Goal: Information Seeking & Learning: Learn about a topic

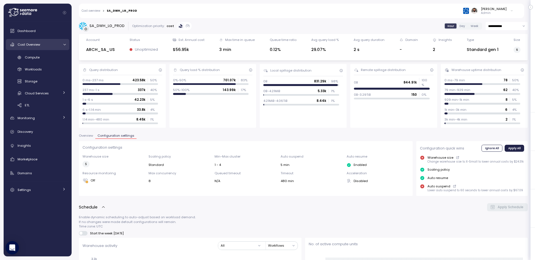
click at [45, 44] on div "Cost Overview" at bounding box center [39, 45] width 42 height 6
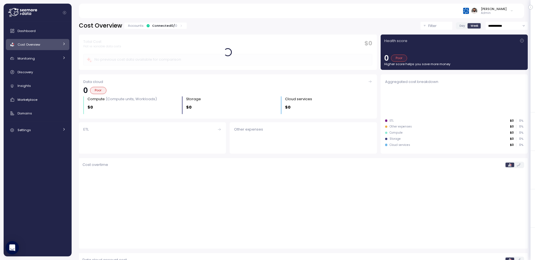
click at [45, 44] on div "Cost Overview" at bounding box center [39, 45] width 42 height 6
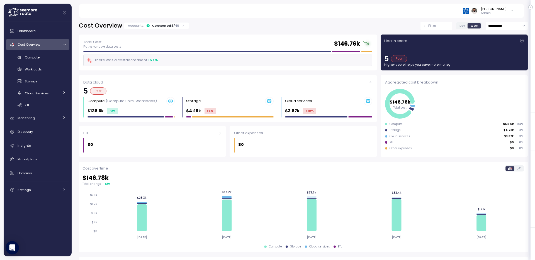
click at [167, 22] on div "Cost Overview Accounts: Connected 4 / 46" at bounding box center [134, 26] width 110 height 8
click at [164, 29] on div "Cost Overview Accounts: Connected 4 / 46" at bounding box center [134, 26] width 110 height 8
click at [165, 25] on div "Connected 4 / 46" at bounding box center [165, 25] width 27 height 4
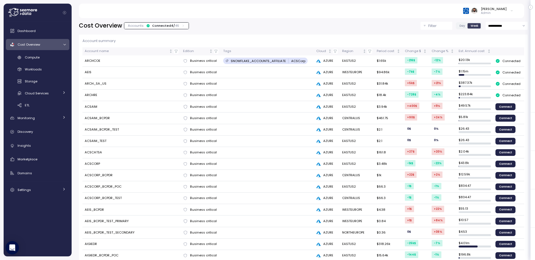
click at [44, 45] on div "Cost Overview" at bounding box center [39, 45] width 42 height 6
click at [43, 45] on div "Cost Overview" at bounding box center [39, 45] width 42 height 6
click at [42, 56] on div "Compute" at bounding box center [45, 58] width 41 height 6
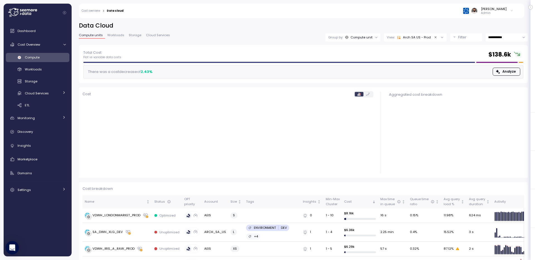
click at [467, 40] on div "Filter" at bounding box center [468, 38] width 21 height 6
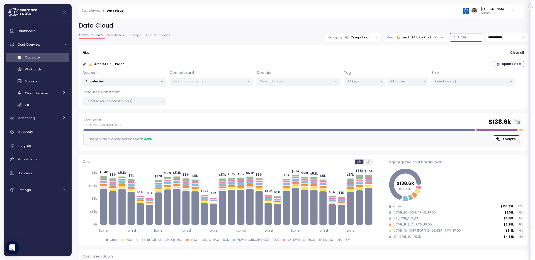
click at [137, 81] on p "All selected" at bounding box center [122, 81] width 73 height 4
click at [140, 111] on span "only" at bounding box center [140, 112] width 6 height 6
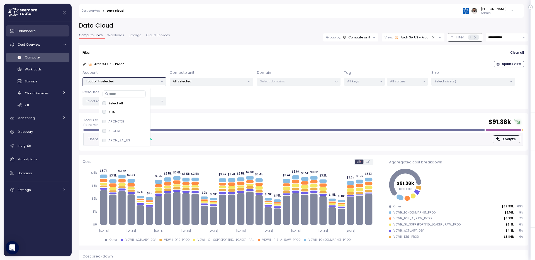
click at [46, 26] on link "Dashboard" at bounding box center [38, 30] width 64 height 11
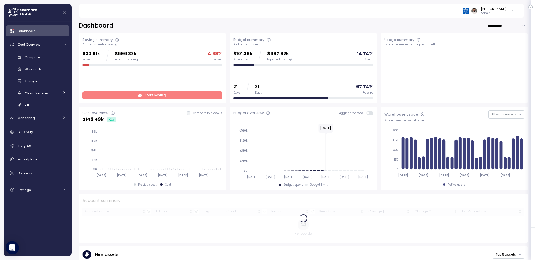
click at [47, 29] on div "Dashboard" at bounding box center [42, 31] width 48 height 6
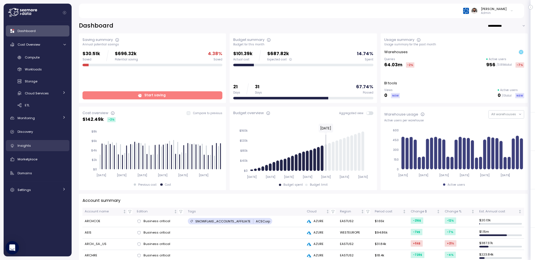
click at [47, 142] on link "Insights" at bounding box center [38, 145] width 64 height 11
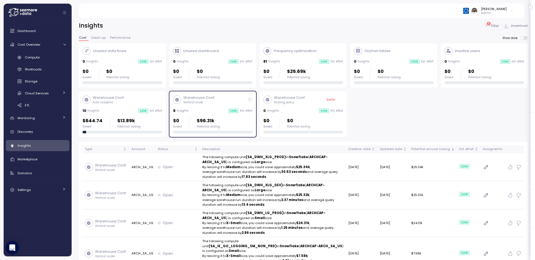
click at [493, 26] on p "Filter" at bounding box center [495, 26] width 8 height 6
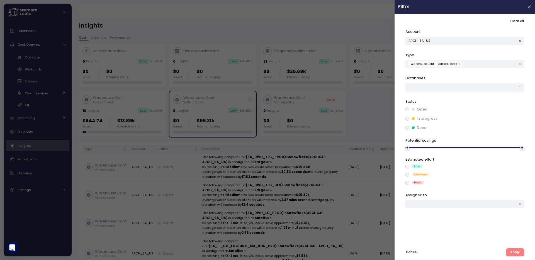
click at [457, 63] on button "button" at bounding box center [460, 64] width 6 height 5
click at [520, 40] on icon "button" at bounding box center [521, 41] width 4 height 4
click at [507, 251] on button "Apply" at bounding box center [515, 253] width 18 height 8
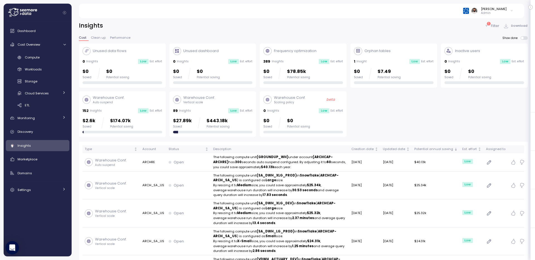
click at [492, 25] on p "Filter" at bounding box center [495, 26] width 8 height 6
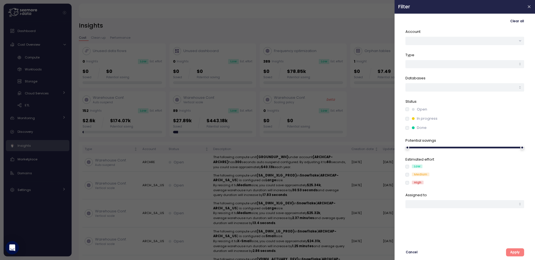
click at [409, 121] on div "In progress" at bounding box center [465, 119] width 119 height 6
click at [408, 121] on div "In progress" at bounding box center [465, 119] width 119 height 6
click at [408, 104] on p "Status" at bounding box center [465, 102] width 119 height 6
click at [514, 250] on span "Apply" at bounding box center [514, 253] width 9 height 8
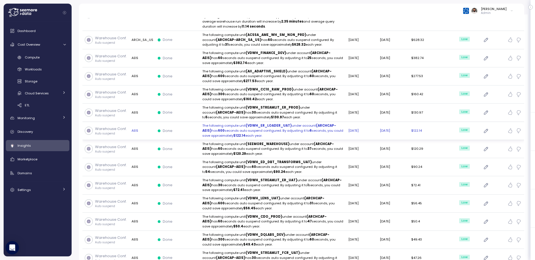
scroll to position [161, 0]
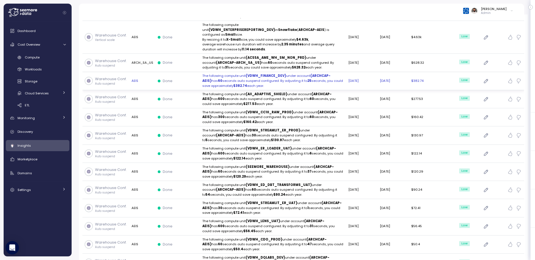
click at [146, 79] on td "AEIS" at bounding box center [142, 81] width 26 height 18
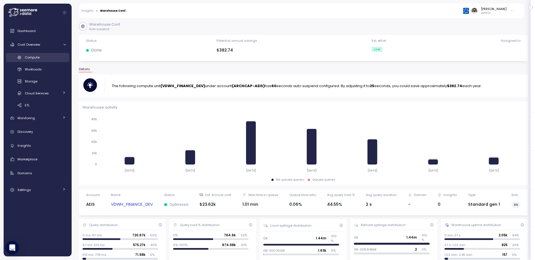
click at [40, 56] on div "Compute" at bounding box center [45, 58] width 41 height 6
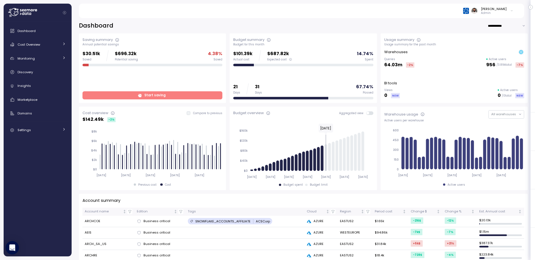
click at [499, 22] on input "**********" at bounding box center [508, 26] width 40 height 8
click at [30, 46] on span "Cost Overview" at bounding box center [29, 44] width 23 height 4
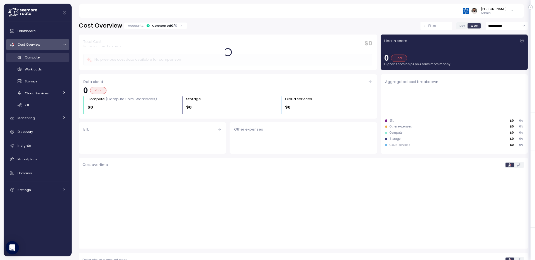
click at [39, 55] on span "Compute" at bounding box center [32, 57] width 15 height 4
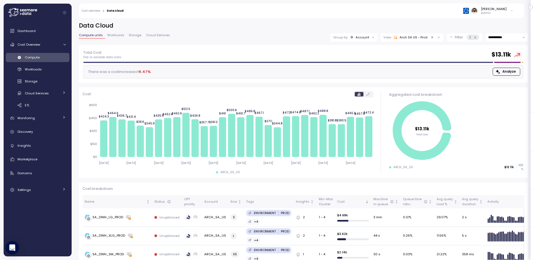
click at [93, 35] on span "Compute units" at bounding box center [91, 35] width 24 height 3
click at [362, 38] on div "Account" at bounding box center [363, 37] width 14 height 4
click at [59, 30] on div "Dashboard" at bounding box center [42, 31] width 48 height 6
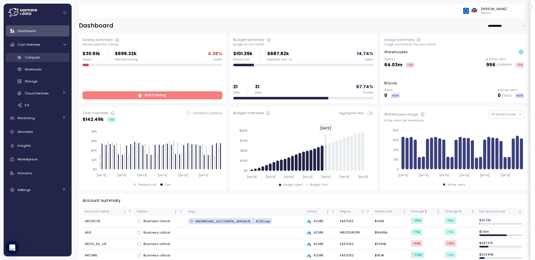
click at [46, 59] on div "Compute" at bounding box center [45, 58] width 41 height 6
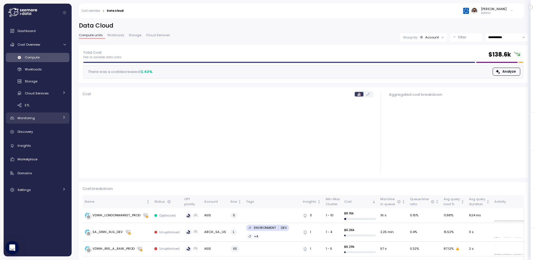
click at [45, 120] on div "Monitoring" at bounding box center [39, 118] width 42 height 6
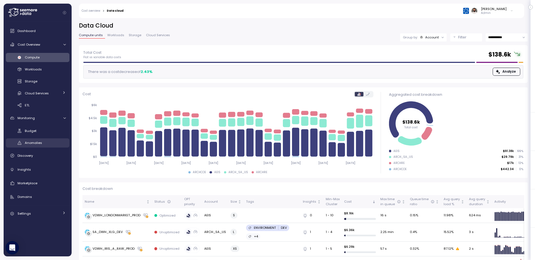
click at [40, 141] on span "Anomalies" at bounding box center [33, 143] width 17 height 4
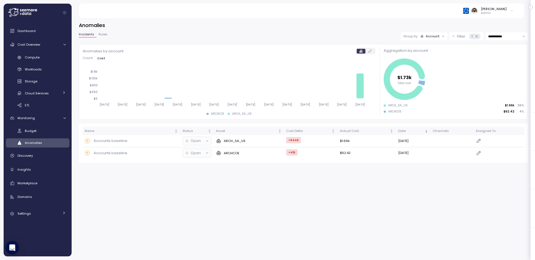
click at [470, 34] on div "1" at bounding box center [474, 37] width 11 height 6
click at [459, 37] on p "Filter" at bounding box center [461, 37] width 8 height 6
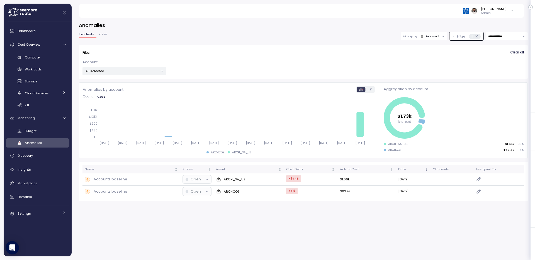
click at [430, 37] on div "Account" at bounding box center [433, 36] width 14 height 4
click at [427, 55] on div "Compute unit" at bounding box center [423, 58] width 33 height 7
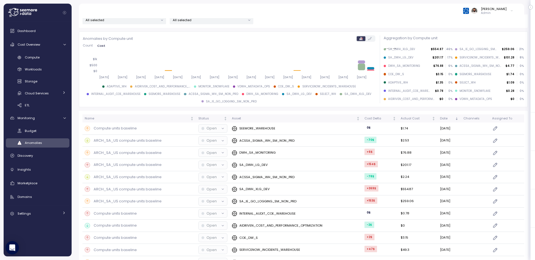
scroll to position [52, 0]
click at [375, 117] on div "Cost Delta" at bounding box center [378, 117] width 27 height 5
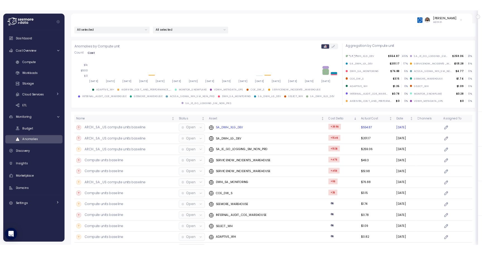
scroll to position [49, 0]
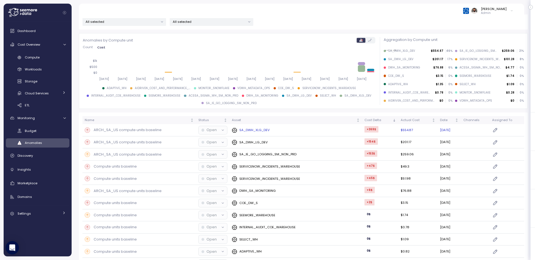
click at [286, 131] on div "SA_DWH_XLG_DEV" at bounding box center [296, 131] width 128 height 6
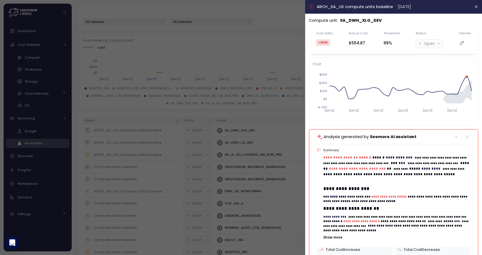
scroll to position [49, 0]
click at [281, 32] on div at bounding box center [241, 127] width 482 height 255
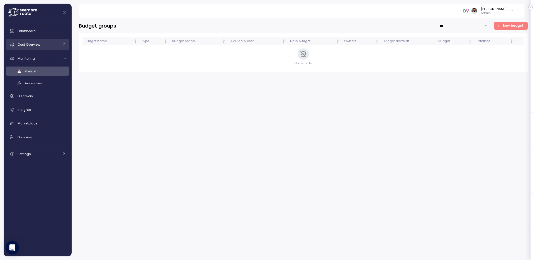
click at [49, 43] on div "Cost Overview" at bounding box center [39, 45] width 42 height 6
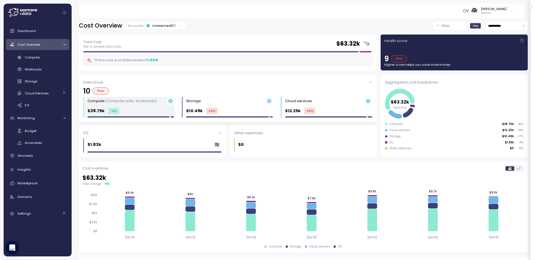
click at [154, 105] on div "Compute (Compute units, Workloads)" at bounding box center [131, 101] width 87 height 9
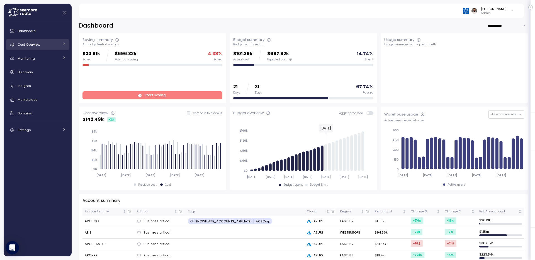
click at [43, 42] on div "Cost Overview" at bounding box center [39, 45] width 42 height 6
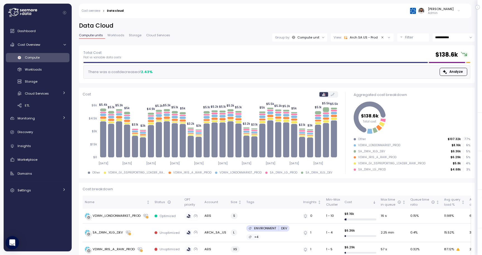
click at [360, 37] on div "Arch SA US - Prod" at bounding box center [361, 37] width 34 height 4
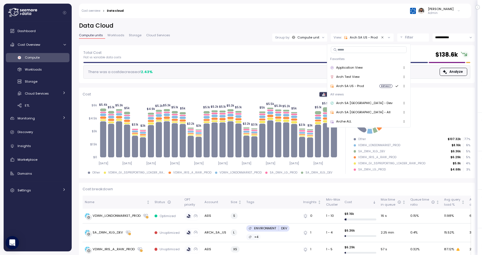
click at [358, 19] on div "**********" at bounding box center [277, 134] width 410 height 240
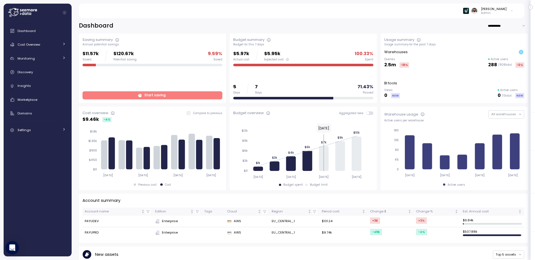
click at [500, 24] on input "**********" at bounding box center [508, 26] width 40 height 8
click at [501, 13] on p "Admin" at bounding box center [494, 13] width 26 height 4
click at [495, 65] on div "Copy account id" at bounding box center [488, 63] width 44 height 5
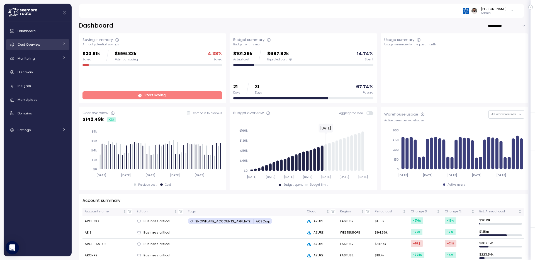
click at [47, 42] on div "Cost Overview" at bounding box center [39, 45] width 42 height 6
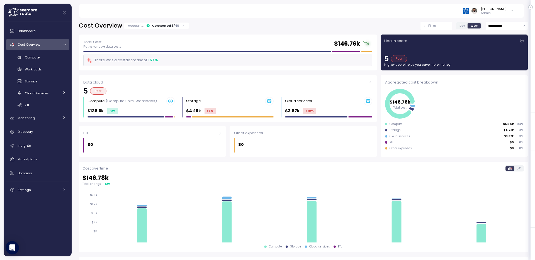
click at [167, 26] on div "Connected 4 / 46" at bounding box center [165, 25] width 27 height 4
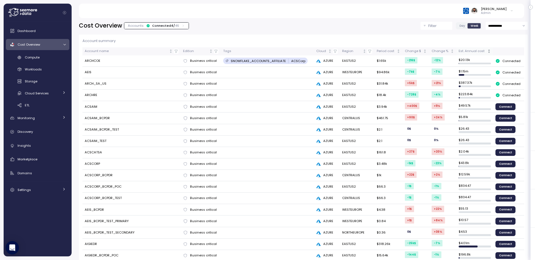
click at [483, 47] on th "Est. Annual cost" at bounding box center [475, 51] width 37 height 8
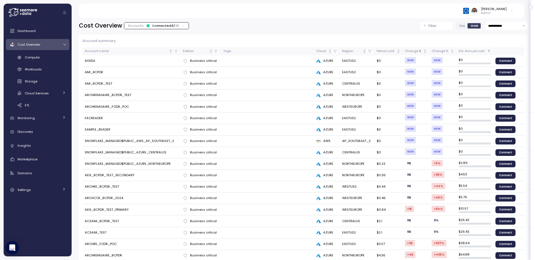
click at [482, 49] on div "Est. Annual cost" at bounding box center [473, 51] width 28 height 5
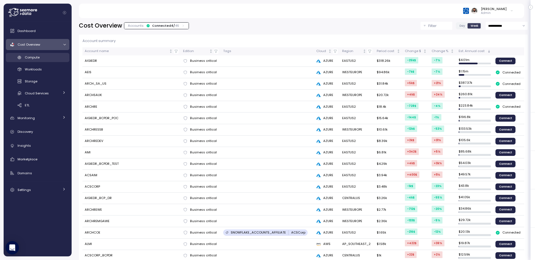
click at [38, 57] on span "Compute" at bounding box center [32, 57] width 15 height 4
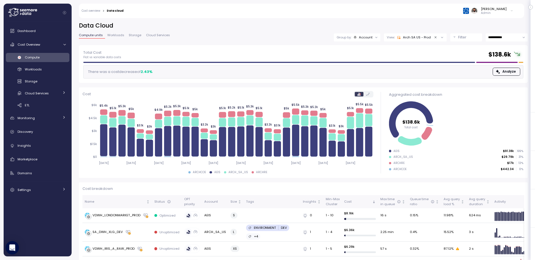
click at [422, 39] on div "Arch SA US - Prod" at bounding box center [414, 37] width 34 height 4
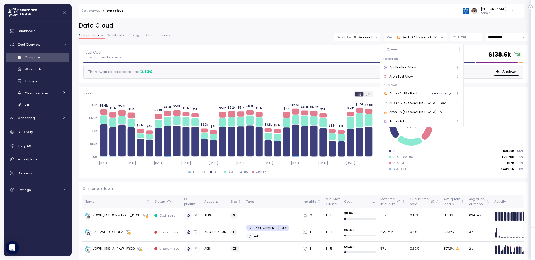
click at [469, 36] on div "Filter" at bounding box center [468, 38] width 21 height 6
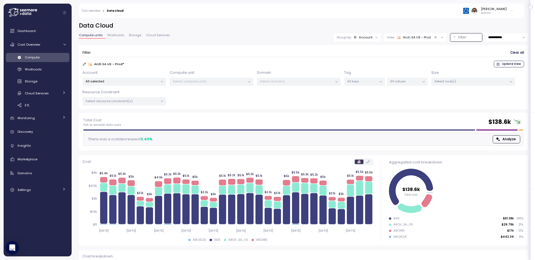
click at [141, 84] on div "All selected" at bounding box center [125, 82] width 84 height 8
click at [137, 140] on span "only" at bounding box center [140, 140] width 6 height 6
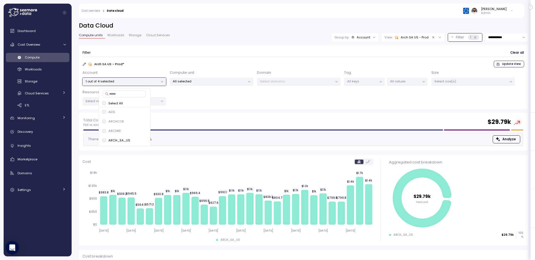
click at [223, 44] on div "**********" at bounding box center [303, 67] width 449 height 91
click at [365, 33] on div "Group by: Account" at bounding box center [355, 37] width 47 height 8
click at [363, 67] on p "Compute unit" at bounding box center [360, 68] width 22 height 4
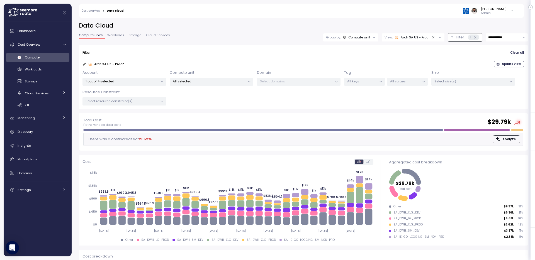
click at [358, 19] on div "**********" at bounding box center [304, 137] width 464 height 246
click at [512, 68] on form "Filter Clear all Arch SA US - Prod * Update View Account 1 out of 4 selected Co…" at bounding box center [304, 77] width 442 height 57
click at [512, 64] on span "Update View" at bounding box center [511, 64] width 19 height 6
click at [40, 119] on div "Monitoring" at bounding box center [39, 118] width 42 height 6
click at [36, 143] on span "Anomalies" at bounding box center [33, 143] width 17 height 4
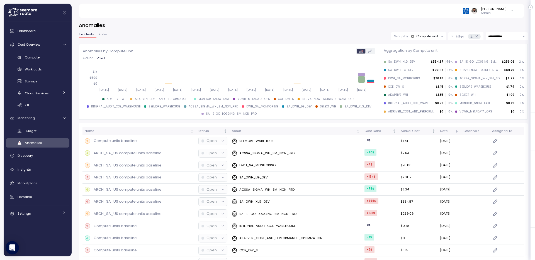
click at [476, 35] on icon at bounding box center [477, 37] width 4 height 4
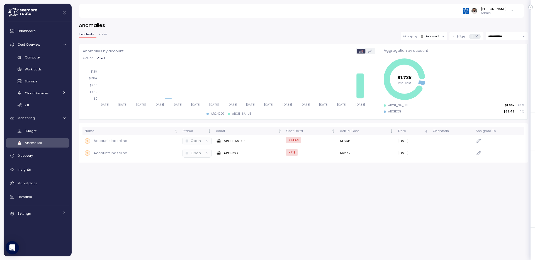
click at [459, 38] on p "Filter" at bounding box center [461, 37] width 8 height 6
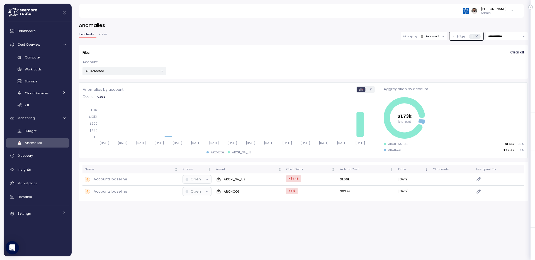
click at [435, 38] on div "Group by: Account" at bounding box center [424, 36] width 47 height 8
click at [431, 56] on p "Compute unit" at bounding box center [429, 58] width 22 height 4
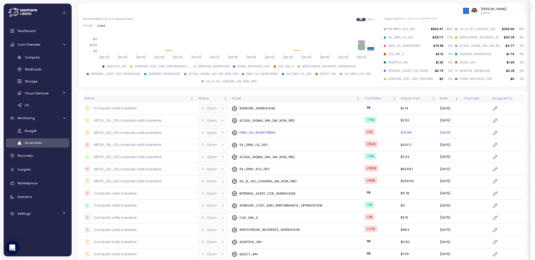
scroll to position [81, 0]
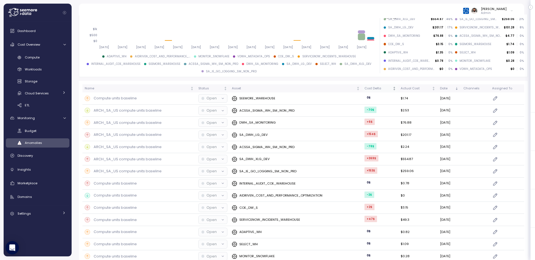
click at [375, 90] on div "Cost Delta" at bounding box center [378, 88] width 27 height 5
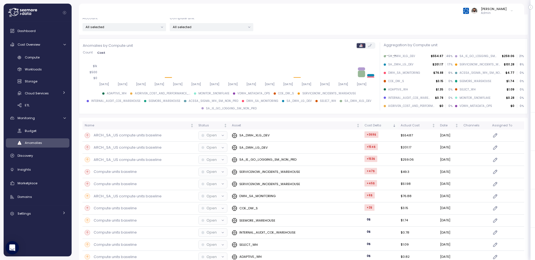
scroll to position [7, 0]
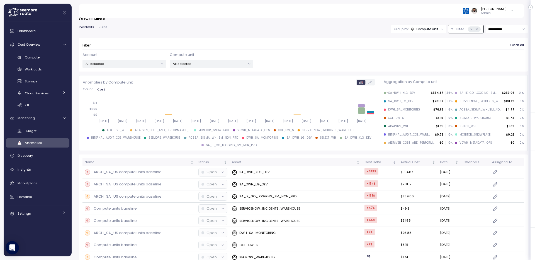
click at [416, 33] on div "Group by: Compute unit" at bounding box center [418, 29] width 55 height 8
click at [416, 42] on p "Account" at bounding box center [420, 41] width 14 height 4
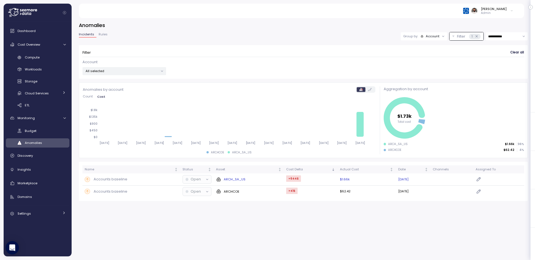
click at [313, 177] on td "+644 $" at bounding box center [311, 180] width 54 height 12
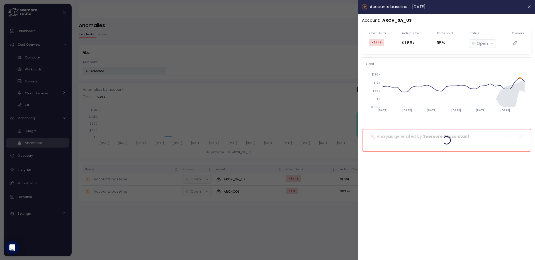
click at [481, 46] on p "Open" at bounding box center [482, 43] width 11 height 6
click at [338, 31] on div at bounding box center [267, 130] width 535 height 260
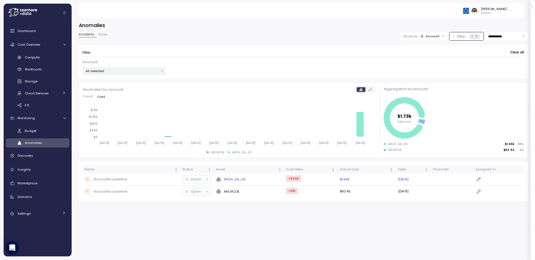
click at [306, 177] on td "+644 $" at bounding box center [311, 180] width 54 height 12
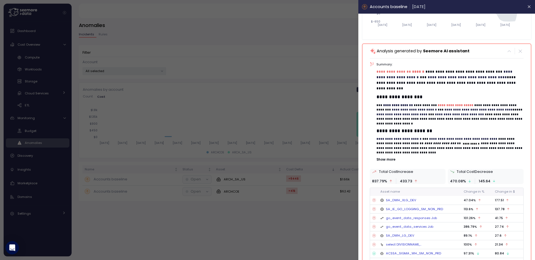
scroll to position [84, 0]
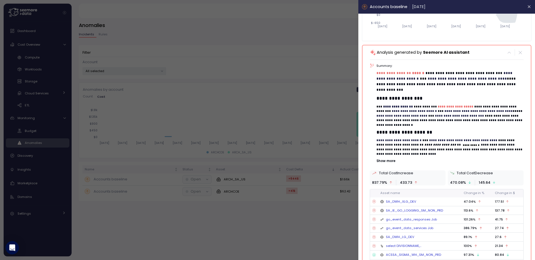
click at [387, 162] on p "Show more" at bounding box center [450, 161] width 147 height 4
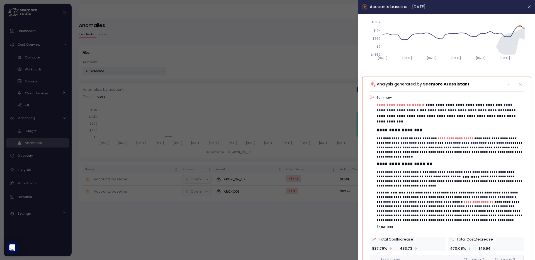
scroll to position [50, 0]
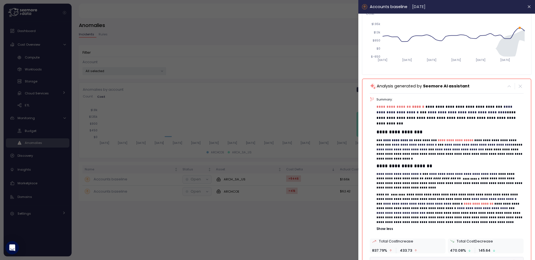
click at [454, 114] on span "**********" at bounding box center [467, 113] width 79 height 4
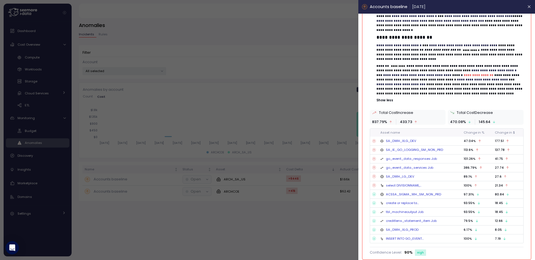
scroll to position [0, 0]
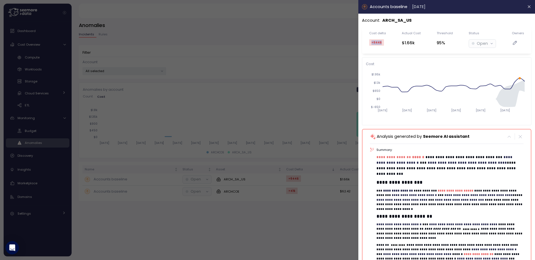
drag, startPoint x: 368, startPoint y: 43, endPoint x: 390, endPoint y: 43, distance: 22.0
click at [390, 43] on div "Cost delta +644 $ Actual Cost $1.66k Threshold 95% Status Open Owners" at bounding box center [447, 40] width 162 height 19
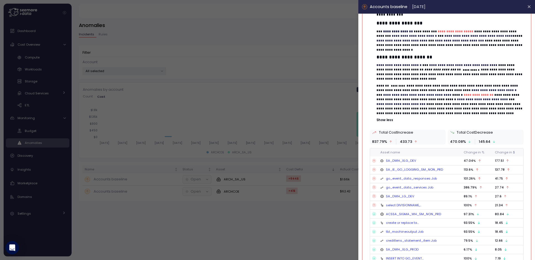
scroll to position [179, 0]
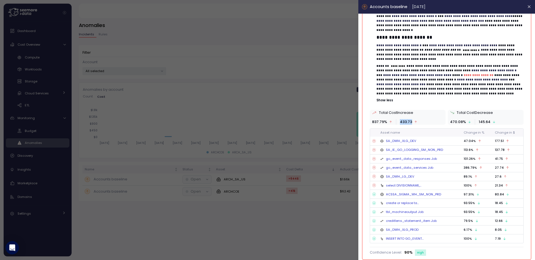
drag, startPoint x: 394, startPoint y: 123, endPoint x: 436, endPoint y: 125, distance: 41.6
click at [436, 124] on div "Total Cost Increase 837.79 % 433.73" at bounding box center [408, 117] width 76 height 15
click at [315, 109] on div at bounding box center [267, 130] width 535 height 260
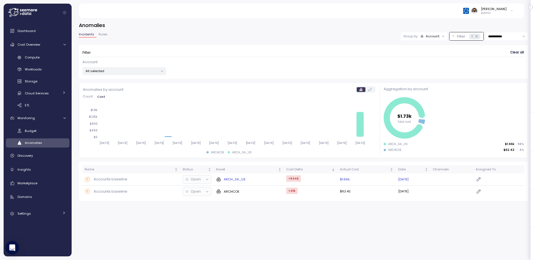
click at [272, 179] on div "ARCH_SA_US" at bounding box center [249, 180] width 66 height 6
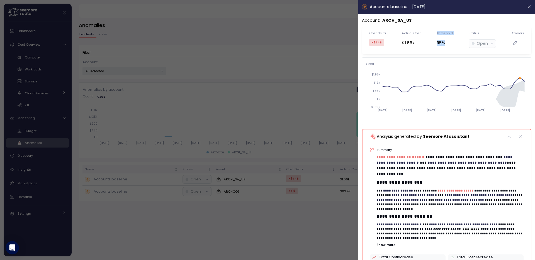
drag, startPoint x: 430, startPoint y: 49, endPoint x: 454, endPoint y: 47, distance: 24.6
click at [454, 47] on div "Cost delta +644 $ Actual Cost $1.66k Threshold 95% Status Open Owners" at bounding box center [447, 40] width 162 height 19
click at [445, 43] on div "95%" at bounding box center [445, 43] width 16 height 6
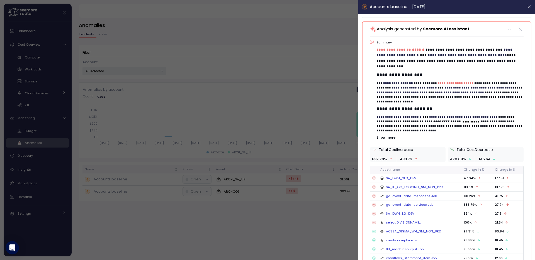
scroll to position [107, 0]
click at [381, 138] on p "Show more" at bounding box center [450, 138] width 147 height 4
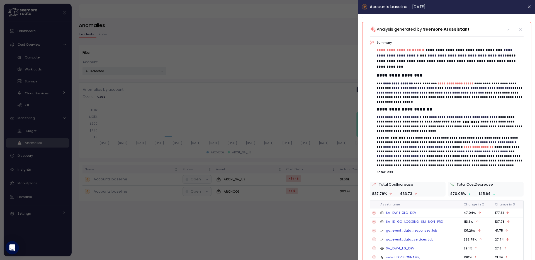
click at [267, 105] on div at bounding box center [267, 130] width 535 height 260
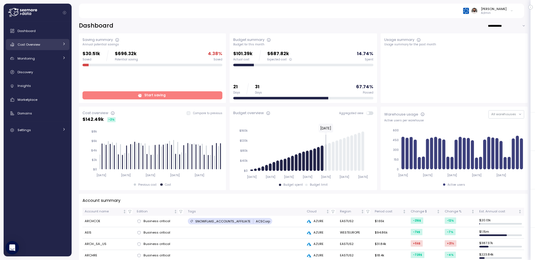
click at [61, 47] on link "Cost Overview" at bounding box center [38, 44] width 64 height 11
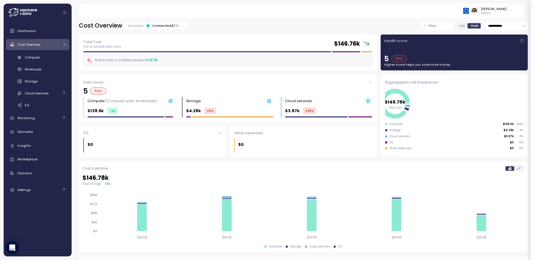
click at [163, 24] on div "Connected 4 / 46" at bounding box center [165, 25] width 27 height 4
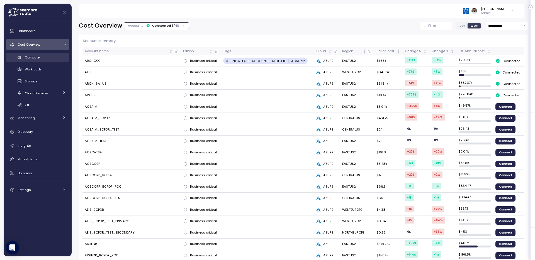
click at [47, 55] on div "Compute" at bounding box center [45, 58] width 41 height 6
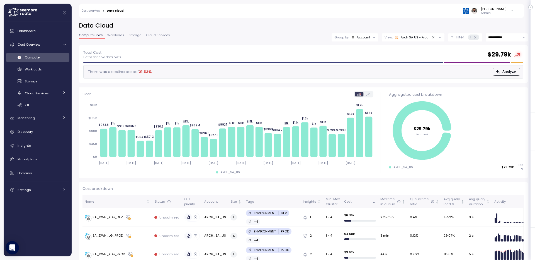
click at [416, 39] on div "Arch SA US - Prod" at bounding box center [412, 37] width 34 height 4
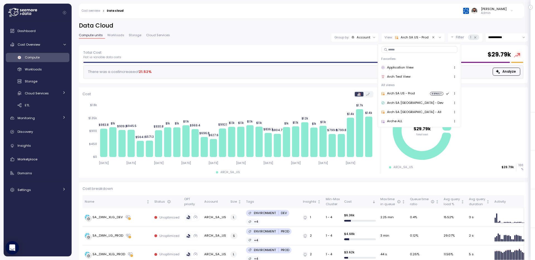
click at [452, 96] on span "button" at bounding box center [455, 94] width 6 height 6
click at [440, 105] on div "Favorite" at bounding box center [444, 104] width 32 height 5
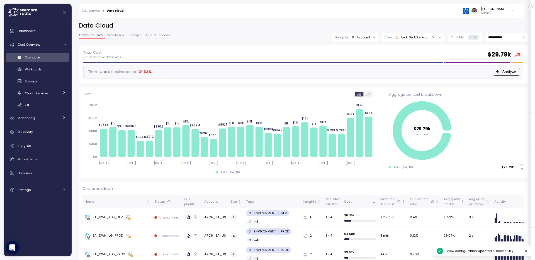
click at [450, 21] on div "**********" at bounding box center [304, 137] width 464 height 246
click at [460, 39] on p "Filter" at bounding box center [460, 38] width 8 height 6
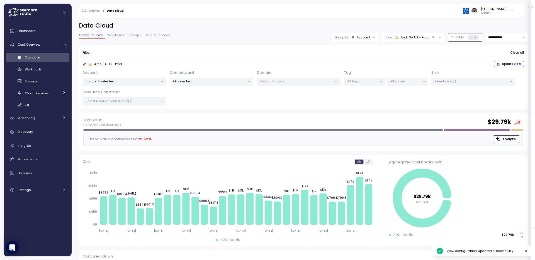
click at [137, 84] on p "1 out of 4 selected" at bounding box center [122, 81] width 73 height 4
click at [161, 70] on div "Account 1 out of 4 selected" at bounding box center [125, 78] width 84 height 16
click at [186, 78] on div "All selected" at bounding box center [212, 82] width 84 height 8
click at [204, 66] on div "Arch SA [GEOGRAPHIC_DATA] - Prod Update View" at bounding box center [304, 64] width 442 height 7
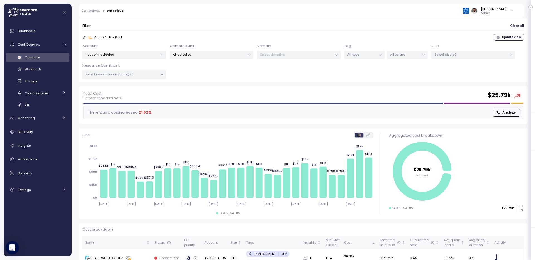
scroll to position [31, 0]
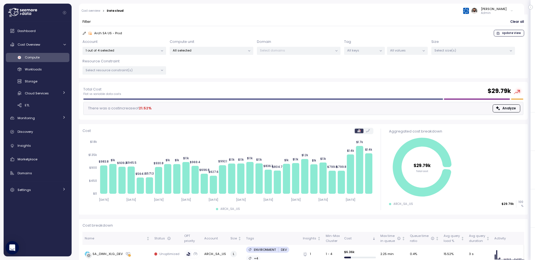
click at [410, 52] on p "All values" at bounding box center [405, 50] width 30 height 4
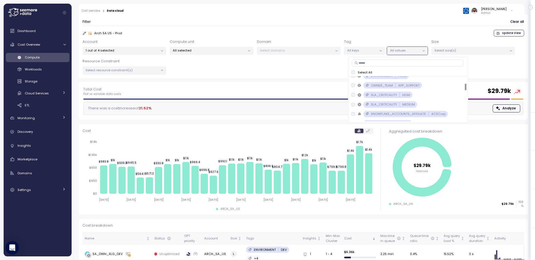
scroll to position [0, 0]
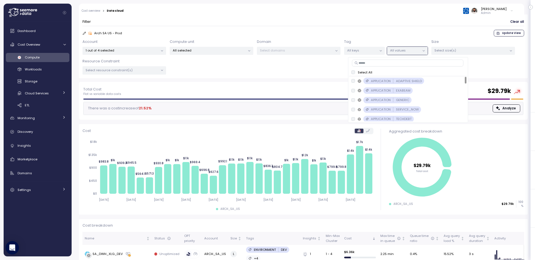
click at [412, 33] on div "Arch SA [GEOGRAPHIC_DATA] - Prod Update View" at bounding box center [304, 33] width 442 height 7
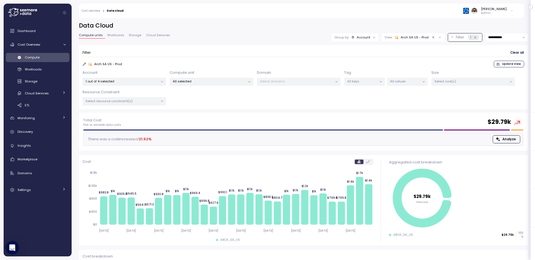
click at [362, 37] on div "Account" at bounding box center [364, 37] width 14 height 4
click at [362, 82] on div "Tags" at bounding box center [355, 77] width 38 height 9
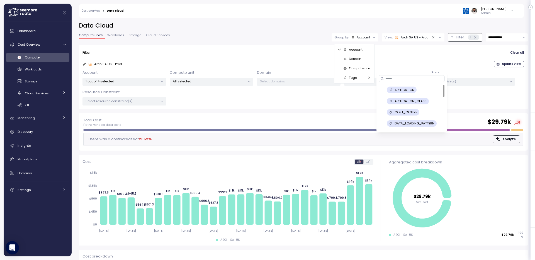
click at [408, 89] on p "APPLICATION" at bounding box center [405, 90] width 20 height 4
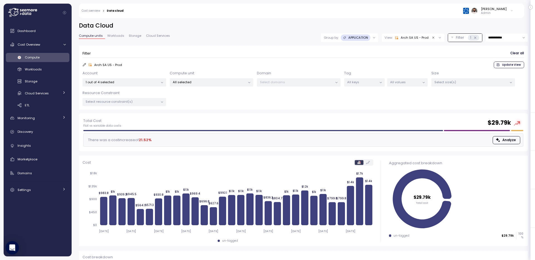
click at [366, 38] on p "APPLICATION" at bounding box center [358, 37] width 20 height 4
click at [358, 76] on div "Tags" at bounding box center [348, 78] width 33 height 7
click at [393, 61] on form "Filter Clear all Arch SA [GEOGRAPHIC_DATA] - Prod Update View Account 1 out of …" at bounding box center [304, 77] width 442 height 57
click at [363, 41] on div "Group by: APPLICATION" at bounding box center [349, 37] width 57 height 9
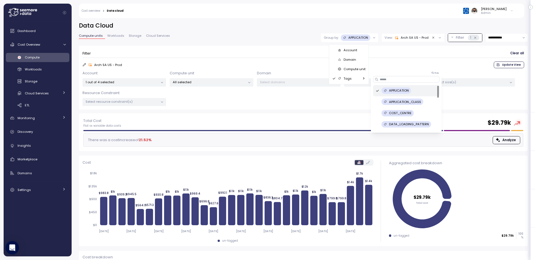
scroll to position [6, 0]
click at [360, 69] on p "Compute unit" at bounding box center [355, 69] width 22 height 4
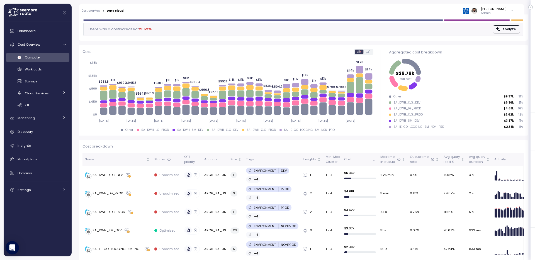
scroll to position [0, 0]
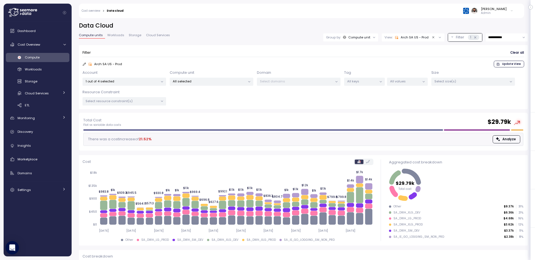
click at [368, 38] on div "Compute unit" at bounding box center [359, 37] width 22 height 4
click at [358, 77] on div "Tags" at bounding box center [349, 77] width 33 height 7
type input "***"
click at [401, 89] on p "ENVIRONMENT" at bounding box center [402, 90] width 22 height 4
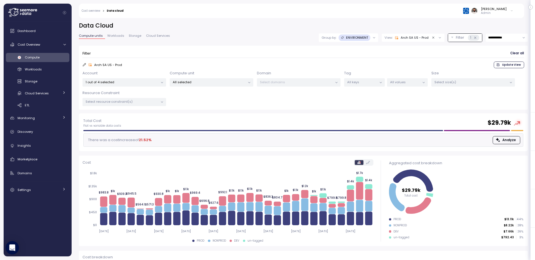
click at [414, 84] on p "All values" at bounding box center [405, 82] width 30 height 4
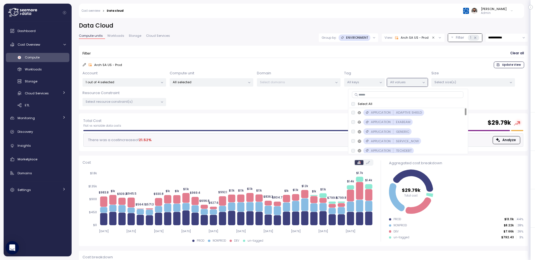
click at [407, 94] on input at bounding box center [408, 94] width 112 height 7
type input "***"
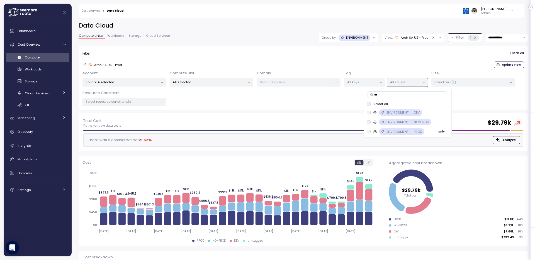
click at [442, 129] on span "only" at bounding box center [442, 132] width 6 height 6
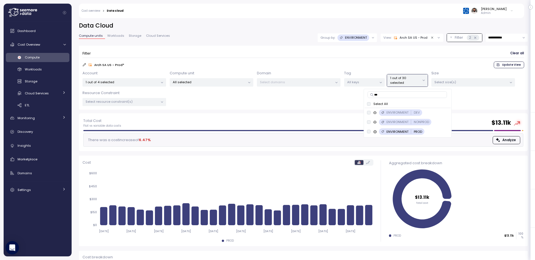
click at [427, 60] on form "Filter Clear all Arch SA US - Prod * Update View Account 1 out of 4 selected Co…" at bounding box center [304, 77] width 442 height 57
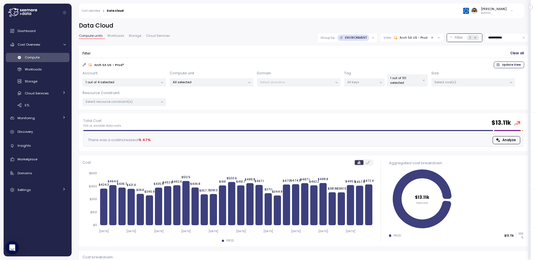
click at [416, 39] on div "Arch SA US - Prod" at bounding box center [411, 37] width 34 height 4
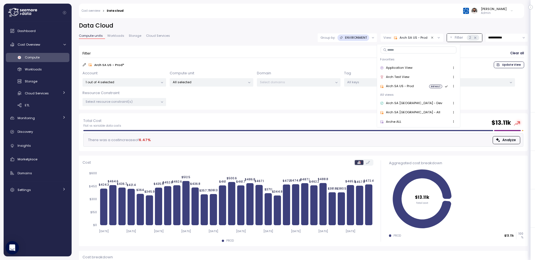
click at [445, 109] on div at bounding box center [451, 112] width 12 height 7
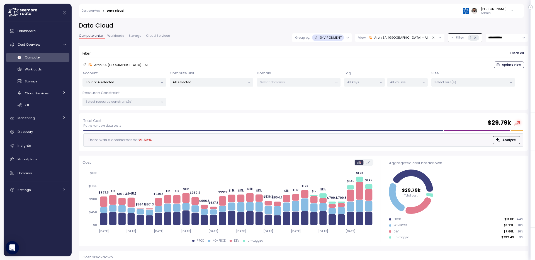
click at [310, 36] on p "Group by:" at bounding box center [302, 37] width 15 height 4
click at [350, 67] on p "Compute unit" at bounding box center [357, 69] width 22 height 4
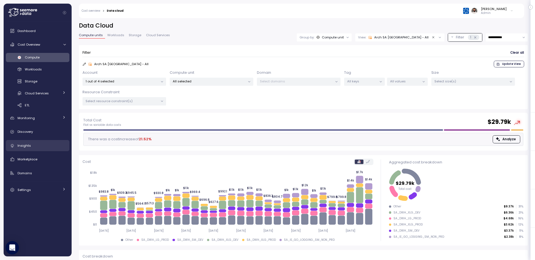
click at [44, 145] on div "Insights" at bounding box center [42, 146] width 48 height 6
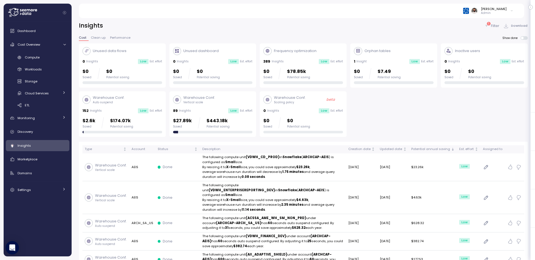
click at [490, 26] on div "1 Filter" at bounding box center [492, 26] width 15 height 6
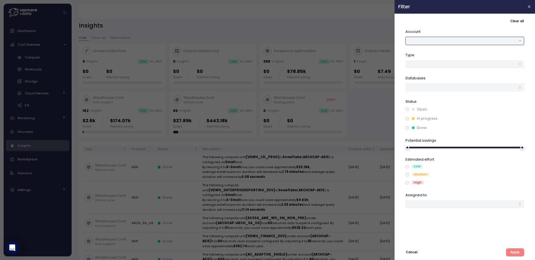
click at [481, 40] on button "button" at bounding box center [465, 41] width 119 height 8
click at [470, 66] on div "ARCH_SA_US" at bounding box center [465, 68] width 116 height 8
click at [513, 252] on span "Apply" at bounding box center [514, 253] width 9 height 8
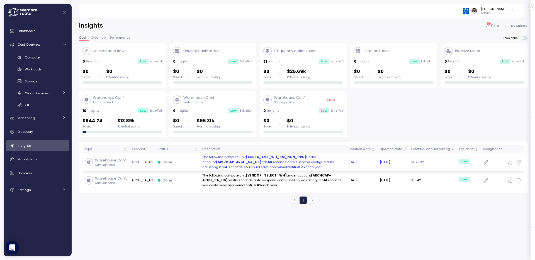
click at [261, 160] on strong "(ARCHCAP-ARCH_SA_US)" at bounding box center [238, 162] width 45 height 4
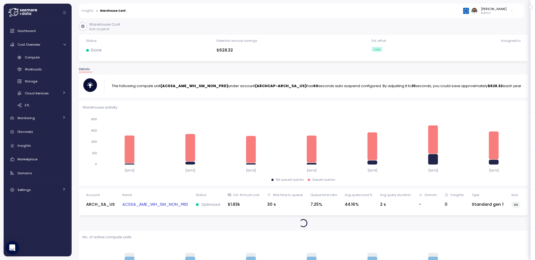
click at [157, 206] on link "ACSSA_AME_WH_SM_NON_PRD" at bounding box center [155, 205] width 66 height 6
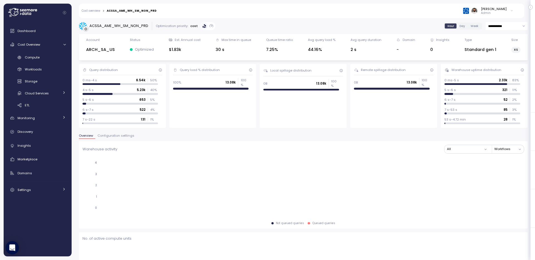
click at [118, 134] on span "Configuration settings" at bounding box center [116, 135] width 37 height 3
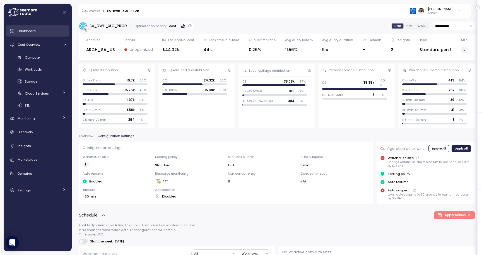
click at [38, 36] on link "Dashboard" at bounding box center [38, 30] width 64 height 11
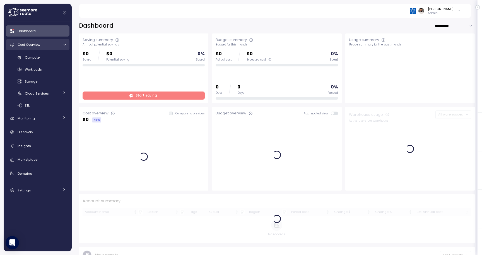
click at [46, 43] on div "Cost Overview" at bounding box center [39, 45] width 42 height 6
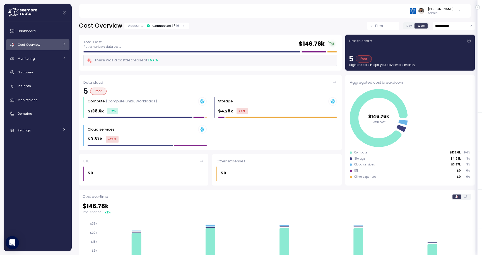
click at [175, 27] on p "46" at bounding box center [177, 25] width 4 height 4
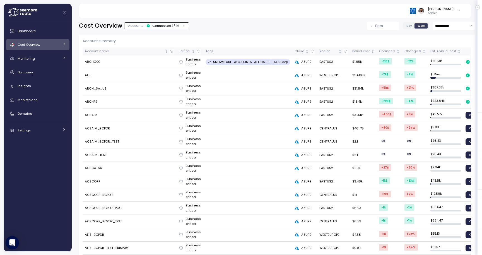
click at [49, 49] on link "Cost Overview" at bounding box center [38, 44] width 64 height 11
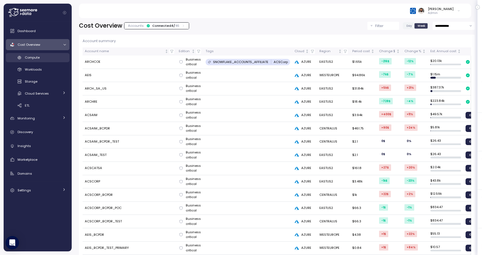
click at [51, 60] on div "Compute" at bounding box center [45, 58] width 41 height 6
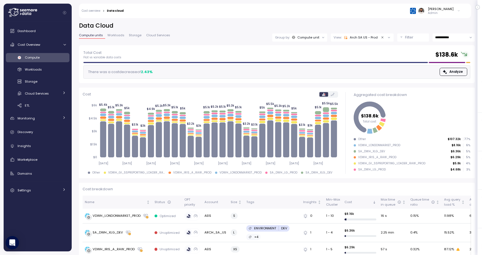
click at [340, 39] on p "View:" at bounding box center [337, 37] width 8 height 4
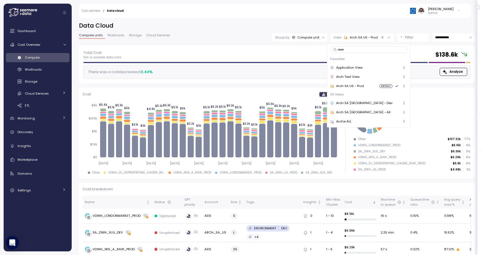
click at [359, 86] on div "Arch SA US - Prod" at bounding box center [347, 86] width 34 height 5
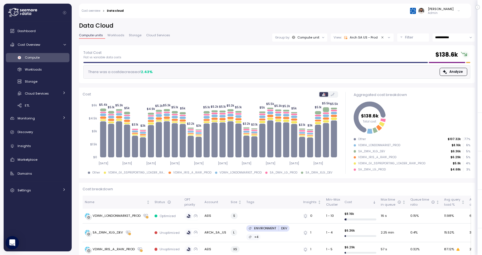
click at [363, 40] on div "View: Arch SA US - Prod" at bounding box center [362, 37] width 63 height 8
click at [294, 39] on icon at bounding box center [293, 37] width 3 height 3
click at [312, 21] on div "**********" at bounding box center [277, 134] width 410 height 240
click at [353, 38] on div "Arch SA US - Prod" at bounding box center [361, 37] width 34 height 4
click at [34, 46] on span "Cost Overview" at bounding box center [29, 44] width 23 height 4
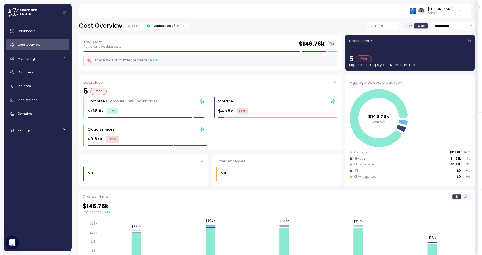
click at [170, 29] on div "Cost Overview Accounts: Connected 4 / 46" at bounding box center [134, 26] width 110 height 8
click at [170, 28] on div "Connected 4 / 46" at bounding box center [165, 25] width 27 height 4
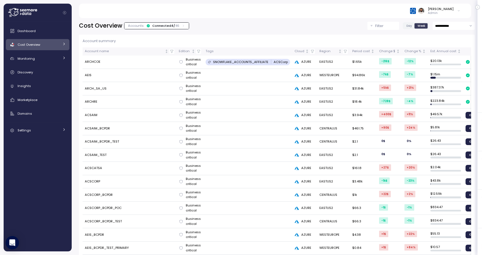
click at [105, 89] on td "ARCH_SA_US" at bounding box center [130, 88] width 94 height 13
click at [100, 88] on td "ARCH_SA_US" at bounding box center [130, 88] width 94 height 13
copy td "ARCH_SA_US"
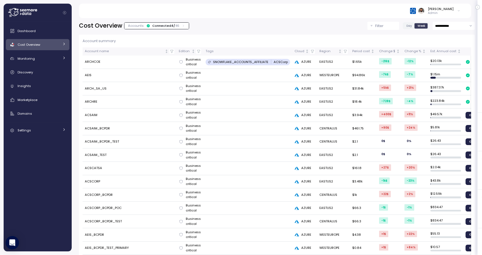
click at [175, 27] on p "46" at bounding box center [177, 25] width 4 height 4
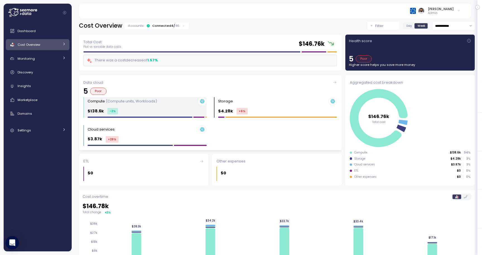
click at [125, 106] on div "Compute (Compute units, Workloads) $138.6k -2 %" at bounding box center [147, 107] width 119 height 21
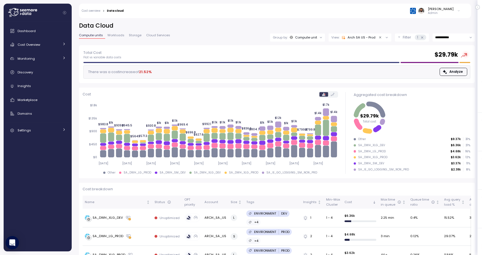
click at [358, 35] on div "Arch SA US - Prod" at bounding box center [359, 37] width 34 height 4
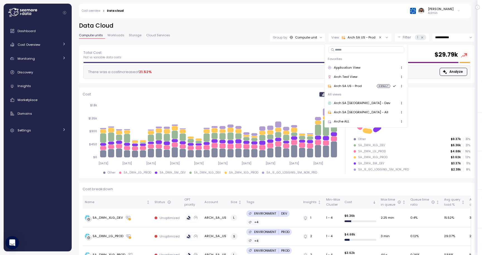
click at [359, 21] on div "**********" at bounding box center [277, 134] width 410 height 240
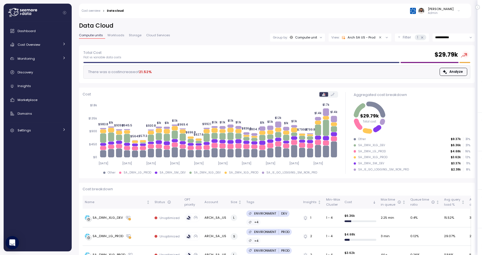
click at [346, 37] on div "Arch SA US - Prod" at bounding box center [359, 37] width 34 height 4
click at [351, 21] on div "**********" at bounding box center [277, 134] width 410 height 240
click at [407, 38] on p "Filter" at bounding box center [407, 38] width 8 height 6
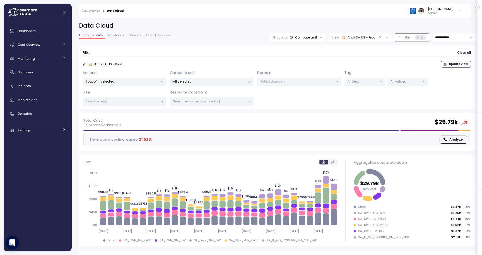
click at [367, 82] on p "All keys" at bounding box center [362, 81] width 30 height 4
click at [363, 95] on input at bounding box center [365, 94] width 77 height 7
type input "****"
click at [365, 115] on div at bounding box center [363, 115] width 47 height 3
click at [364, 113] on p "ENVIRONMENT" at bounding box center [360, 112] width 22 height 4
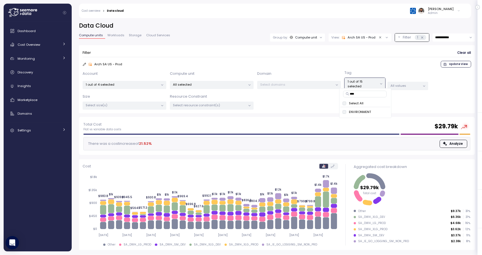
click at [406, 83] on p "All values" at bounding box center [405, 85] width 30 height 4
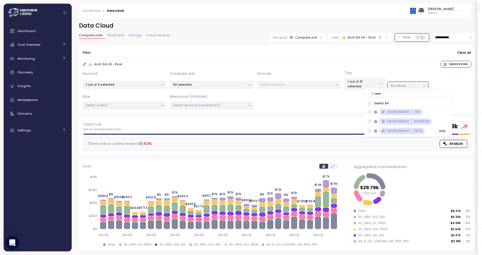
click at [385, 132] on div "ENVIRONMENT PROD" at bounding box center [401, 131] width 45 height 6
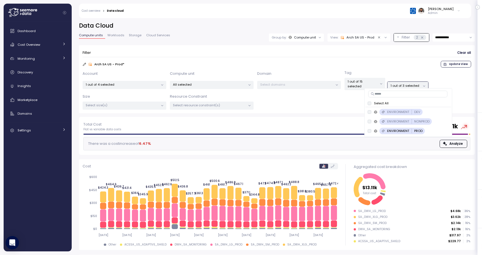
click at [402, 53] on div "Filter Clear all" at bounding box center [277, 53] width 388 height 8
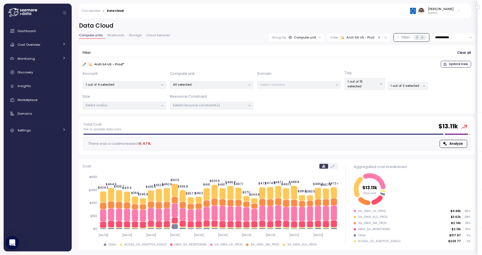
click at [455, 65] on span "Update View" at bounding box center [458, 64] width 19 height 6
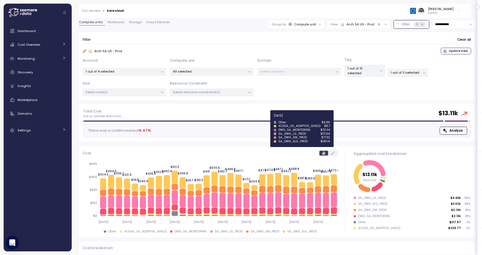
scroll to position [13, 0]
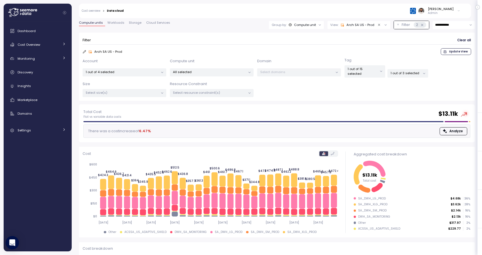
click at [370, 68] on p "1 out of 15 selected" at bounding box center [362, 71] width 30 height 9
click at [404, 71] on p "1 out of 3 selected" at bounding box center [405, 73] width 30 height 4
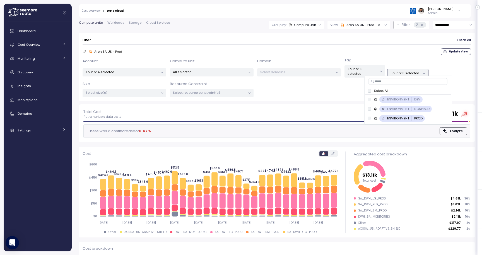
click at [369, 92] on div "Select All" at bounding box center [407, 90] width 81 height 4
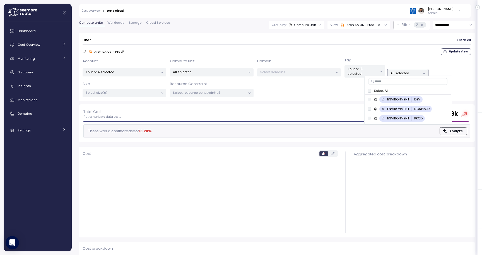
click at [306, 25] on div "Compute unit" at bounding box center [305, 25] width 22 height 4
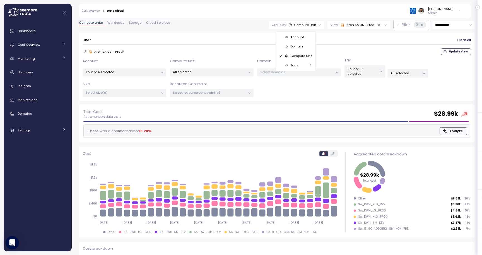
click at [308, 62] on div "Tags" at bounding box center [295, 65] width 33 height 7
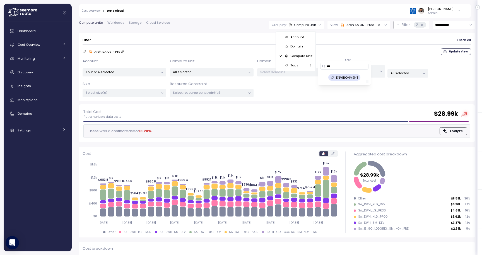
type input "***"
click at [349, 77] on p "ENVIRONMENT" at bounding box center [347, 77] width 22 height 4
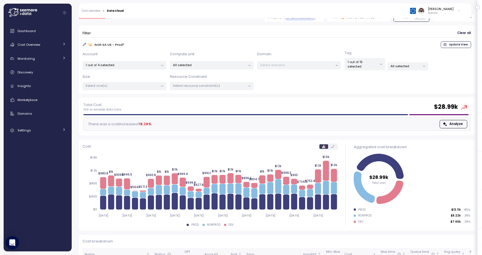
scroll to position [28, 0]
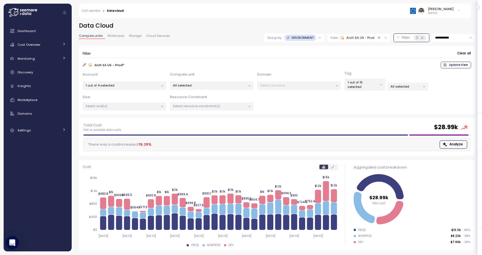
click at [302, 33] on div "Group by: ENVIRONMENT" at bounding box center [293, 37] width 59 height 9
click at [305, 79] on div "Tags" at bounding box center [293, 78] width 33 height 7
click at [329, 56] on div "Filter Clear all" at bounding box center [277, 53] width 388 height 8
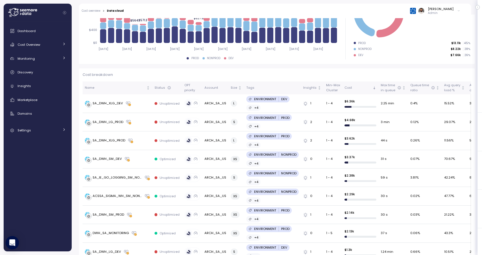
scroll to position [188, 0]
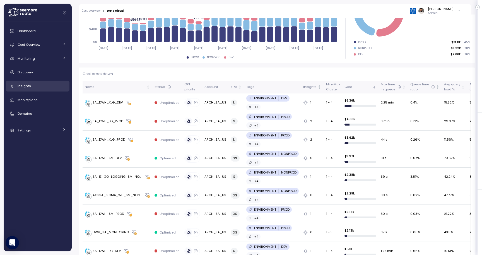
click at [34, 88] on div "Insights" at bounding box center [42, 86] width 48 height 6
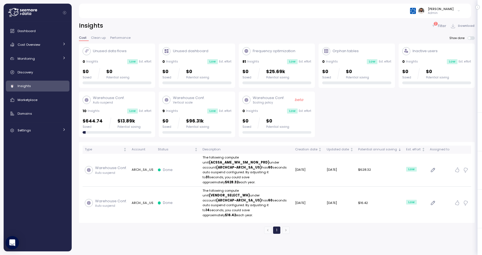
click at [435, 27] on icon at bounding box center [433, 26] width 4 height 4
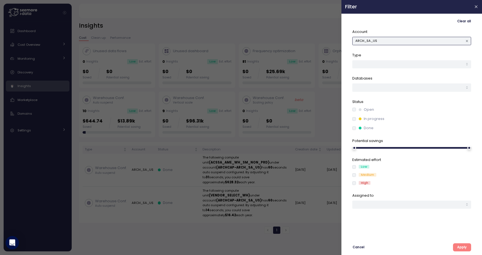
click at [430, 38] on button "ARCH_SA_US" at bounding box center [411, 41] width 119 height 8
click at [468, 42] on icon "button" at bounding box center [467, 41] width 2 height 2
click at [463, 249] on span "Apply" at bounding box center [461, 247] width 9 height 8
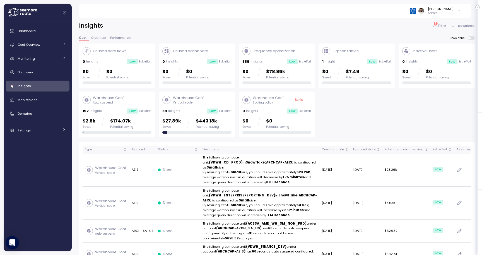
click at [440, 26] on p "Filter" at bounding box center [442, 26] width 8 height 6
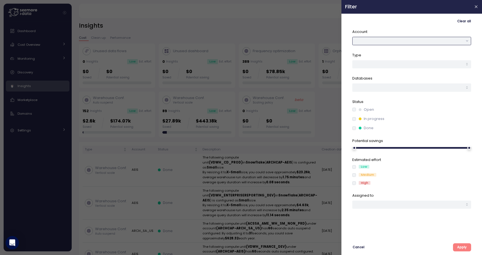
click at [434, 43] on button "button" at bounding box center [411, 41] width 119 height 8
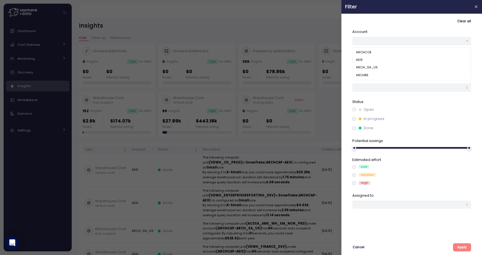
click at [290, 24] on div at bounding box center [241, 127] width 482 height 255
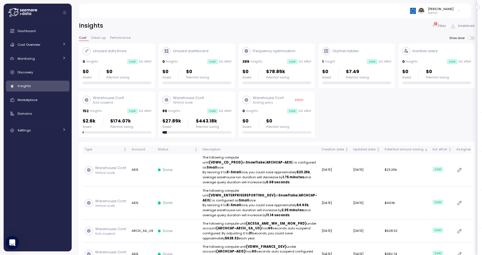
click at [438, 28] on div "1 Filter" at bounding box center [438, 26] width 15 height 6
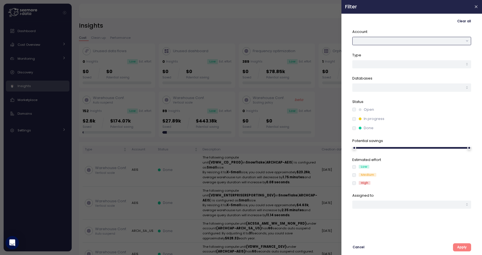
click at [428, 40] on button "button" at bounding box center [411, 41] width 119 height 8
click at [402, 71] on div "ARCH_SA_US" at bounding box center [411, 68] width 116 height 8
click at [462, 246] on span "Apply" at bounding box center [461, 247] width 9 height 8
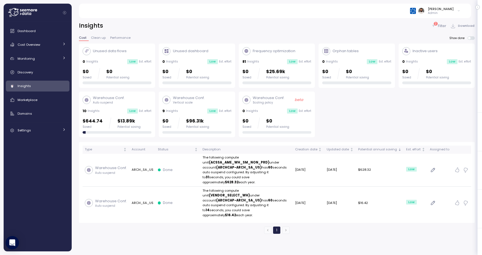
click at [439, 22] on div "2 Filter Download" at bounding box center [452, 26] width 43 height 8
click at [438, 24] on div "2 Filter" at bounding box center [438, 26] width 15 height 6
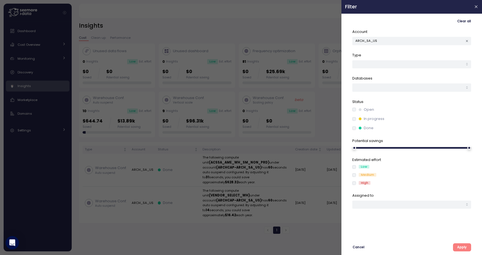
click at [353, 112] on div "Open In progress Done" at bounding box center [411, 119] width 119 height 24
click at [463, 247] on span "Apply" at bounding box center [461, 247] width 9 height 8
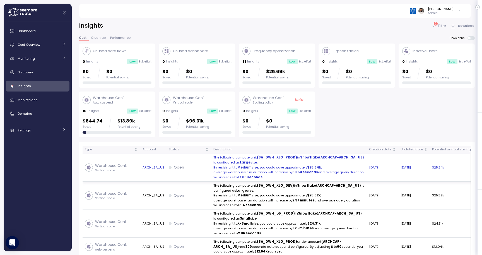
click at [183, 168] on p "Open" at bounding box center [179, 167] width 10 height 6
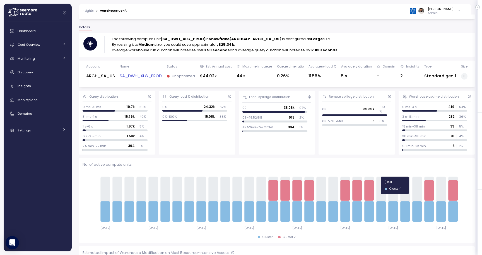
scroll to position [39, 0]
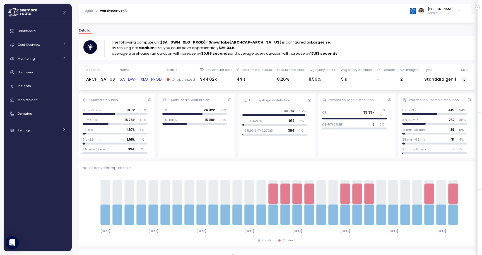
click at [154, 80] on link "SA_DWH_XLG_PROD" at bounding box center [141, 79] width 42 height 6
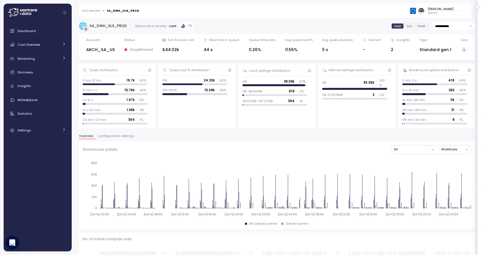
click at [439, 28] on input "**********" at bounding box center [453, 26] width 42 height 8
click at [444, 54] on span "Last 7 days" at bounding box center [444, 52] width 18 height 5
type input "**********"
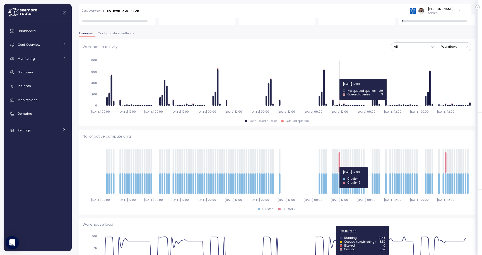
scroll to position [94, 0]
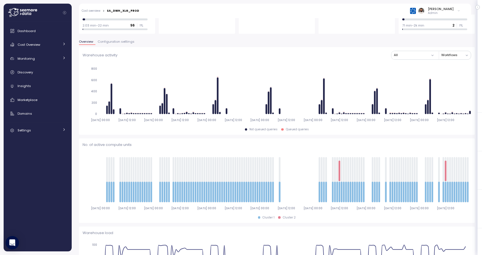
click at [128, 42] on span "Configuration settings" at bounding box center [116, 41] width 37 height 3
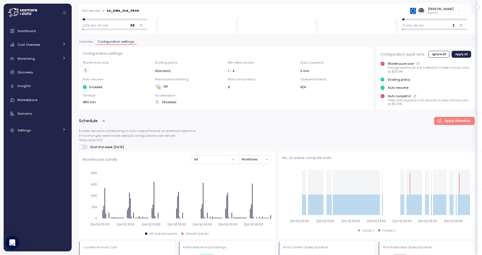
click at [86, 45] on div "Overview Configuration settings" at bounding box center [277, 43] width 396 height 7
click at [86, 43] on span "Overview" at bounding box center [86, 41] width 14 height 3
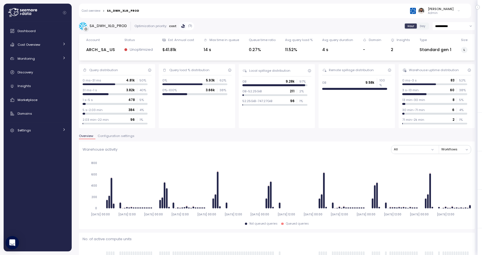
click at [125, 136] on span "Configuration settings" at bounding box center [116, 135] width 37 height 3
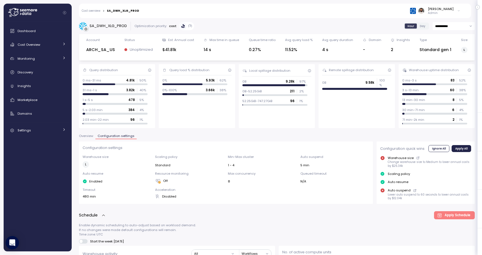
click at [87, 138] on button "Overview" at bounding box center [87, 136] width 16 height 5
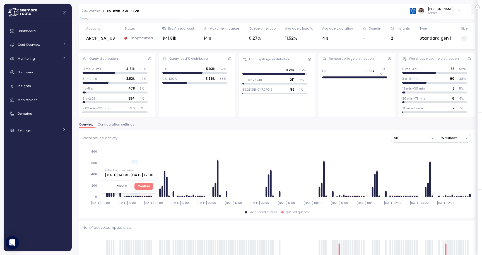
scroll to position [4, 0]
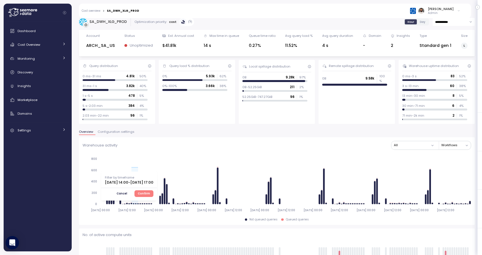
click at [127, 193] on span "Cancel" at bounding box center [122, 193] width 11 height 6
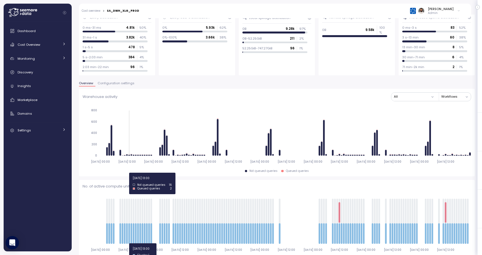
scroll to position [54, 0]
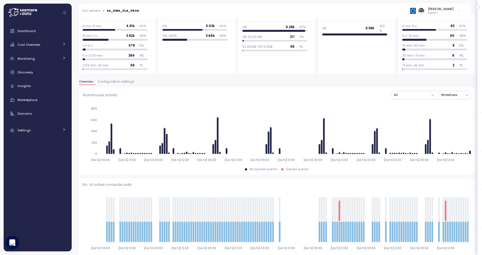
click at [119, 83] on span "Configuration settings" at bounding box center [116, 81] width 37 height 3
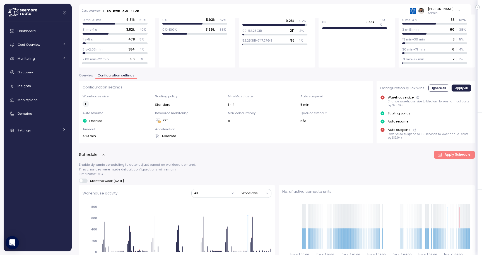
scroll to position [60, 0]
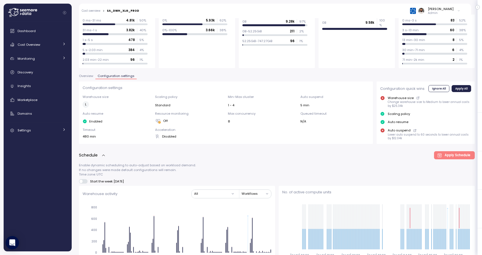
click at [86, 74] on span "Overview" at bounding box center [86, 75] width 14 height 3
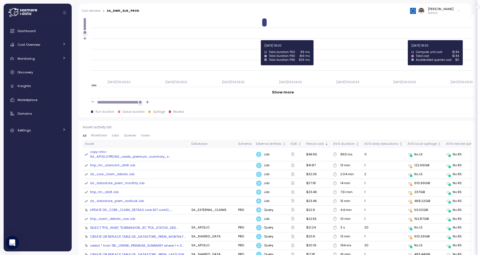
scroll to position [515, 0]
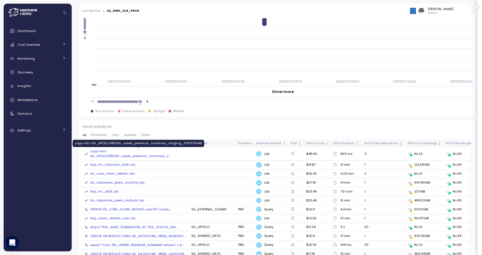
click at [139, 157] on div "copy-into-SA_APOLLO.PRD.tbl_uwwb_premium_summary_s ..." at bounding box center [138, 154] width 96 height 10
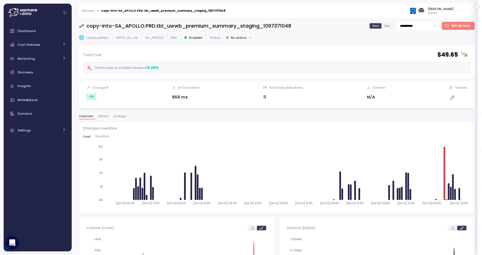
click at [112, 115] on button "Lineage" at bounding box center [119, 117] width 17 height 5
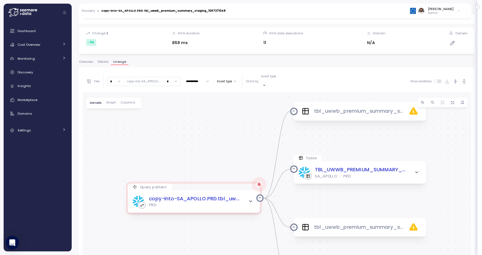
scroll to position [61, 0]
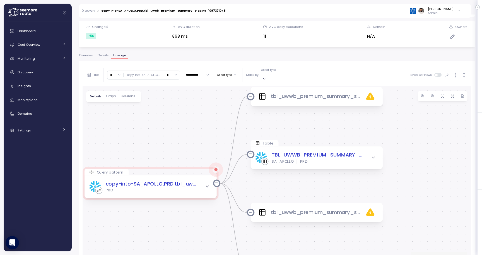
drag, startPoint x: 233, startPoint y: 151, endPoint x: 189, endPoint y: 142, distance: 45.0
click at [189, 142] on div "Query pattern copy-into-SA_APOLLO.PRD.tbl_uwwb_premium_summary_staging_10973710…" at bounding box center [277, 192] width 388 height 212
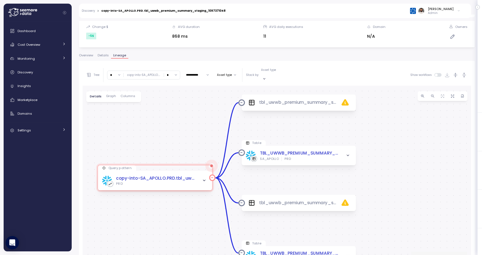
click at [184, 181] on div "copy-into-SA_APOLLO.PRD.tbl_uwwb_premium_summary_staging_1097371048 PRD" at bounding box center [155, 181] width 114 height 20
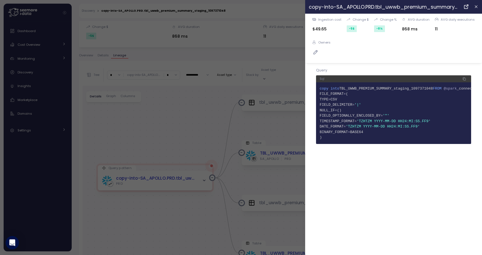
click at [268, 129] on div at bounding box center [241, 127] width 482 height 255
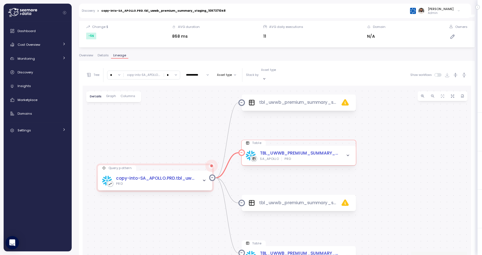
click at [346, 153] on icon "button" at bounding box center [348, 155] width 4 height 4
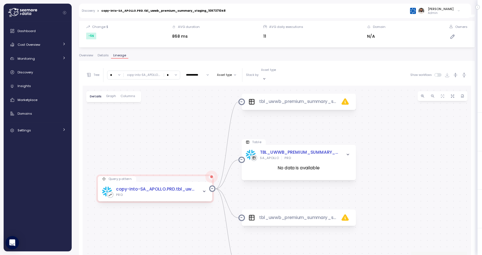
drag, startPoint x: 263, startPoint y: 130, endPoint x: 263, endPoint y: 110, distance: 20.4
click at [263, 110] on div "Query pattern copy-into-SA_APOLLO.PRD.tbl_uwwb_premium_summary_staging_10973710…" at bounding box center [277, 192] width 388 height 212
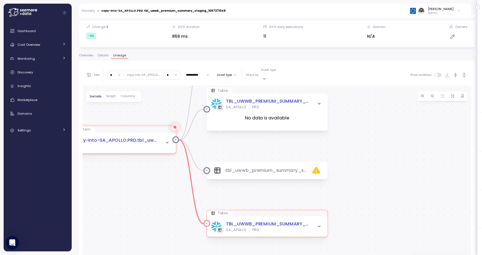
click at [318, 222] on span "button" at bounding box center [318, 225] width 7 height 7
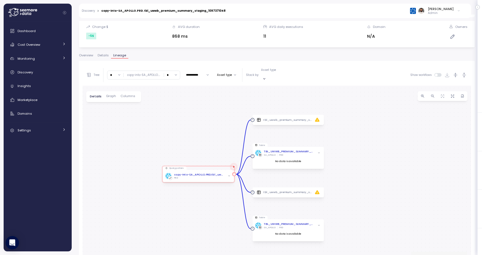
click at [229, 174] on span "button" at bounding box center [229, 176] width 4 height 4
click at [228, 174] on icon "button" at bounding box center [229, 175] width 3 height 3
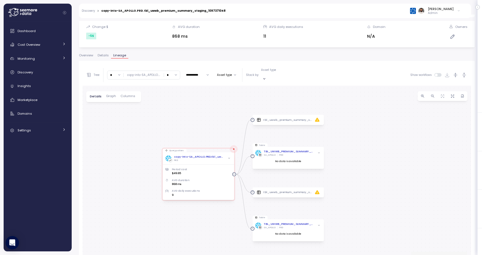
click at [170, 73] on input "*" at bounding box center [172, 75] width 16 height 8
click at [171, 116] on div "3" at bounding box center [171, 114] width 13 height 8
type input "*"
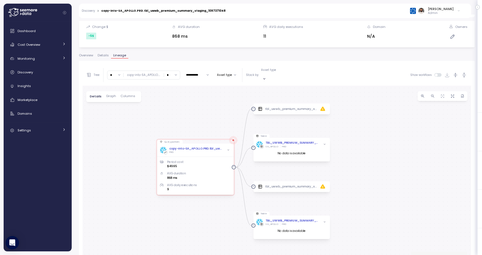
click at [196, 75] on input "**********" at bounding box center [197, 75] width 27 height 7
click at [201, 108] on span "Last 30 days" at bounding box center [195, 106] width 18 height 4
type input "**********"
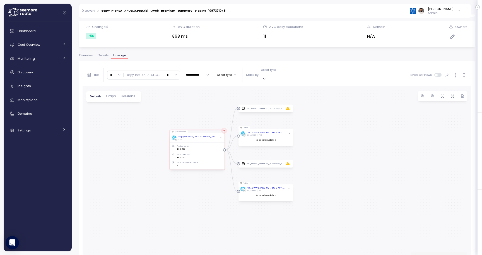
drag, startPoint x: 215, startPoint y: 114, endPoint x: 193, endPoint y: 114, distance: 21.7
click at [193, 114] on div "Query pattern copy-into-SA_APOLLO.PRD.tbl_uwwb_premium_summary_staging_10973710…" at bounding box center [277, 192] width 388 height 212
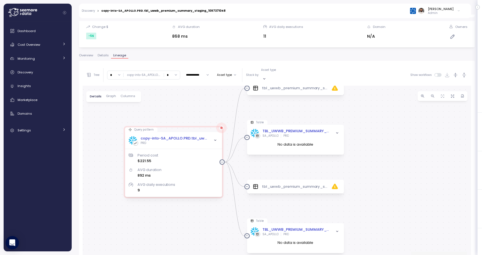
drag, startPoint x: 193, startPoint y: 114, endPoint x: 193, endPoint y: 100, distance: 14.5
click at [193, 100] on div "Query pattern copy-into-SA_APOLLO.PRD.tbl_uwwb_premium_summary_staging_10973710…" at bounding box center [277, 192] width 388 height 212
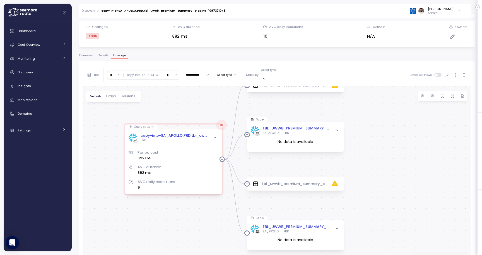
click at [172, 71] on input "*" at bounding box center [172, 75] width 16 height 8
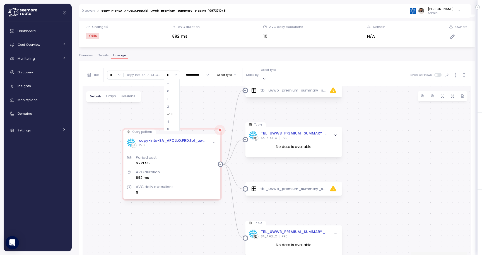
drag, startPoint x: 344, startPoint y: 106, endPoint x: 339, endPoint y: 112, distance: 8.5
click at [339, 112] on div "Query pattern copy-into-SA_APOLLO.PRD.tbl_uwwb_premium_summary_staging_10973710…" at bounding box center [277, 192] width 388 height 212
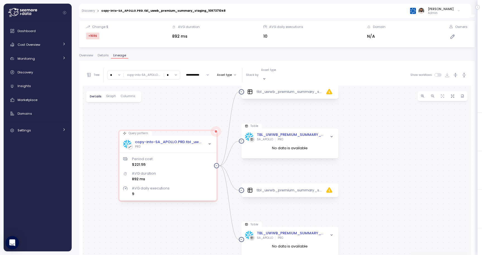
click at [205, 76] on div "**********" at bounding box center [186, 75] width 200 height 14
click at [204, 74] on input "**********" at bounding box center [197, 75] width 27 height 7
click at [196, 100] on span "Last 14 days" at bounding box center [194, 100] width 17 height 4
type input "**********"
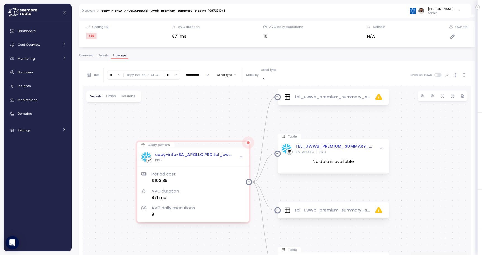
drag, startPoint x: 221, startPoint y: 131, endPoint x: 208, endPoint y: 123, distance: 15.2
click at [208, 123] on div "Query pattern copy-into-SA_APOLLO.PRD.tbl_uwwb_premium_summary_staging_10973710…" at bounding box center [277, 192] width 388 height 212
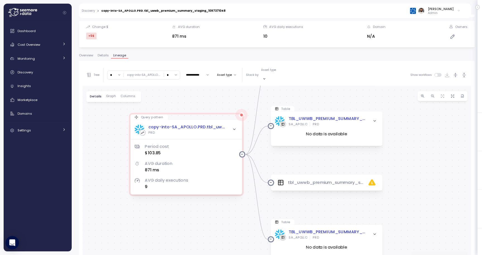
drag, startPoint x: 301, startPoint y: 182, endPoint x: 295, endPoint y: 155, distance: 27.3
click at [295, 155] on div "Query pattern copy-into-SA_APOLLO.PRD.tbl_uwwb_premium_summary_staging_10973710…" at bounding box center [277, 192] width 388 height 212
click at [201, 74] on input "**********" at bounding box center [197, 75] width 27 height 7
click at [200, 108] on span "Last 30 days" at bounding box center [195, 110] width 18 height 4
type input "**********"
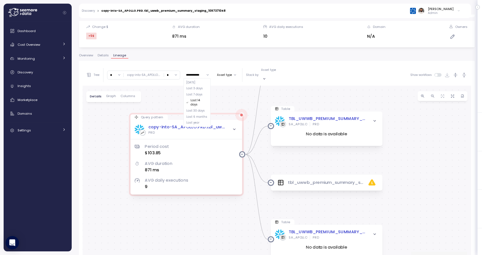
type input "**********"
click at [111, 95] on span "Graph" at bounding box center [111, 96] width 10 height 3
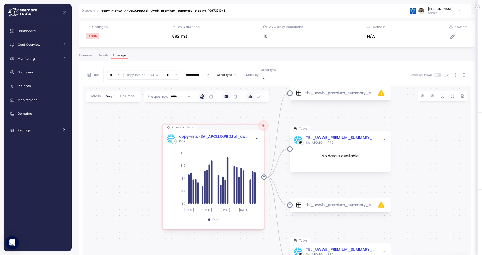
drag, startPoint x: 136, startPoint y: 162, endPoint x: 136, endPoint y: 125, distance: 36.8
click at [136, 125] on div "Query pattern copy-into-SA_APOLLO.PRD.tbl_uwwb_premium_summary_staging_10973710…" at bounding box center [277, 192] width 388 height 212
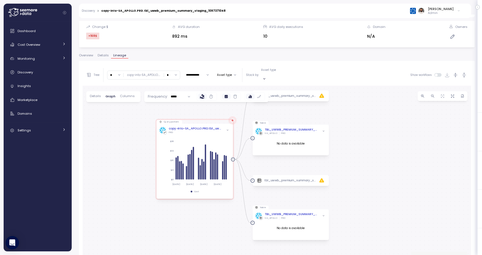
drag, startPoint x: 139, startPoint y: 145, endPoint x: 135, endPoint y: 162, distance: 17.3
click at [135, 162] on div "Query pattern copy-into-SA_APOLLO.PRD.tbl_uwwb_premium_summary_staging_10973710…" at bounding box center [277, 192] width 388 height 212
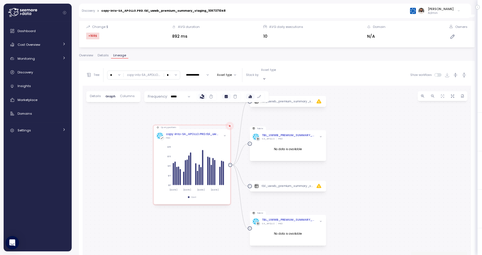
click at [95, 93] on div "Details Graph Columns" at bounding box center [113, 96] width 55 height 11
click at [211, 94] on label at bounding box center [211, 97] width 9 height 6
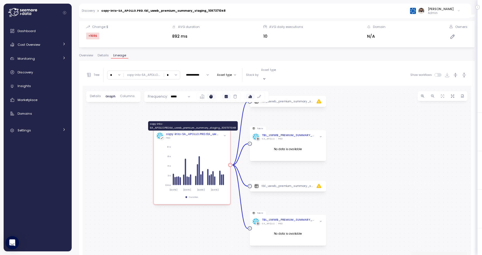
click at [203, 132] on div "copy-into-SA_APOLLO.PRD.tbl_uwwb_premium_summary_staging_1097371048" at bounding box center [193, 134] width 54 height 4
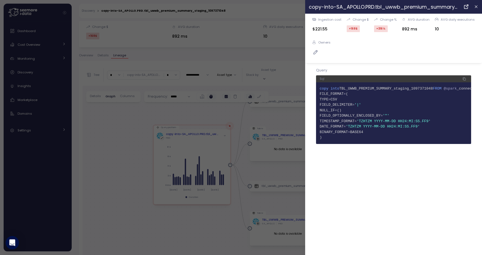
click at [219, 141] on div at bounding box center [241, 127] width 482 height 255
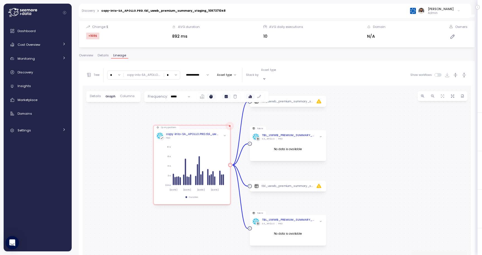
click at [219, 139] on div "2025-07-22 2025-07-30 2025-08-07 2025-08-15 0 ms 2 s 4 s 6 s 8 s Filter by time…" at bounding box center [191, 170] width 71 height 62
click at [218, 139] on div "2025-07-22 2025-07-30 2025-08-07 2025-08-15 0 ms 2 s 4 s 6 s 8 s Filter by time…" at bounding box center [191, 170] width 71 height 62
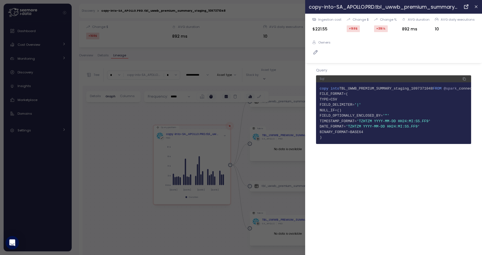
click at [217, 108] on div at bounding box center [241, 127] width 482 height 255
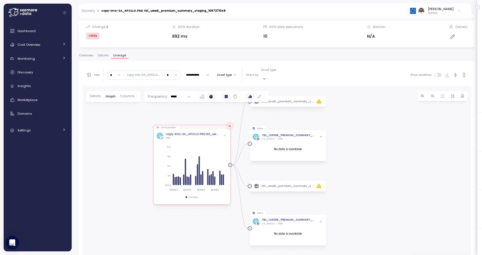
type input "**********"
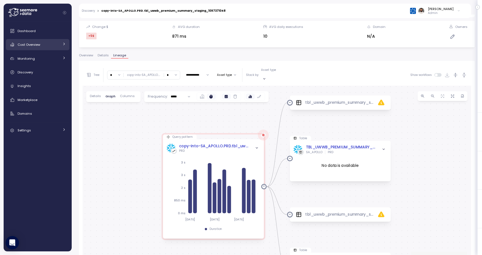
click at [50, 49] on link "Cost Overview" at bounding box center [38, 44] width 64 height 11
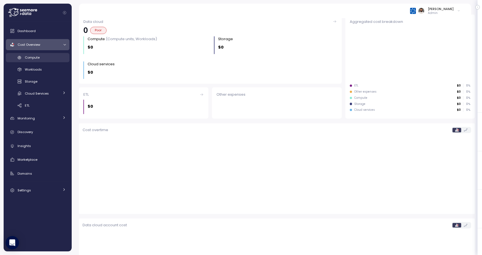
scroll to position [61, 0]
click at [50, 58] on div "Compute" at bounding box center [45, 58] width 41 height 6
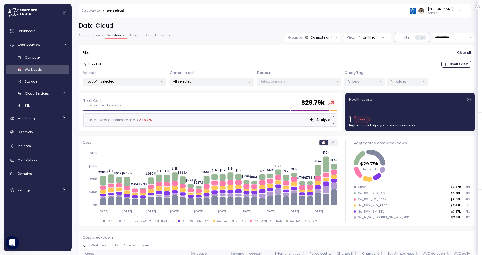
scroll to position [1, 0]
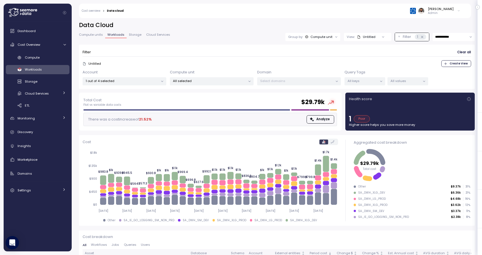
click at [89, 64] on p "Untitled" at bounding box center [94, 63] width 13 height 4
click at [460, 66] on span "Create View" at bounding box center [458, 63] width 18 height 6
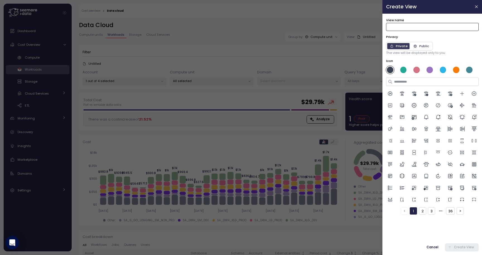
click at [420, 25] on input "View name" at bounding box center [432, 27] width 93 height 8
type input "**********"
click at [392, 94] on icon at bounding box center [390, 93] width 4 height 4
click at [389, 117] on icon at bounding box center [390, 117] width 6 height 6
click at [389, 132] on div at bounding box center [390, 129] width 8 height 8
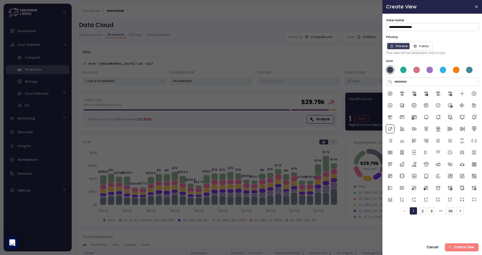
click at [413, 143] on icon at bounding box center [414, 141] width 6 height 6
click at [458, 249] on span "Create View" at bounding box center [463, 247] width 20 height 8
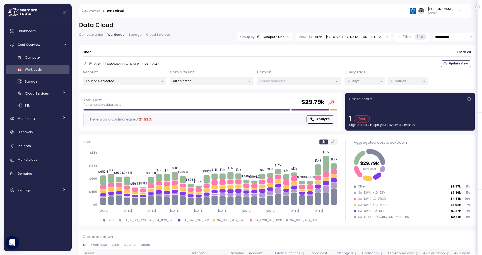
click at [115, 82] on p "1 out of 4 selected" at bounding box center [122, 81] width 73 height 4
click at [357, 45] on div "Filter Clear all Arch - SA - US - ALL * Update View Account 1 out of 4 selected…" at bounding box center [277, 67] width 396 height 44
click at [423, 36] on icon at bounding box center [422, 37] width 4 height 4
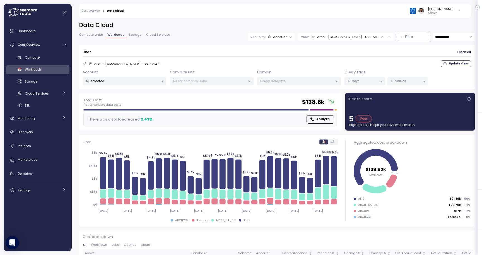
click at [415, 40] on button "Filter" at bounding box center [413, 37] width 32 height 8
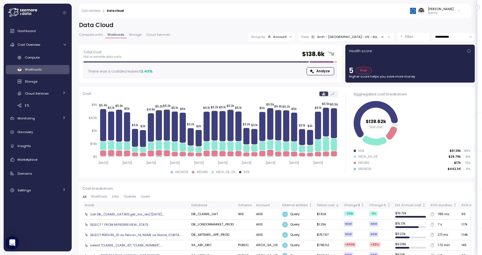
click at [415, 40] on button "Filter" at bounding box center [413, 37] width 32 height 8
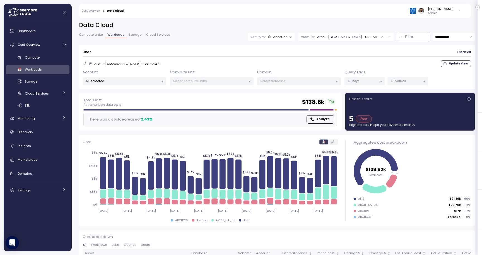
click at [151, 81] on p "All selected" at bounding box center [122, 81] width 73 height 4
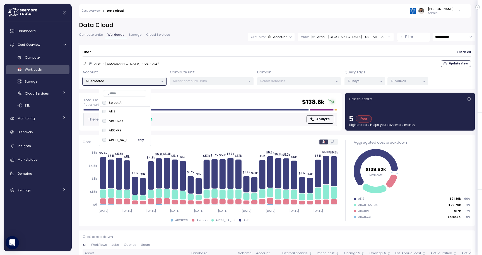
click at [141, 139] on span "only" at bounding box center [140, 140] width 6 height 6
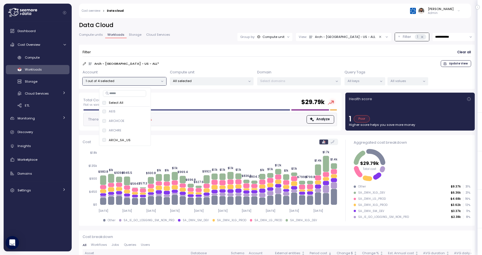
click at [216, 64] on div "Arch - SA - US - ALL * Update View" at bounding box center [277, 63] width 388 height 7
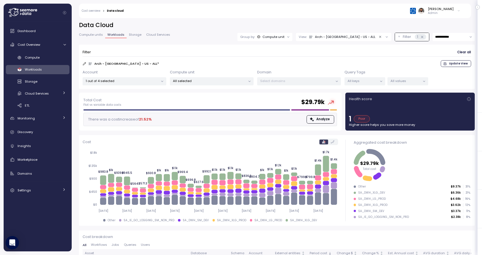
click at [85, 65] on icon at bounding box center [85, 64] width 4 height 4
click at [196, 63] on div "Arch - SA - US - ALL * Update View" at bounding box center [277, 63] width 388 height 7
click at [367, 81] on p "All keys" at bounding box center [362, 81] width 30 height 4
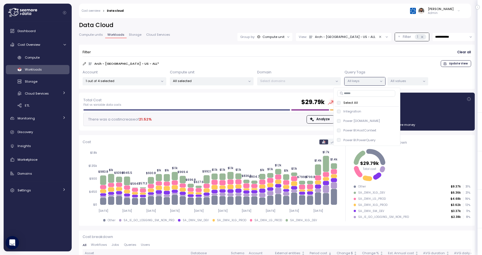
click at [395, 81] on p "All values" at bounding box center [405, 81] width 30 height 4
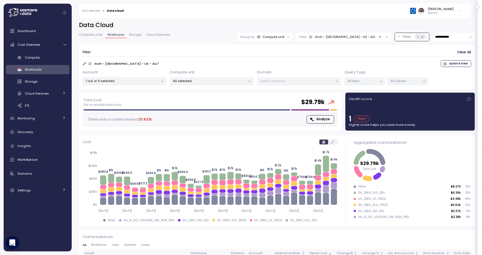
click at [384, 69] on form "Filter Clear all Arch - SA - US - ALL * Update View Account 1 out of 4 selected…" at bounding box center [277, 66] width 388 height 37
click at [399, 81] on p "All values" at bounding box center [405, 81] width 30 height 4
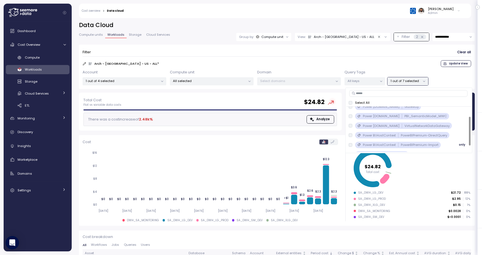
scroll to position [21, 0]
click at [392, 136] on p "Power BI.HostContext" at bounding box center [379, 137] width 33 height 4
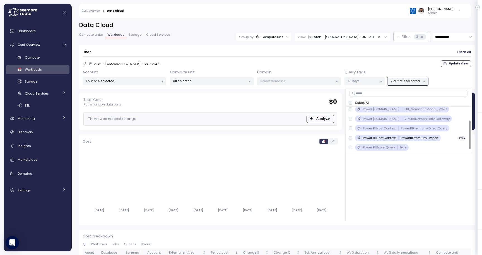
click at [383, 138] on p "Power BI.HostContext" at bounding box center [379, 137] width 33 height 4
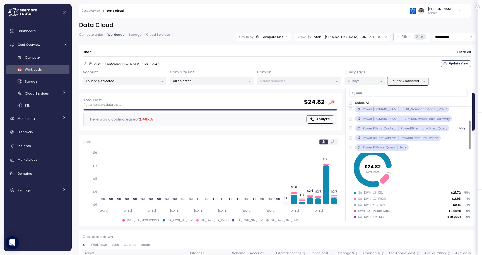
click at [392, 130] on p "Power BI.HostContext" at bounding box center [379, 128] width 33 height 4
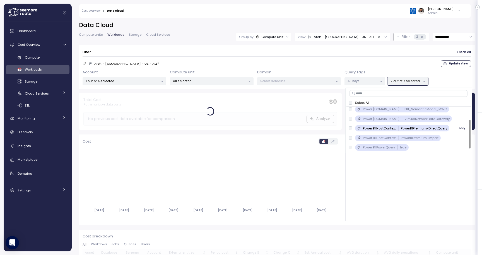
scroll to position [11, 0]
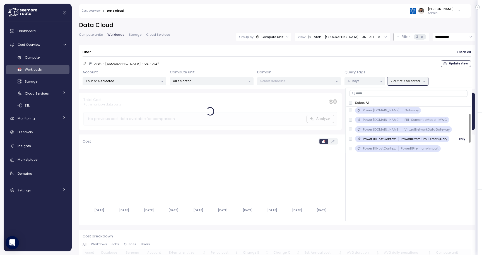
click at [391, 138] on p "Power BI.HostContext" at bounding box center [379, 139] width 33 height 4
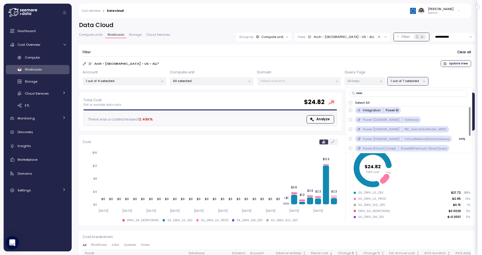
scroll to position [0, 0]
click at [352, 60] on form "Filter Clear all Arch - SA - US - ALL * Update View Account 1 out of 4 selected…" at bounding box center [277, 66] width 388 height 37
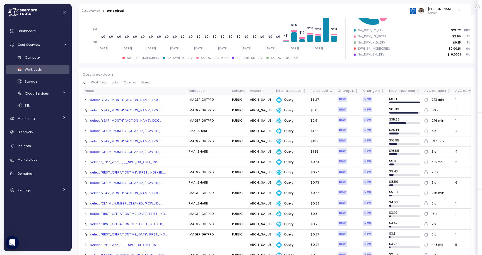
scroll to position [160, 0]
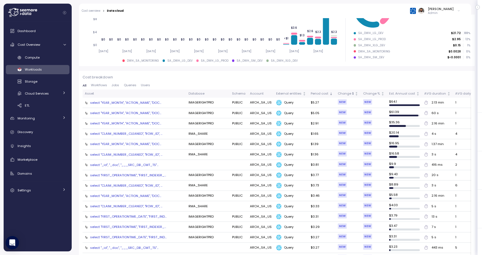
click at [155, 102] on div "select "YEAR_MONTH", "ACTION_NAME", "DOC..." at bounding box center [125, 102] width 71 height 4
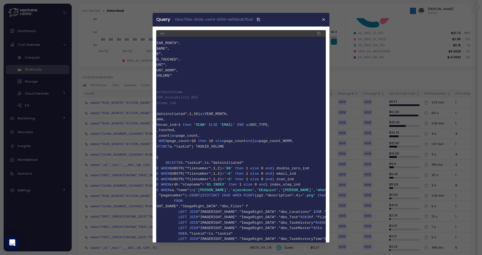
scroll to position [0, 0]
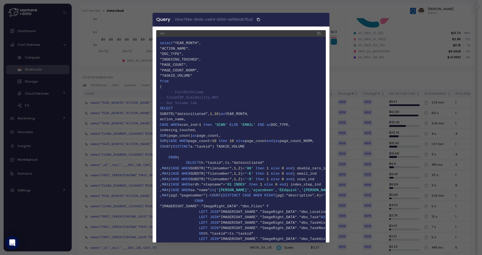
click at [323, 20] on icon "button" at bounding box center [323, 19] width 3 height 3
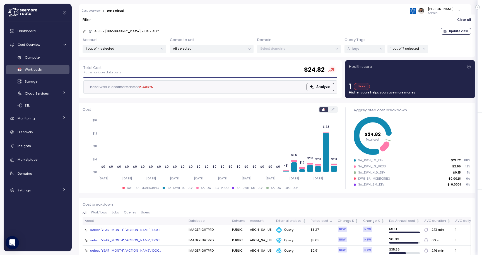
scroll to position [27, 0]
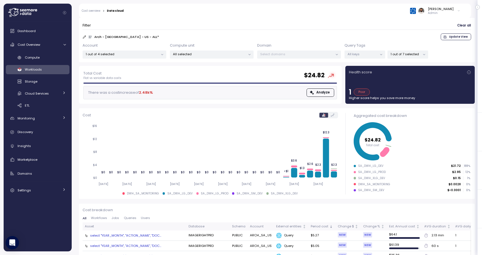
click at [405, 53] on p "1 out of 7 selected" at bounding box center [405, 54] width 30 height 4
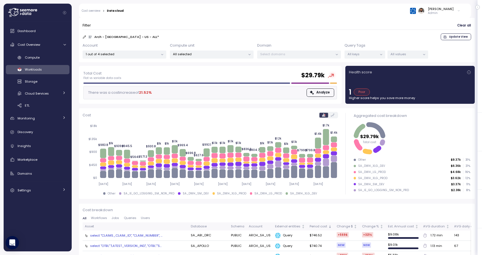
click at [361, 52] on p "All keys" at bounding box center [362, 54] width 30 height 4
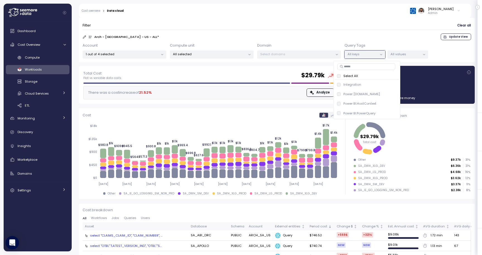
click at [366, 41] on form "Filter Clear all Arch - SA - US - ALL * Update View Account 1 out of 4 selected…" at bounding box center [277, 39] width 388 height 37
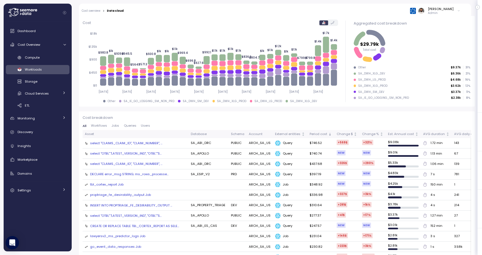
scroll to position [0, 0]
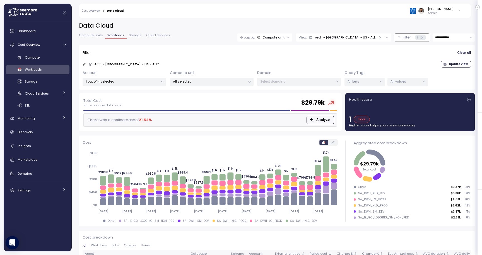
click at [447, 36] on input "**********" at bounding box center [453, 37] width 42 height 8
click at [446, 62] on span "Last 7 days" at bounding box center [444, 64] width 18 height 5
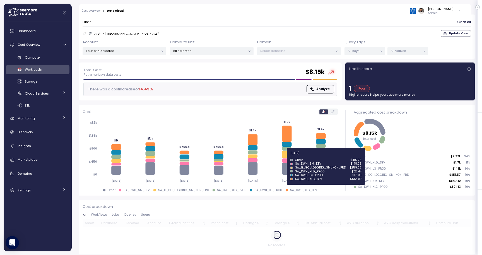
scroll to position [30, 0]
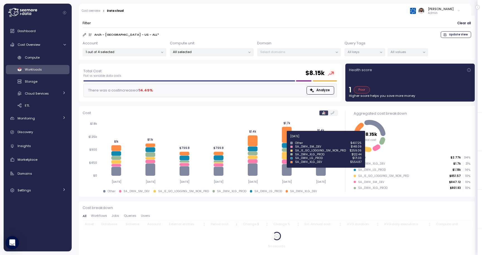
click at [286, 139] on icon at bounding box center [287, 135] width 10 height 16
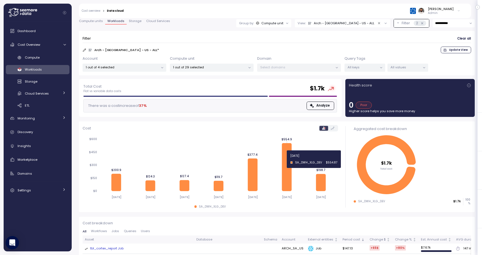
scroll to position [9, 0]
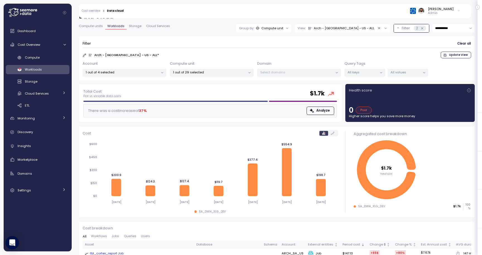
click at [453, 27] on input "**********" at bounding box center [453, 28] width 42 height 8
click at [449, 63] on span "Last 14 days" at bounding box center [445, 62] width 20 height 5
type input "**********"
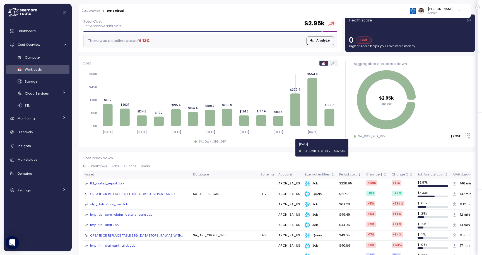
scroll to position [81, 0]
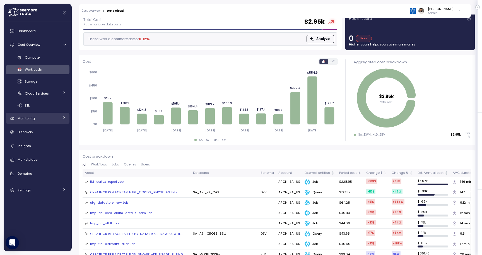
click at [56, 118] on div "Monitoring" at bounding box center [39, 118] width 42 height 6
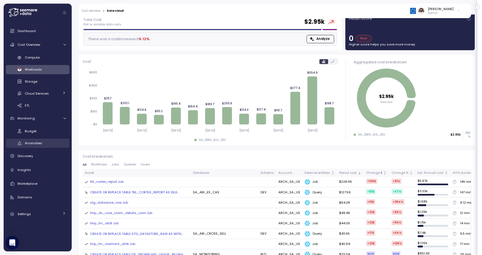
click at [53, 140] on div "Anomalies" at bounding box center [45, 143] width 41 height 6
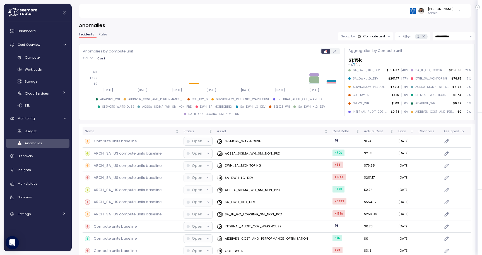
click at [423, 38] on icon at bounding box center [424, 37] width 4 height 4
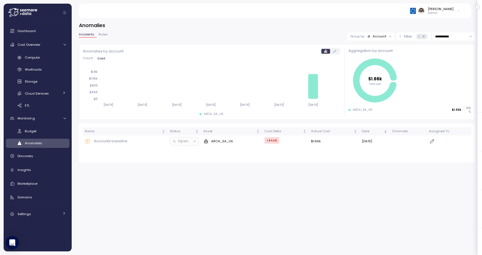
click at [389, 38] on icon at bounding box center [390, 37] width 4 height 4
click at [404, 38] on p "Filter" at bounding box center [408, 37] width 8 height 6
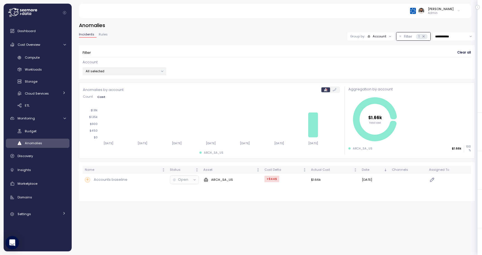
click at [148, 69] on p "All selected" at bounding box center [122, 71] width 73 height 4
click at [139, 131] on span "only" at bounding box center [140, 130] width 6 height 6
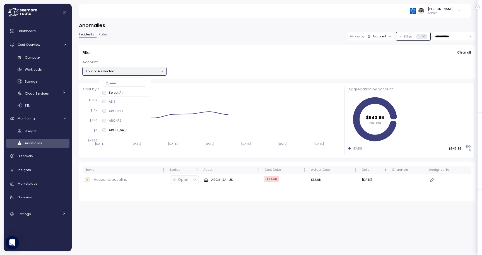
click at [298, 40] on div "**********" at bounding box center [277, 36] width 396 height 8
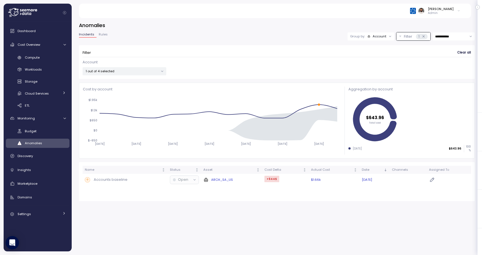
click at [243, 180] on div "ARCH_SA_US" at bounding box center [231, 180] width 57 height 6
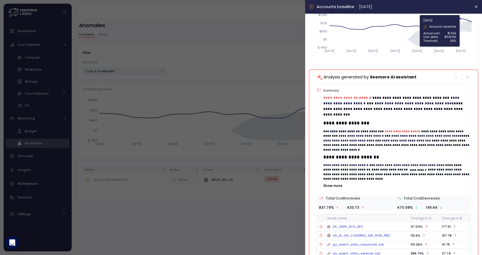
scroll to position [72, 0]
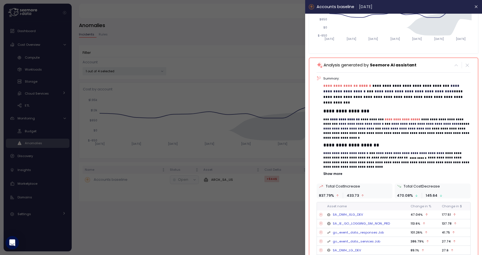
click at [339, 174] on p "Show more" at bounding box center [396, 173] width 147 height 4
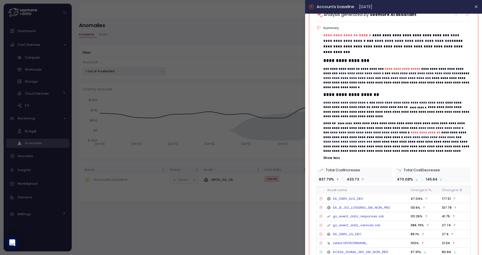
scroll to position [98, 0]
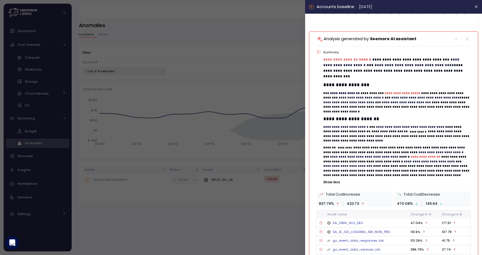
click at [362, 130] on p "**********" at bounding box center [396, 134] width 147 height 18
click at [362, 126] on span "**********" at bounding box center [345, 126] width 45 height 3
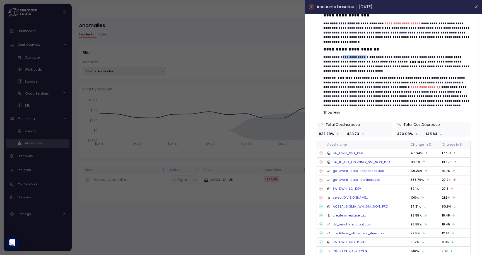
scroll to position [183, 0]
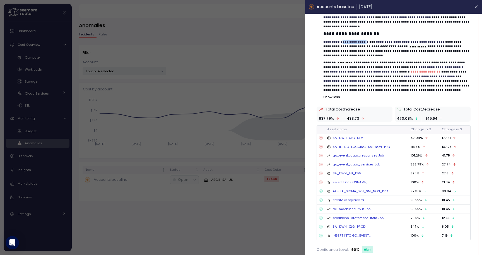
click at [357, 207] on link "tbl_machineoutput Job" at bounding box center [352, 209] width 38 height 4
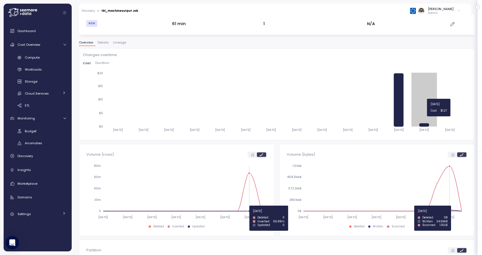
scroll to position [80, 0]
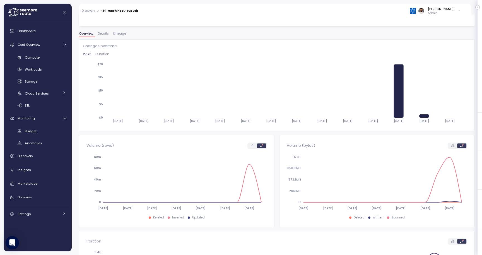
click at [98, 53] on span "Duration" at bounding box center [102, 53] width 14 height 3
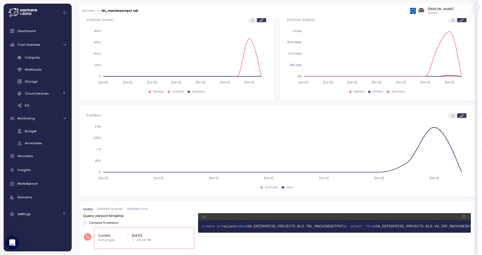
scroll to position [208, 0]
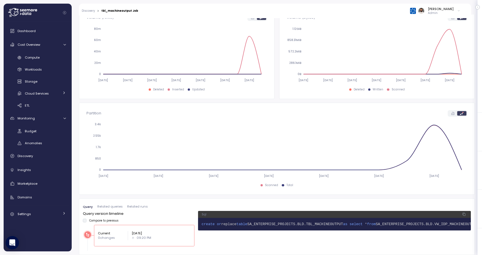
click at [115, 206] on span "Related queries" at bounding box center [109, 206] width 25 height 3
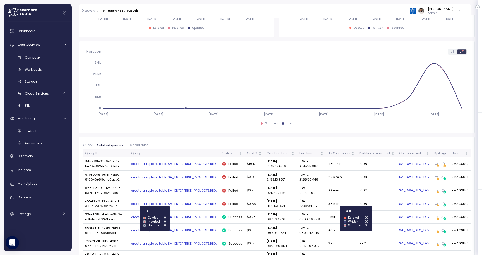
scroll to position [280, 0]
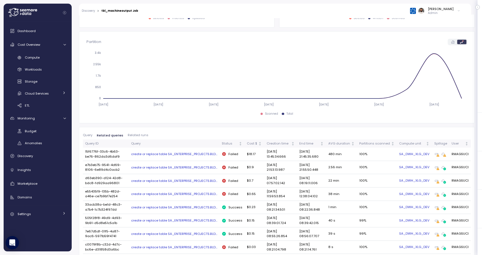
click at [185, 152] on div "create or replace table SA_ENTERPRISE_PROJECTS.BLD..." at bounding box center [174, 154] width 86 height 4
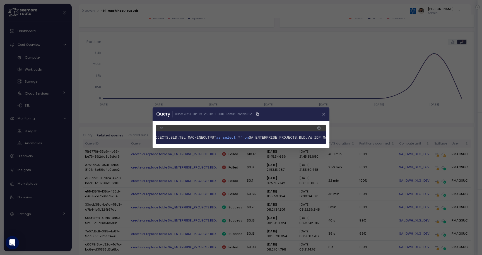
scroll to position [0, 122]
click at [301, 136] on span "SA_ENTERPRISE_PROJECTS.BLD.VW_IDP_MACHINEOUTPUT" at bounding box center [274, 137] width 102 height 4
click at [323, 115] on icon "button" at bounding box center [323, 114] width 3 height 3
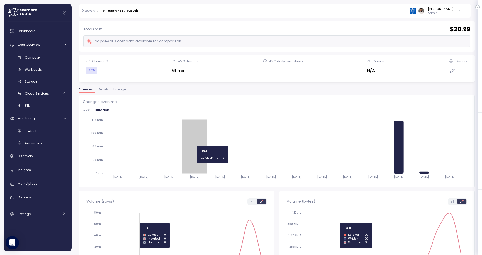
scroll to position [25, 0]
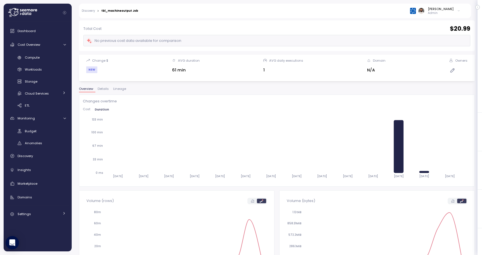
click at [120, 90] on span "Lineage" at bounding box center [119, 88] width 13 height 3
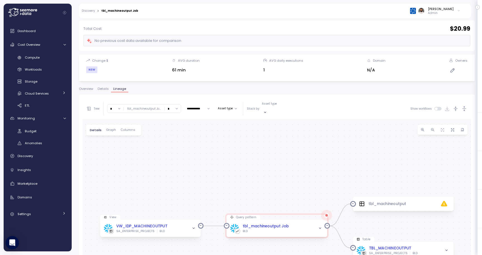
click at [118, 106] on input "*" at bounding box center [115, 109] width 16 height 8
click at [117, 139] on div "2" at bounding box center [114, 141] width 13 height 8
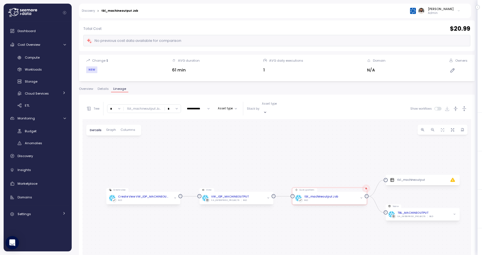
drag, startPoint x: 229, startPoint y: 195, endPoint x: 236, endPoint y: 163, distance: 32.2
click at [236, 163] on div "View VW_IDP_MACHINEOUTPUT SA_ENTERPRISE_PROJECTS BLD Query pattern tbl_machineo…" at bounding box center [277, 225] width 388 height 212
click at [267, 194] on span "button" at bounding box center [269, 196] width 4 height 4
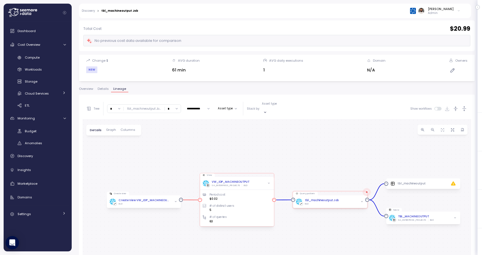
click at [259, 187] on div "Period cost $0.02 # of distinct users 5 # of queries 63" at bounding box center [236, 205] width 69 height 37
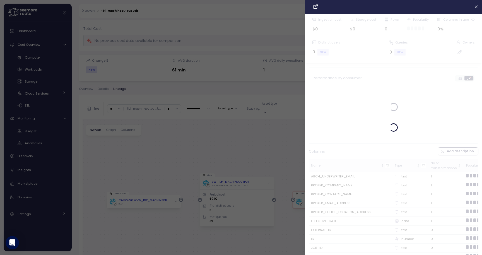
click at [259, 169] on div at bounding box center [241, 127] width 482 height 255
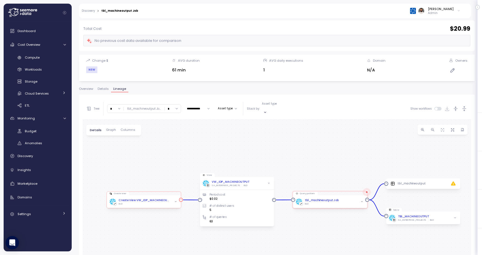
click at [169, 202] on div "BLD" at bounding box center [144, 203] width 52 height 3
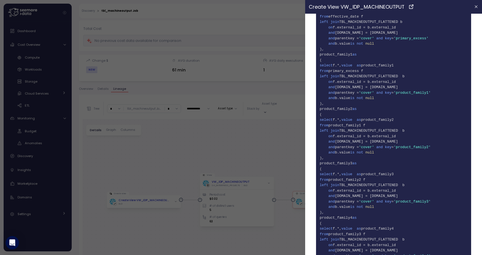
scroll to position [401, 0]
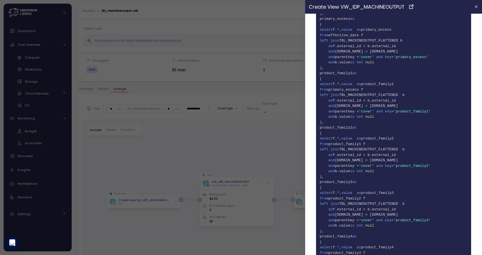
click at [262, 146] on div at bounding box center [241, 127] width 482 height 255
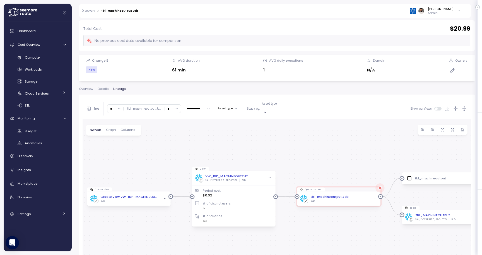
drag, startPoint x: 277, startPoint y: 163, endPoint x: 277, endPoint y: 112, distance: 51.6
click at [277, 112] on div "**********" at bounding box center [277, 214] width 388 height 233
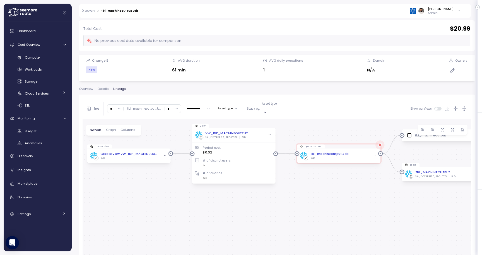
click at [354, 159] on div "View VW_IDP_MACHINEOUTPUT SA_ENTERPRISE_PROJECTS BLD Period cost $0.02 # of dis…" at bounding box center [277, 225] width 388 height 212
click at [356, 155] on div "tbl_machineoutput Job BLD" at bounding box center [338, 156] width 83 height 14
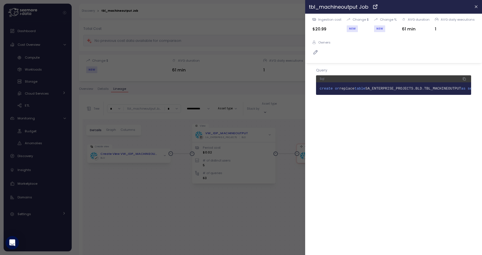
scroll to position [0, 137]
click at [289, 127] on div at bounding box center [241, 127] width 482 height 255
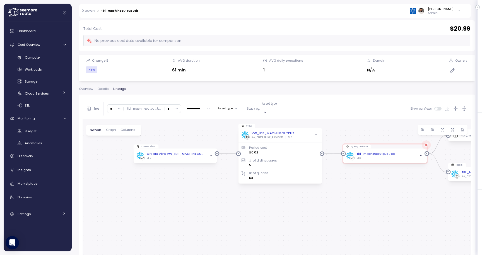
drag, startPoint x: 165, startPoint y: 130, endPoint x: 224, endPoint y: 130, distance: 58.5
click at [224, 130] on div "View VW_IDP_MACHINEOUTPUT SA_ENTERPRISE_PROJECTS BLD Period cost $0.02 # of dis…" at bounding box center [277, 225] width 388 height 212
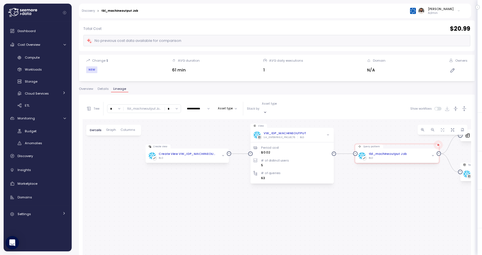
click at [114, 106] on input "*" at bounding box center [115, 109] width 16 height 8
click at [111, 153] on div "4" at bounding box center [114, 156] width 13 height 8
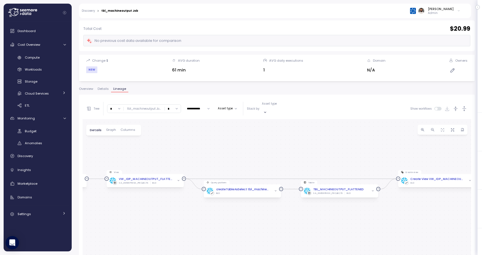
drag, startPoint x: 213, startPoint y: 200, endPoint x: 211, endPoint y: 151, distance: 48.5
click at [212, 151] on div "View VW_IDP_MACHINEOUTPUT SA_ENTERPRISE_PROJECTS BLD Period cost $0.02 # of dis…" at bounding box center [277, 225] width 388 height 212
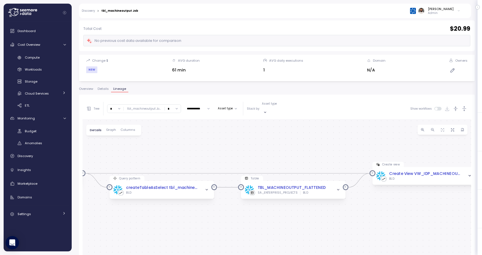
drag, startPoint x: 289, startPoint y: 206, endPoint x: 224, endPoint y: 220, distance: 65.6
click at [224, 220] on div "View VW_IDP_MACHINEOUTPUT SA_ENTERPRISE_PROJECTS BLD Period cost $0.02 # of dis…" at bounding box center [277, 225] width 388 height 212
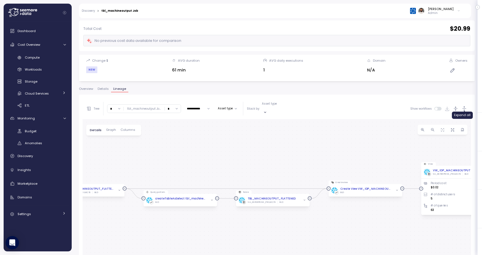
click at [467, 106] on icon "button" at bounding box center [464, 109] width 6 height 6
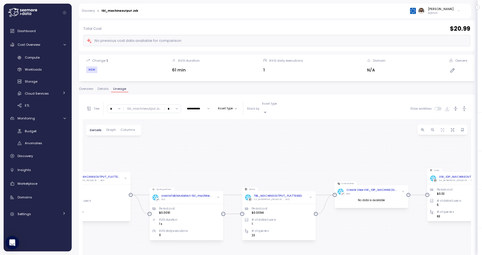
drag, startPoint x: 341, startPoint y: 164, endPoint x: 357, endPoint y: 148, distance: 22.9
click at [357, 148] on div "View VW_IDP_MACHINEOUTPUT SA_ENTERPRISE_PROJECTS BLD Period cost $0.02 # of dis…" at bounding box center [277, 225] width 388 height 212
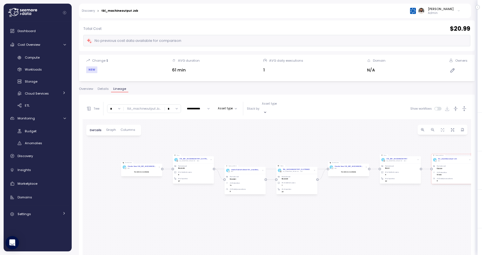
drag, startPoint x: 285, startPoint y: 144, endPoint x: 291, endPoint y: 144, distance: 6.1
click at [291, 144] on div "View VW_IDP_MACHINEOUTPUT SA_ENTERPRISE_PROJECTS BLD Period cost $0.02 # of dis…" at bounding box center [277, 225] width 388 height 212
click at [118, 106] on input "*" at bounding box center [115, 109] width 16 height 8
click at [114, 151] on div "8" at bounding box center [114, 154] width 13 height 8
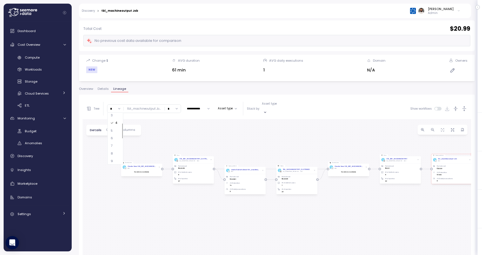
type input "*"
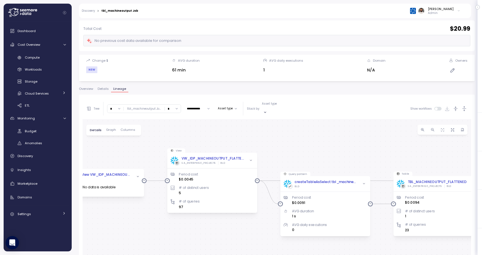
drag, startPoint x: 188, startPoint y: 183, endPoint x: 125, endPoint y: 142, distance: 74.8
click at [125, 142] on div "View VW_IDP_MACHINEOUTPUT SA_ENTERPRISE_PROJECTS BLD Period cost $0.02 # of dis…" at bounding box center [277, 225] width 388 height 212
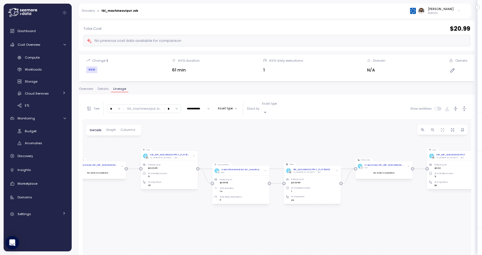
drag, startPoint x: 292, startPoint y: 147, endPoint x: 282, endPoint y: 147, distance: 10.0
click at [282, 147] on div "View VW_IDP_MACHINEOUTPUT SA_ENTERPRISE_PROJECTS BLD Period cost $0.02 # of dis…" at bounding box center [277, 225] width 388 height 212
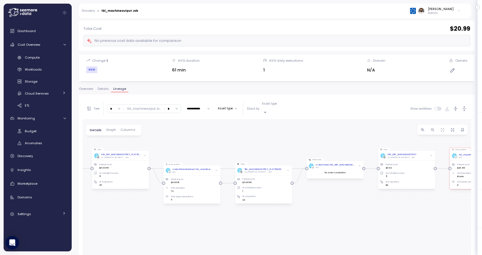
drag, startPoint x: 314, startPoint y: 149, endPoint x: 266, endPoint y: 149, distance: 47.7
click at [266, 149] on div "View VW_IDP_MACHINEOUTPUT SA_ENTERPRISE_PROJECTS BLD Period cost $0.02 # of dis…" at bounding box center [277, 225] width 388 height 212
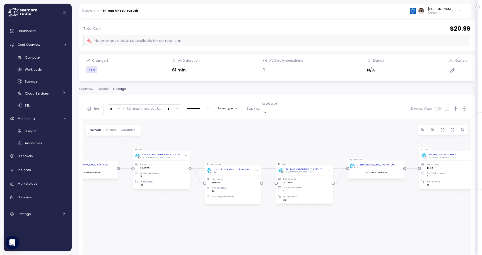
drag, startPoint x: 223, startPoint y: 146, endPoint x: 264, endPoint y: 146, distance: 41.0
click at [264, 146] on div "View VW_IDP_MACHINEOUTPUT SA_ENTERPRISE_PROJECTS BLD Period cost $0.02 # of dis…" at bounding box center [277, 225] width 388 height 212
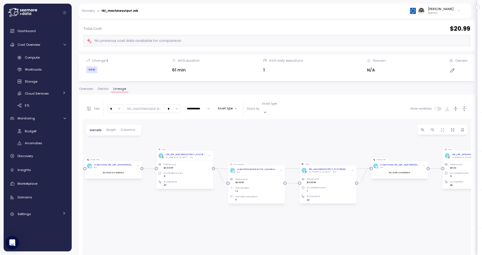
drag, startPoint x: 215, startPoint y: 137, endPoint x: 222, endPoint y: 137, distance: 7.2
click at [222, 137] on div "View VW_IDP_MACHINEOUTPUT SA_ENTERPRISE_PROJECTS BLD Period cost $0.02 # of dis…" at bounding box center [277, 225] width 388 height 212
drag, startPoint x: 270, startPoint y: 144, endPoint x: 234, endPoint y: 144, distance: 36.5
click at [234, 144] on div "View VW_IDP_MACHINEOUTPUT SA_ENTERPRISE_PROJECTS BLD Period cost $0.02 # of dis…" at bounding box center [277, 225] width 388 height 212
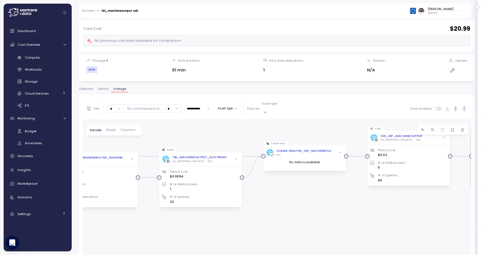
drag, startPoint x: 299, startPoint y: 149, endPoint x: 210, endPoint y: 129, distance: 91.4
click at [210, 129] on div "View VW_IDP_MACHINEOUTPUT SA_ENTERPRISE_PROJECTS BLD Period cost $0.02 # of dis…" at bounding box center [277, 225] width 388 height 212
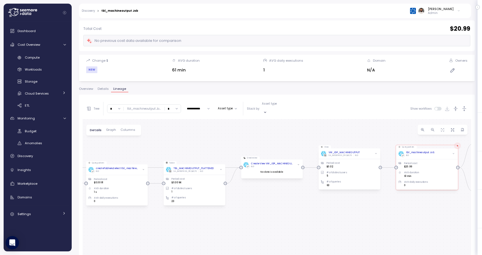
drag, startPoint x: 210, startPoint y: 129, endPoint x: 202, endPoint y: 146, distance: 19.0
click at [202, 146] on div "View VW_IDP_MACHINEOUTPUT SA_ENTERPRISE_PROJECTS BLD Period cost $0.02 # of dis…" at bounding box center [277, 225] width 388 height 212
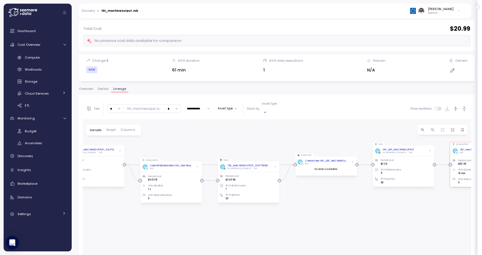
drag, startPoint x: 253, startPoint y: 139, endPoint x: 273, endPoint y: 139, distance: 19.2
click at [273, 139] on div "View VW_IDP_MACHINEOUTPUT SA_ENTERPRISE_PROJECTS BLD Period cost $0.02 # of dis…" at bounding box center [277, 225] width 388 height 212
drag, startPoint x: 284, startPoint y: 135, endPoint x: 278, endPoint y: 135, distance: 6.1
click at [278, 135] on div "View VW_IDP_MACHINEOUTPUT SA_ENTERPRISE_PROJECTS BLD Period cost $0.02 # of dis…" at bounding box center [277, 225] width 388 height 212
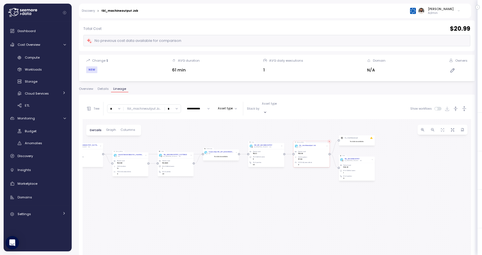
drag, startPoint x: 281, startPoint y: 135, endPoint x: 193, endPoint y: 135, distance: 87.8
click at [193, 135] on div "View VW_IDP_MACHINEOUTPUT SA_ENTERPRISE_PROJECTS BLD Period cost $0.02 # of dis…" at bounding box center [277, 225] width 388 height 212
click at [175, 108] on input "*" at bounding box center [173, 109] width 16 height 8
click at [172, 150] on div "3" at bounding box center [170, 148] width 13 height 8
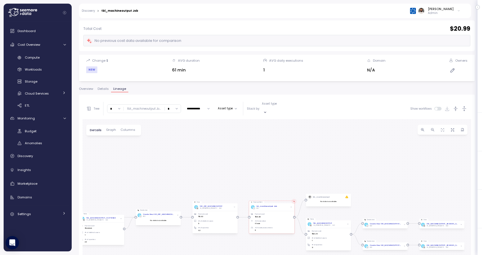
drag, startPoint x: 428, startPoint y: 212, endPoint x: 392, endPoint y: 169, distance: 56.6
click at [392, 169] on div "View VW_IDP_MACHINEOUTPUT SA_ENTERPRISE_PROJECTS BLD Period cost $0.02 # of dis…" at bounding box center [277, 225] width 388 height 212
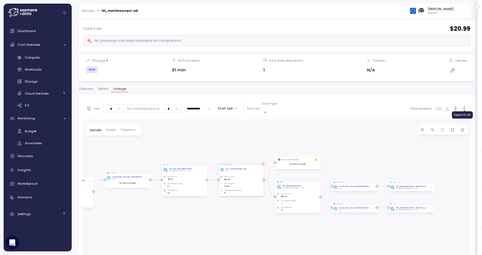
click at [465, 106] on icon "button" at bounding box center [464, 109] width 6 height 6
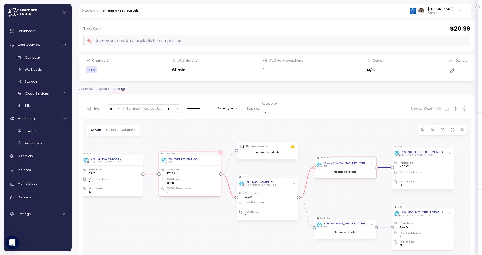
click at [371, 163] on icon "button" at bounding box center [371, 164] width 2 height 2
click at [372, 224] on icon "button" at bounding box center [371, 225] width 2 height 2
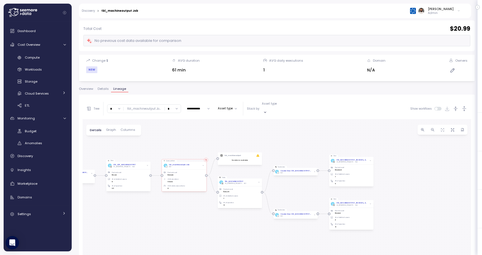
drag, startPoint x: 353, startPoint y: 192, endPoint x: 297, endPoint y: 183, distance: 56.7
click at [297, 183] on div "View VW_IDP_MACHINEOUTPUT SA_ENTERPRISE_PROJECTS BLD Period cost $0.02 # of dis…" at bounding box center [277, 225] width 388 height 212
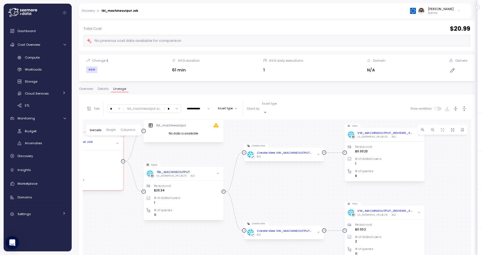
drag, startPoint x: 248, startPoint y: 198, endPoint x: 293, endPoint y: 198, distance: 44.9
click at [293, 198] on div "View VW_IDP_MACHINEOUTPUT SA_ENTERPRISE_PROJECTS BLD Period cost $0.02 # of dis…" at bounding box center [277, 225] width 388 height 212
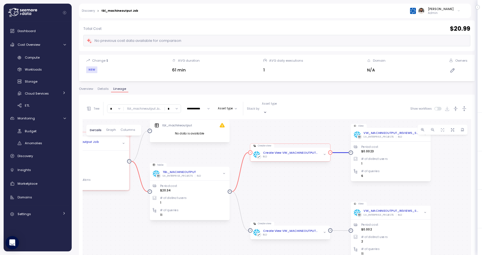
click at [307, 155] on div "BLD" at bounding box center [291, 156] width 56 height 3
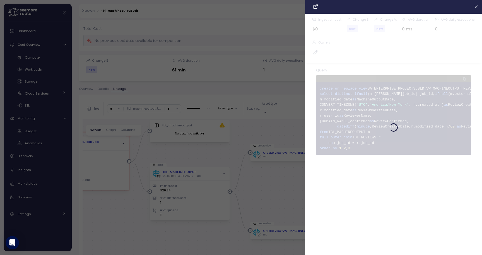
click at [287, 181] on div at bounding box center [241, 127] width 482 height 255
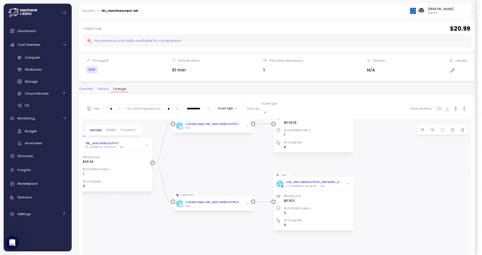
drag, startPoint x: 447, startPoint y: 187, endPoint x: 382, endPoint y: 160, distance: 71.1
click at [382, 160] on div "View VW_IDP_MACHINEOUTPUT SA_ENTERPRISE_PROJECTS BLD Period cost $0.02 # of dis…" at bounding box center [277, 225] width 388 height 212
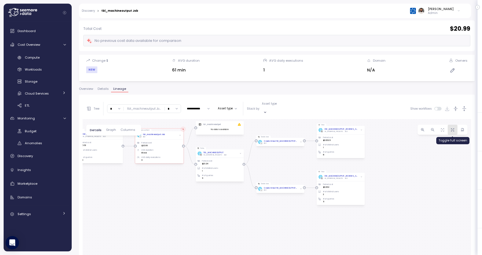
click at [454, 128] on icon "button" at bounding box center [452, 130] width 4 height 4
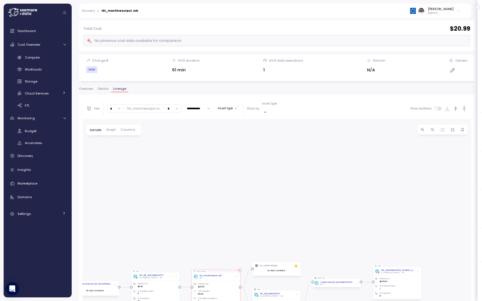
drag, startPoint x: 309, startPoint y: 98, endPoint x: 362, endPoint y: 237, distance: 148.6
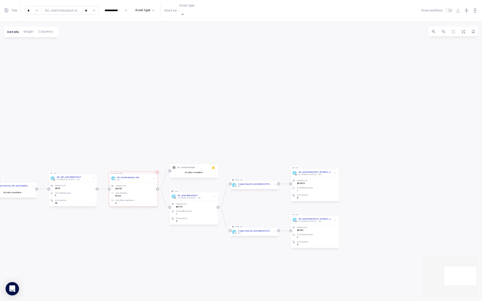
click at [364, 239] on div "View VW_IDP_MACHINEOUTPUT SA_ENTERPRISE_PROJECTS BLD Period cost $0.02 # of dis…" at bounding box center [241, 161] width 482 height 280
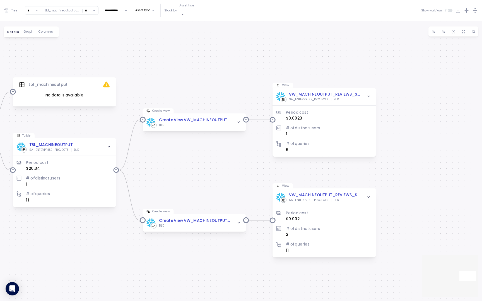
drag, startPoint x: 328, startPoint y: 185, endPoint x: 391, endPoint y: 188, distance: 63.1
click at [391, 188] on div "View VW_IDP_MACHINEOUTPUT SA_ENTERPRISE_PROJECTS BLD Period cost $0.02 # of dis…" at bounding box center [241, 161] width 482 height 280
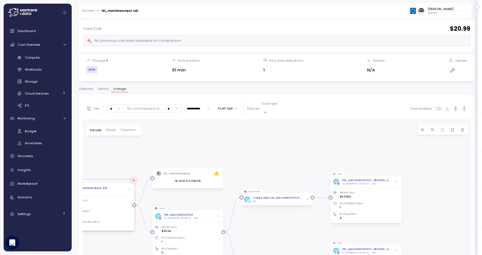
click at [175, 107] on input "*" at bounding box center [173, 109] width 16 height 8
click at [169, 164] on div "∞ 0 1 2 3 4 5 6 7 8 9 10 11 12 13 14 15 16 17 18 19 20" at bounding box center [171, 138] width 16 height 52
click at [169, 161] on div "5" at bounding box center [170, 163] width 13 height 8
type input "*"
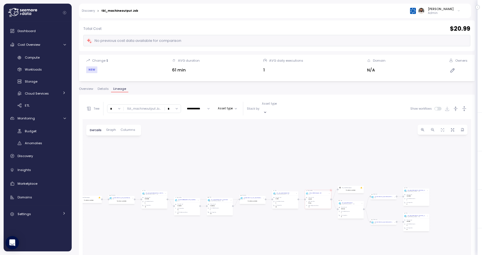
drag, startPoint x: 398, startPoint y: 183, endPoint x: 347, endPoint y: 131, distance: 72.8
click at [347, 131] on div "View VW_IDP_MACHINEOUTPUT SA_ENTERPRISE_PROJECTS BLD Period cost $0.02 # of dis…" at bounding box center [277, 225] width 388 height 212
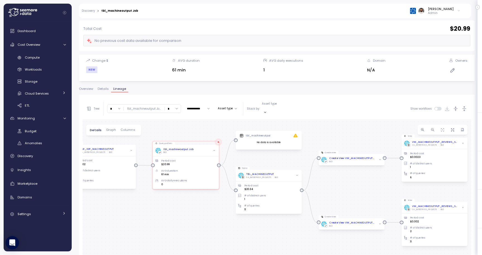
click at [102, 92] on div "Overview Details Lineage" at bounding box center [277, 90] width 396 height 7
click at [102, 89] on span "Details" at bounding box center [103, 88] width 11 height 3
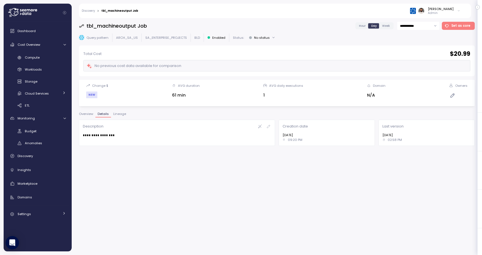
click at [87, 115] on span "Overview" at bounding box center [86, 113] width 14 height 3
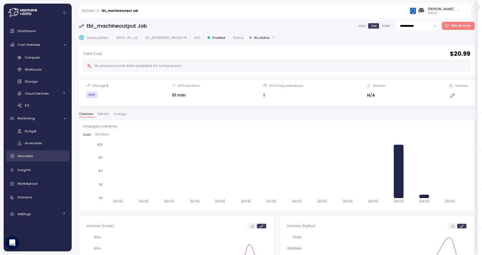
click at [43, 155] on div "Discovery" at bounding box center [42, 156] width 48 height 6
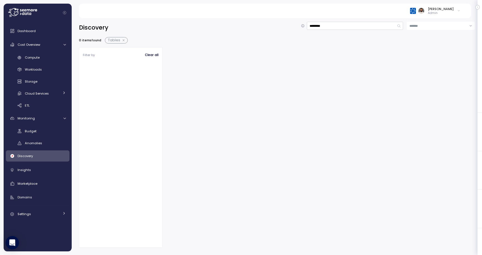
click at [123, 40] on button "button" at bounding box center [123, 40] width 7 height 4
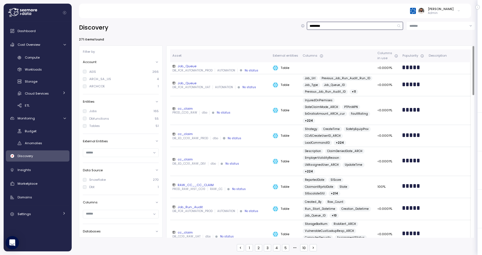
click at [330, 28] on input "*********" at bounding box center [355, 26] width 96 height 8
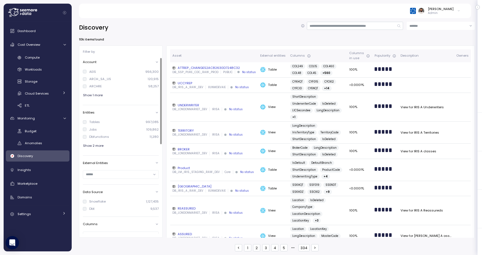
click at [97, 80] on div "ARCH_SA_US" at bounding box center [100, 79] width 22 height 4
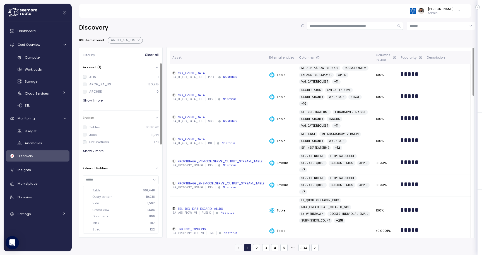
click at [123, 180] on input "text" at bounding box center [118, 179] width 65 height 5
click at [123, 226] on div "Dynamic table 5" at bounding box center [124, 228] width 62 height 4
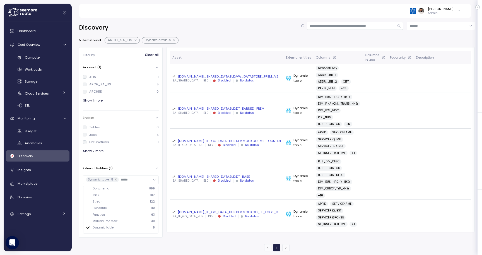
click at [175, 41] on button "button" at bounding box center [174, 40] width 7 height 4
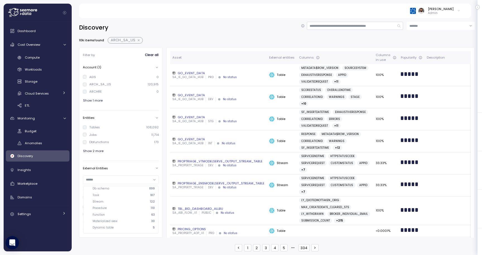
click at [132, 220] on div "Materialized view 30" at bounding box center [124, 221] width 62 height 4
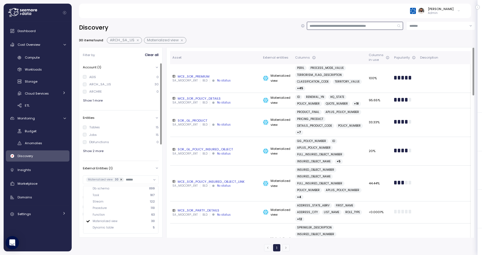
click at [321, 25] on input at bounding box center [355, 26] width 96 height 8
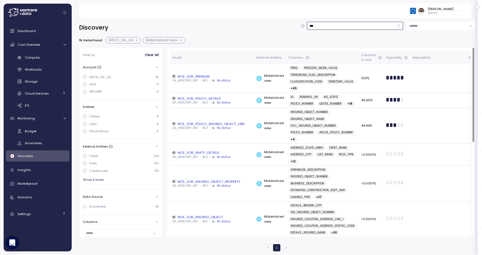
type input "***"
click at [227, 78] on div "MCE_SOR_PREMIUM" at bounding box center [211, 76] width 79 height 4
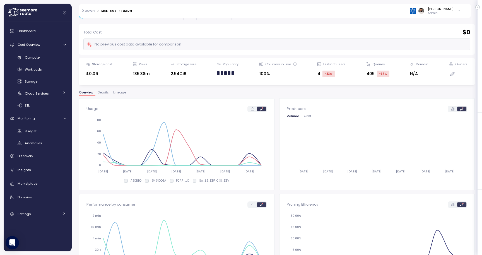
scroll to position [15, 0]
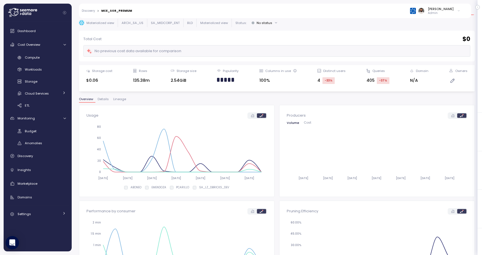
click at [234, 92] on div "**********" at bounding box center [277, 121] width 396 height 229
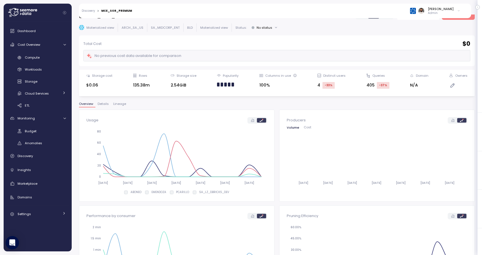
scroll to position [8, 0]
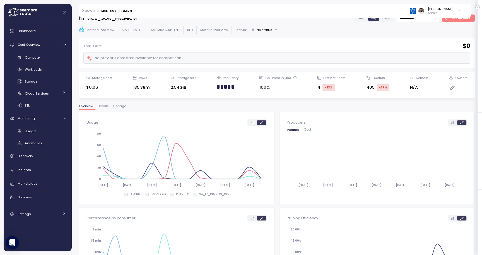
click at [103, 107] on span "Details" at bounding box center [103, 106] width 11 height 3
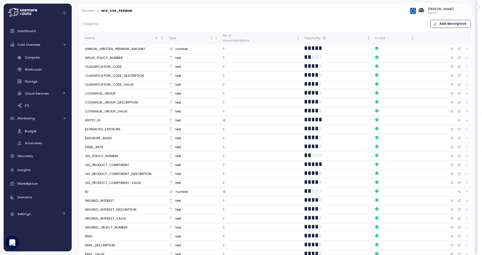
scroll to position [128, 0]
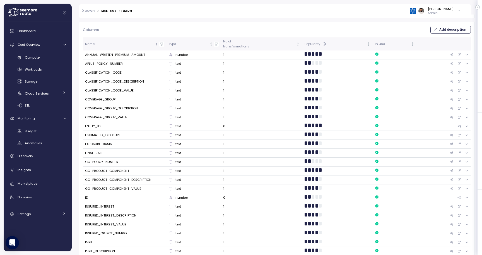
click at [267, 57] on td "1" at bounding box center [261, 54] width 81 height 9
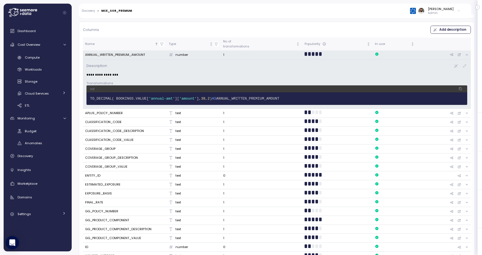
click at [158, 102] on pre "1 TO_DECIMAL( BOOKINGS.VALUE[ 'annual-amt' ][ 'amount' ], 38 , 2 ) AS ANNUAL_WR…" at bounding box center [276, 98] width 381 height 13
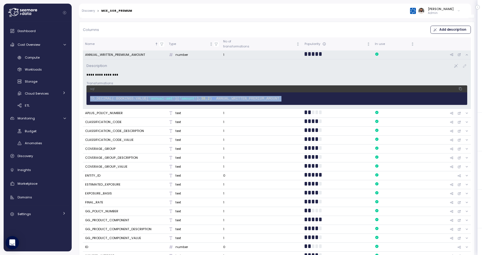
click at [158, 102] on pre "1 TO_DECIMAL( BOOKINGS.VALUE[ 'annual-amt' ][ 'amount' ], 38 , 2 ) AS ANNUAL_WR…" at bounding box center [276, 98] width 381 height 13
click at [163, 98] on span "'annual-amt'" at bounding box center [162, 98] width 26 height 4
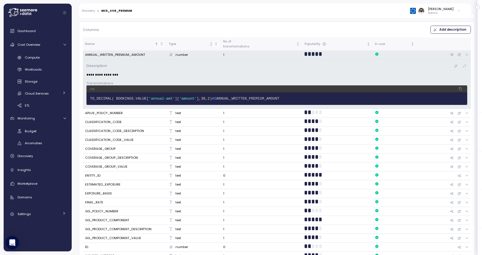
click at [155, 56] on div "ANNUAL_WRITTEN_PREMIUM_AMOUNT" at bounding box center [124, 54] width 79 height 5
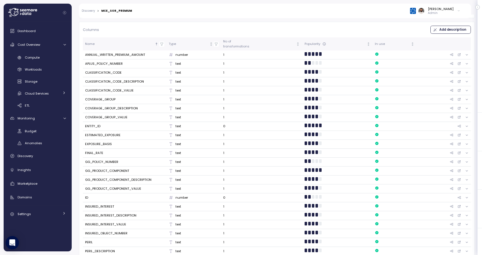
click at [150, 72] on div "CLASSIFICATION_CODE" at bounding box center [124, 72] width 79 height 5
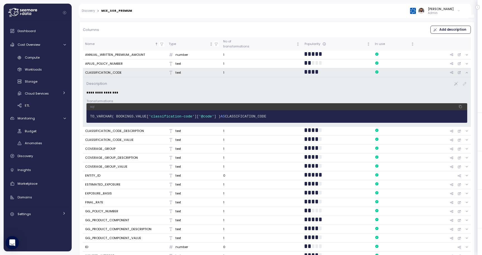
click at [146, 72] on div "CLASSIFICATION_CODE" at bounding box center [124, 72] width 79 height 5
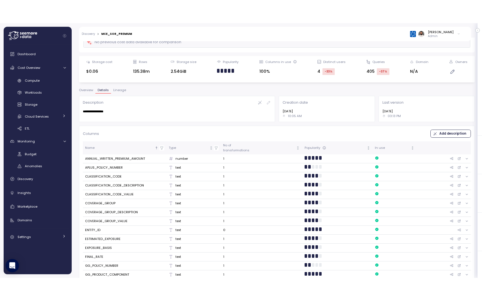
scroll to position [0, 0]
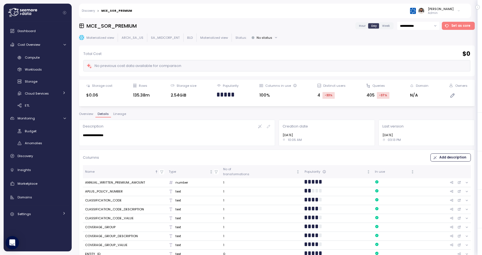
click at [120, 118] on div "**********" at bounding box center [177, 133] width 200 height 30
click at [120, 113] on span "Lineage" at bounding box center [119, 113] width 13 height 3
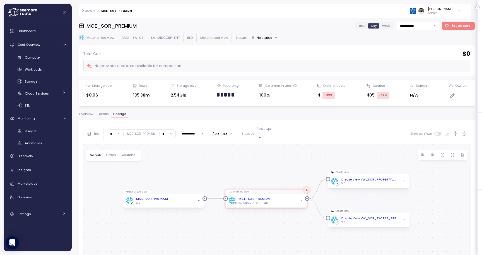
drag, startPoint x: 195, startPoint y: 190, endPoint x: 201, endPoint y: 154, distance: 36.1
click at [201, 154] on div "Materialized view MCE_SOR_PREMIUM BLD Materialized view MCE_SOR_PREMIUM SA_MIDC…" at bounding box center [277, 250] width 388 height 212
click at [453, 154] on button "button" at bounding box center [452, 155] width 10 height 10
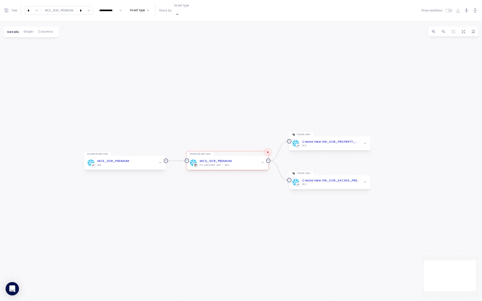
drag, startPoint x: 198, startPoint y: 114, endPoint x: 242, endPoint y: 200, distance: 96.1
click at [242, 200] on div "Materialized view MCE_SOR_PREMIUM BLD Materialized view MCE_SOR_PREMIUM SA_MIDC…" at bounding box center [241, 161] width 482 height 280
click at [475, 8] on icon "button" at bounding box center [475, 10] width 4 height 5
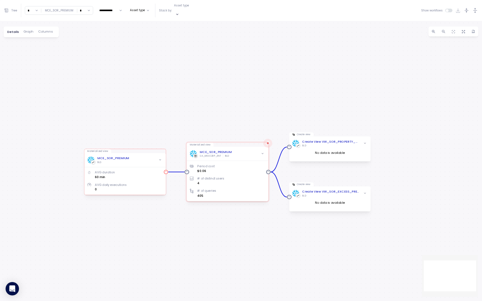
click at [147, 158] on div "MCE_SOR_PREMIUM BLD" at bounding box center [124, 160] width 75 height 8
click at [147, 156] on div "MCE_SOR_PREMIUM BLD" at bounding box center [124, 160] width 75 height 8
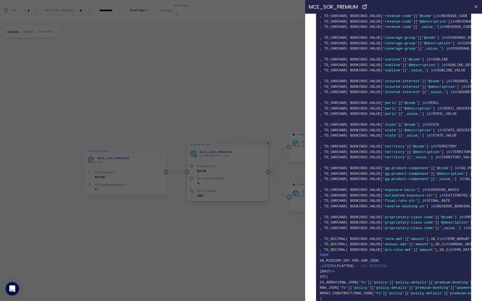
scroll to position [189, 0]
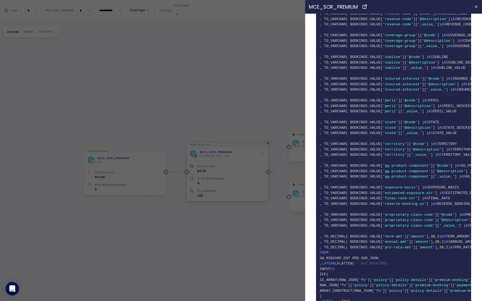
click at [233, 108] on div at bounding box center [241, 150] width 482 height 301
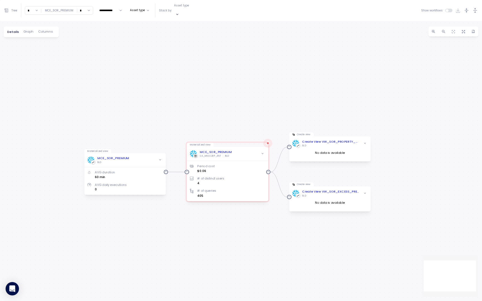
scroll to position [0, 0]
click at [34, 8] on input "*" at bounding box center [33, 10] width 16 height 8
click at [32, 47] on div "3" at bounding box center [32, 50] width 13 height 8
type input "*"
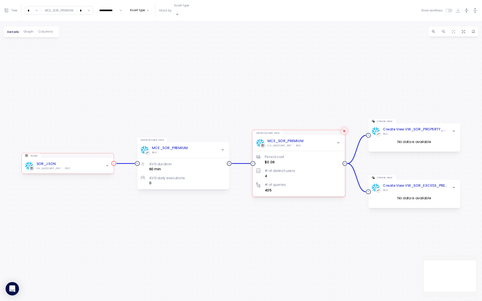
click at [107, 164] on icon "button" at bounding box center [106, 165] width 3 height 3
click at [206, 149] on div "MCE_SOR_PREMIUM BLD" at bounding box center [183, 150] width 85 height 9
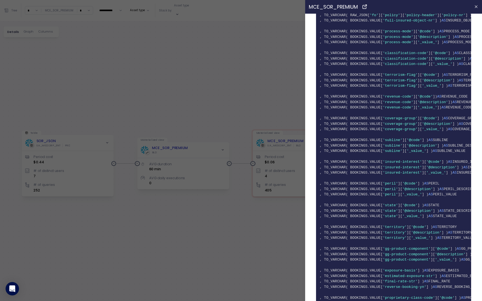
scroll to position [223, 0]
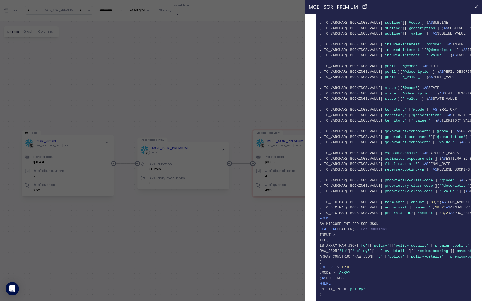
drag, startPoint x: 328, startPoint y: 222, endPoint x: 390, endPoint y: 222, distance: 61.9
click at [390, 222] on span "67 SA_MIDCORP_ENT.PRD.SOR_JSON" at bounding box center [393, 224] width 148 height 6
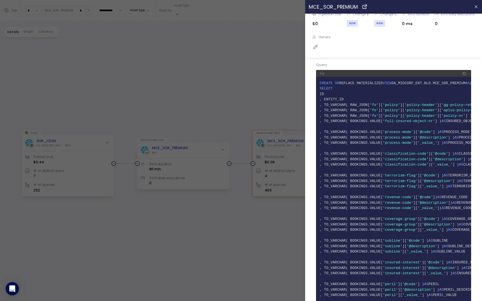
scroll to position [0, 0]
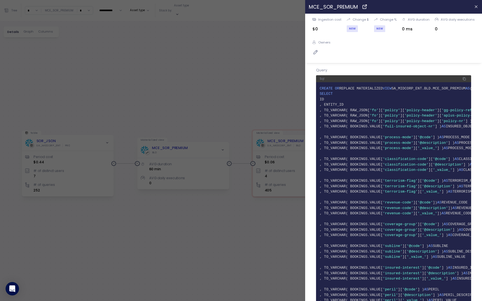
click at [274, 84] on div at bounding box center [241, 150] width 482 height 301
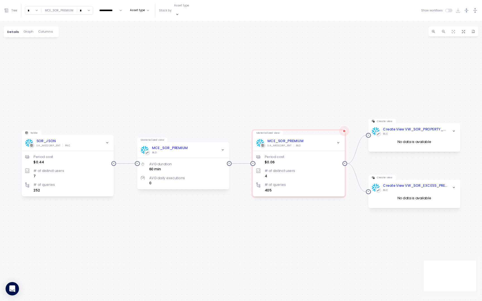
drag, startPoint x: 336, startPoint y: 100, endPoint x: 245, endPoint y: 100, distance: 91.4
click at [245, 100] on div "Materialized view MCE_SOR_PREMIUM BLD AVG duration 60 min AVG daily executions …" at bounding box center [241, 161] width 482 height 280
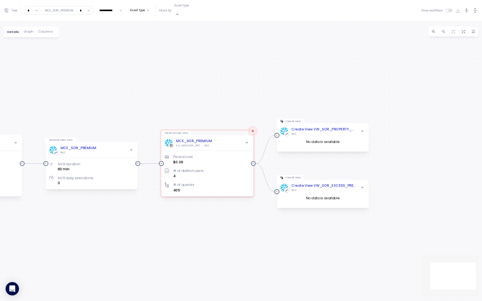
click at [83, 11] on input "*" at bounding box center [85, 10] width 16 height 8
click at [82, 51] on div "3" at bounding box center [83, 50] width 13 height 8
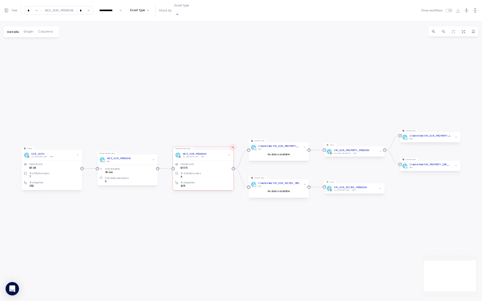
click at [85, 8] on input "*" at bounding box center [85, 10] width 16 height 8
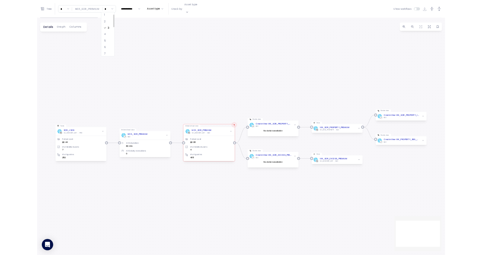
scroll to position [19, 0]
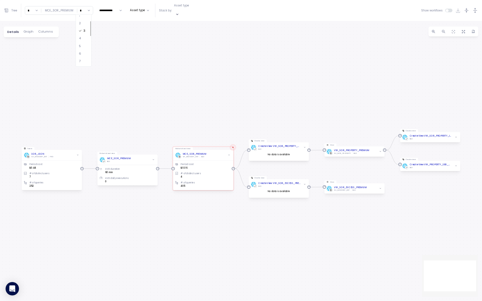
click at [83, 56] on div "6" at bounding box center [83, 54] width 13 height 8
type input "*"
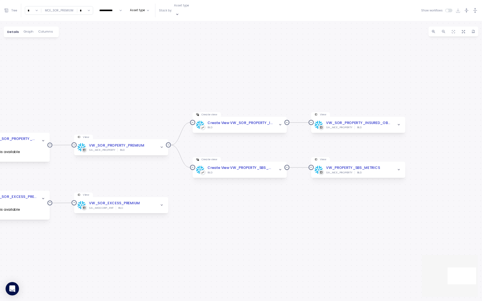
drag, startPoint x: 454, startPoint y: 144, endPoint x: 392, endPoint y: 146, distance: 62.2
click at [392, 146] on div "Materialized view MCE_SOR_PREMIUM BLD AVG duration 60 min AVG daily executions …" at bounding box center [241, 161] width 482 height 280
click at [397, 122] on span "button" at bounding box center [399, 125] width 6 height 6
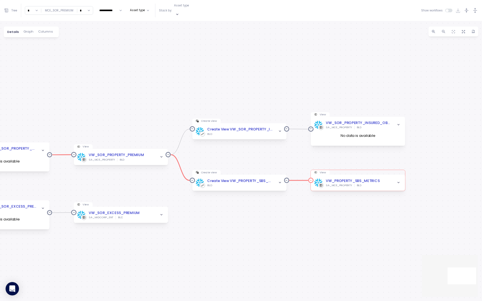
click at [396, 180] on span "button" at bounding box center [399, 183] width 6 height 6
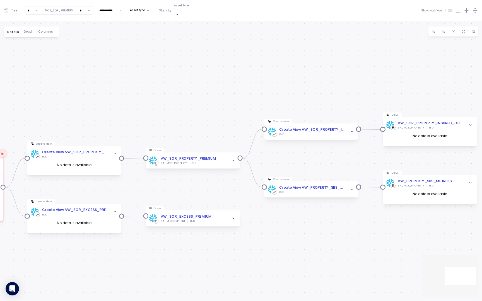
drag, startPoint x: 327, startPoint y: 157, endPoint x: 418, endPoint y: 156, distance: 90.9
click at [418, 156] on div "Materialized view MCE_SOR_PREMIUM BLD AVG duration 60 min AVG daily executions …" at bounding box center [241, 161] width 482 height 280
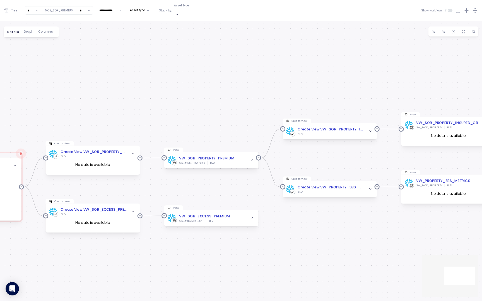
drag, startPoint x: 320, startPoint y: 91, endPoint x: 369, endPoint y: 87, distance: 49.0
click at [369, 87] on div "Materialized view MCE_SOR_PREMIUM BLD AVG duration 60 min AVG daily executions …" at bounding box center [241, 161] width 482 height 280
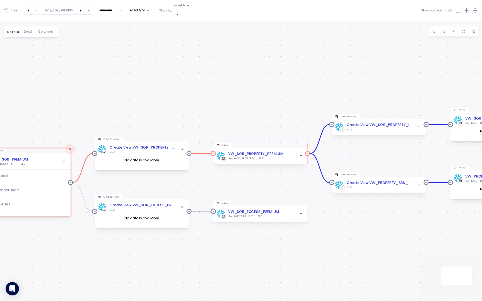
click at [299, 153] on div at bounding box center [301, 156] width 6 height 6
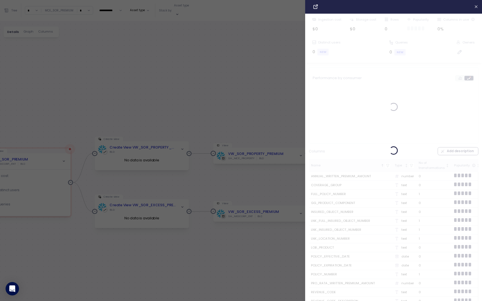
click at [281, 133] on div at bounding box center [241, 150] width 482 height 301
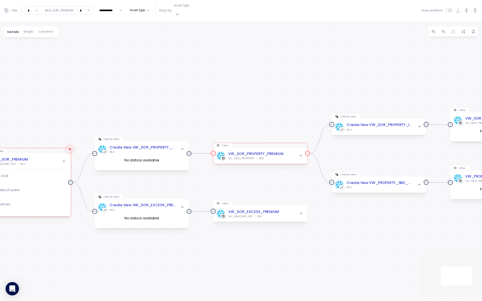
click at [300, 153] on span "button" at bounding box center [301, 156] width 6 height 6
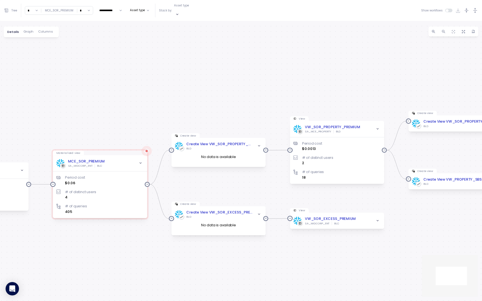
drag, startPoint x: 253, startPoint y: 186, endPoint x: 265, endPoint y: 184, distance: 12.7
click at [265, 184] on div "Materialized view MCE_SOR_PREMIUM BLD AVG duration 60 min AVG daily executions …" at bounding box center [241, 161] width 482 height 280
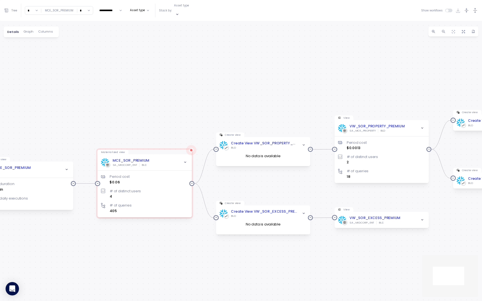
drag, startPoint x: 150, startPoint y: 115, endPoint x: 194, endPoint y: 114, distance: 44.1
click at [194, 114] on div "Materialized view MCE_SOR_PREMIUM BLD AVG duration 60 min AVG daily executions …" at bounding box center [241, 161] width 482 height 280
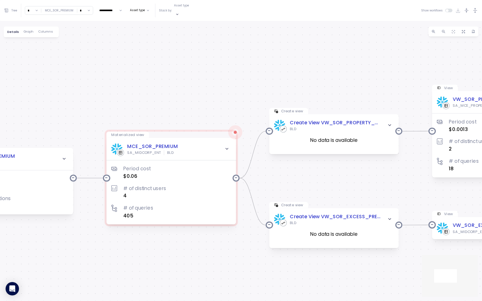
drag, startPoint x: 161, startPoint y: 112, endPoint x: 191, endPoint y: 66, distance: 55.3
click at [192, 66] on div "Materialized view MCE_SOR_PREMIUM BLD AVG duration 60 min AVG daily executions …" at bounding box center [241, 161] width 482 height 280
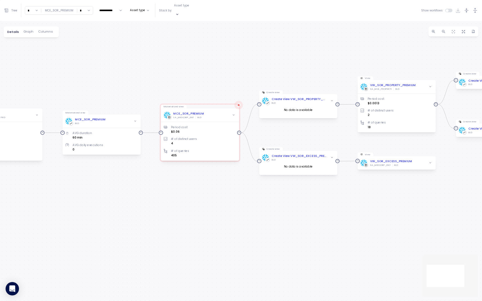
drag, startPoint x: 191, startPoint y: 66, endPoint x: 200, endPoint y: 74, distance: 11.8
click at [200, 74] on div "Materialized view MCE_SOR_PREMIUM BLD AVG duration 60 min AVG daily executions …" at bounding box center [241, 161] width 482 height 280
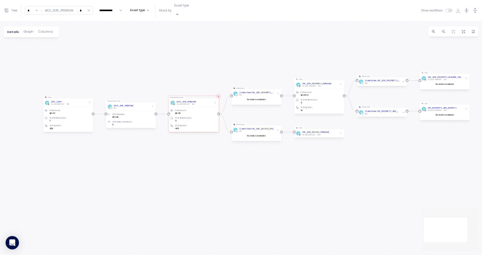
scroll to position [13, 0]
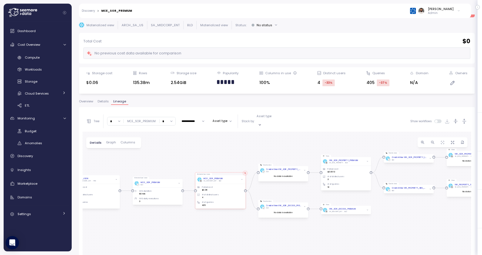
drag, startPoint x: 365, startPoint y: 184, endPoint x: 308, endPoint y: 146, distance: 68.7
click at [308, 146] on div "Materialized view MCE_SOR_PREMIUM BLD AVG duration 60 min AVG daily executions …" at bounding box center [277, 238] width 388 height 212
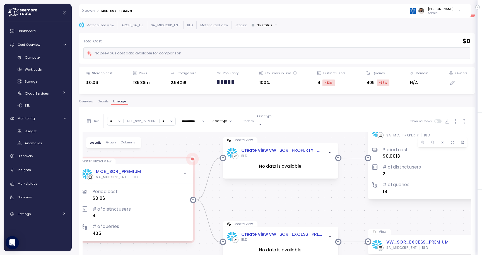
drag, startPoint x: 307, startPoint y: 177, endPoint x: 226, endPoint y: 218, distance: 90.6
click at [226, 218] on div "Materialized view MCE_SOR_PREMIUM BLD AVG duration 60 min AVG daily executions …" at bounding box center [277, 238] width 388 height 212
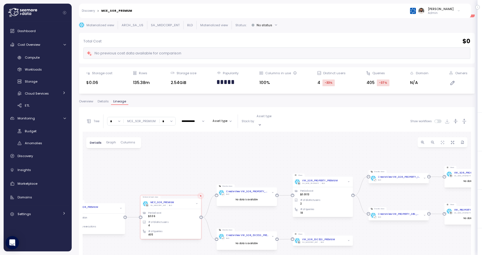
click at [268, 116] on div "Asset type" at bounding box center [268, 121] width 25 height 14
click at [270, 129] on p "Create view" at bounding box center [269, 129] width 16 height 4
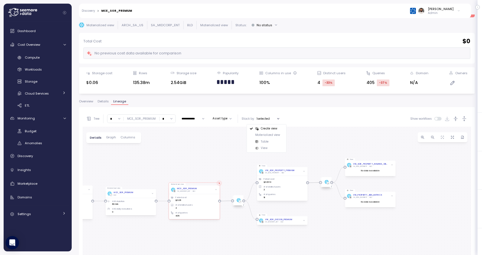
drag, startPoint x: 268, startPoint y: 199, endPoint x: 211, endPoint y: 154, distance: 72.7
click at [211, 154] on div "Materialized view MCE_SOR_PREMIUM BLD AVG duration 60 min AVG daily executions …" at bounding box center [277, 235] width 388 height 217
click at [452, 135] on span "button" at bounding box center [453, 137] width 6 height 6
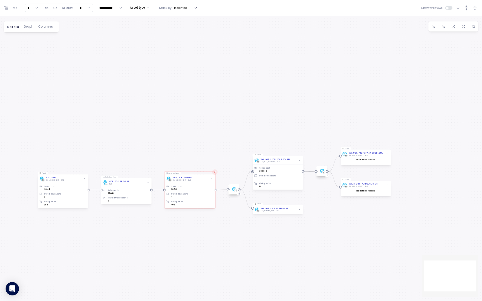
drag, startPoint x: 238, startPoint y: 123, endPoint x: 307, endPoint y: 211, distance: 112.5
click at [308, 212] on div "Materialized view MCE_SOR_PREMIUM BLD AVG duration 60 min AVG daily executions …" at bounding box center [241, 158] width 482 height 285
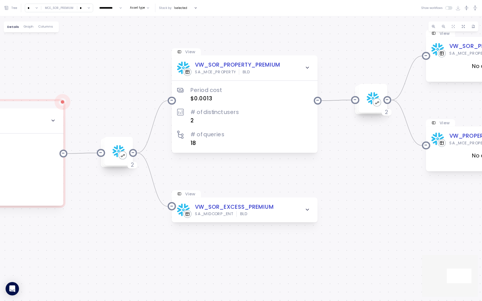
drag, startPoint x: 330, startPoint y: 200, endPoint x: 350, endPoint y: 202, distance: 19.9
click at [350, 202] on div "Materialized view MCE_SOR_PREMIUM BLD AVG duration 60 min AVG daily executions …" at bounding box center [241, 158] width 482 height 285
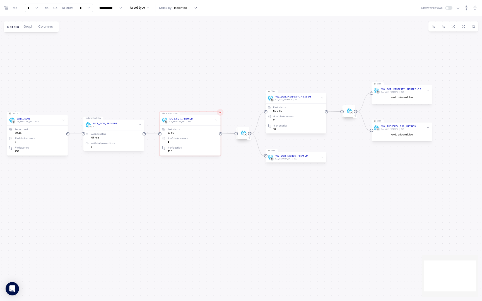
click at [16, 8] on p "Tree" at bounding box center [14, 8] width 6 height 4
click at [15, 27] on icon at bounding box center [14, 26] width 3 height 3
click at [16, 54] on icon at bounding box center [14, 54] width 3 height 3
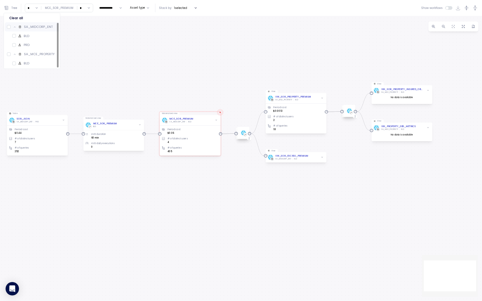
click at [14, 28] on icon at bounding box center [14, 26] width 3 height 3
click at [168, 8] on div "Stack by: 1 selected" at bounding box center [179, 8] width 40 height 6
click at [174, 8] on p "1 selected" at bounding box center [180, 8] width 13 height 4
click at [186, 20] on div "Create view" at bounding box center [184, 17] width 38 height 6
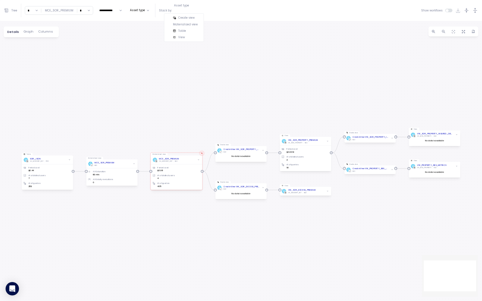
click at [186, 20] on div "Create view" at bounding box center [184, 17] width 38 height 6
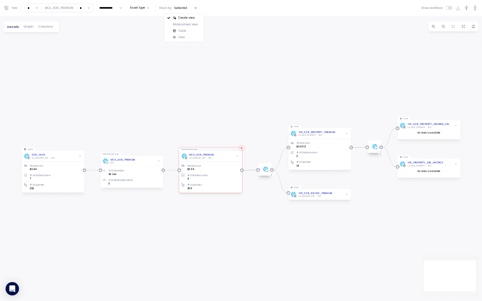
click at [150, 7] on div "**********" at bounding box center [101, 8] width 195 height 9
click at [148, 7] on button "Asset type" at bounding box center [140, 7] width 24 height 7
click at [129, 47] on span "Cancel" at bounding box center [128, 50] width 11 height 6
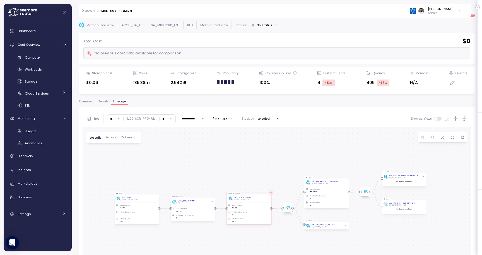
drag, startPoint x: 280, startPoint y: 199, endPoint x: 239, endPoint y: 139, distance: 72.9
click at [239, 139] on div "Materialized view MCE_SOR_PREMIUM BLD AVG duration 60 min AVG daily executions …" at bounding box center [277, 235] width 388 height 217
click at [47, 158] on div "Discovery" at bounding box center [42, 156] width 48 height 6
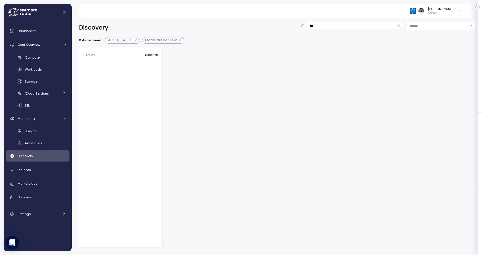
click at [179, 41] on button "button" at bounding box center [180, 40] width 7 height 4
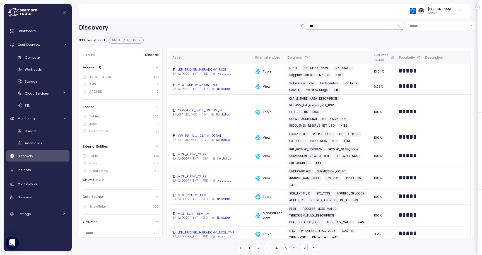
click at [326, 30] on input "***" at bounding box center [355, 26] width 96 height 8
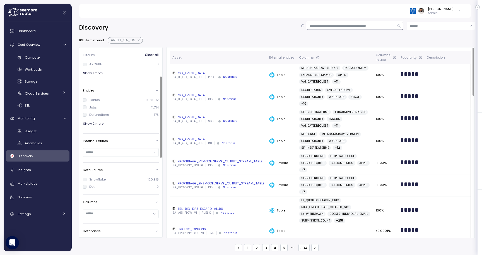
scroll to position [28, 0]
click at [141, 150] on input "text" at bounding box center [118, 151] width 65 height 5
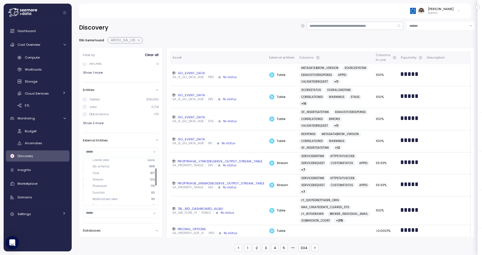
click at [134, 178] on div "Stream 122" at bounding box center [124, 180] width 62 height 4
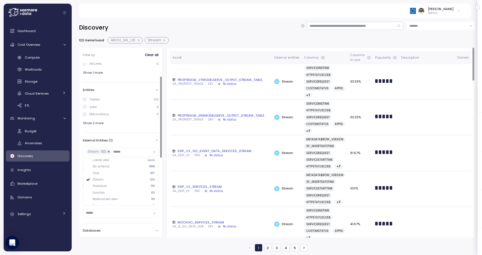
click at [240, 84] on div "SA_PROPERTY_TRIAGE DEV No status" at bounding box center [220, 84] width 97 height 4
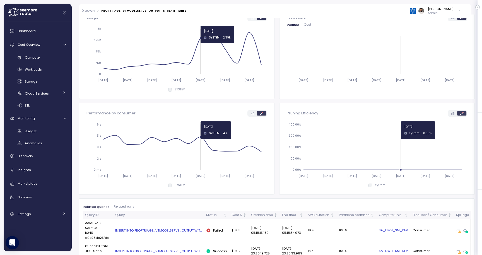
scroll to position [58, 0]
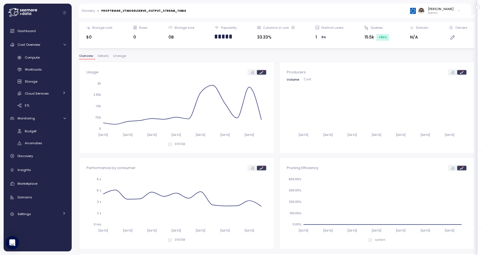
click at [123, 56] on span "Lineage" at bounding box center [119, 55] width 13 height 3
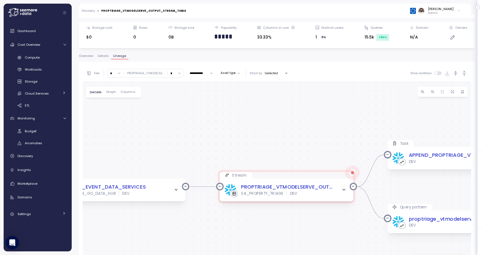
drag, startPoint x: 198, startPoint y: 163, endPoint x: 243, endPoint y: 160, distance: 44.7
click at [244, 159] on div "Table GO_EVENT_DATA_SERVICES SA_IE_GO_DATA_HUB DEV Stream PROPTRIAGE_VTMODELSER…" at bounding box center [277, 189] width 388 height 217
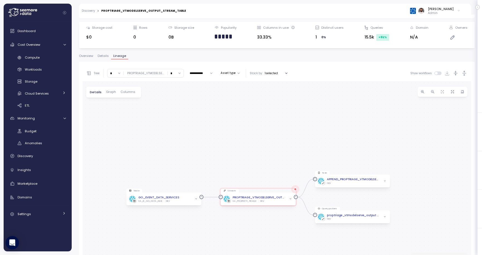
drag, startPoint x: 371, startPoint y: 197, endPoint x: 312, endPoint y: 194, distance: 58.9
click at [312, 194] on div "Table GO_EVENT_DATA_SERVICES SA_IE_GO_DATA_HUB DEV Stream PROPTRIAGE_VTMODELSER…" at bounding box center [277, 189] width 388 height 217
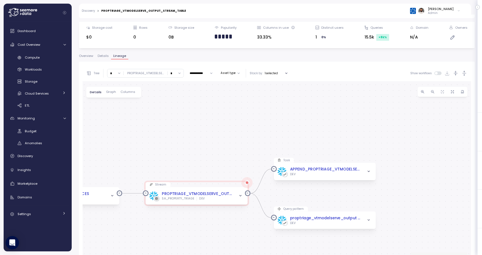
click at [170, 71] on input "*" at bounding box center [176, 73] width 16 height 8
click at [170, 120] on div "4" at bounding box center [173, 123] width 13 height 8
type input "*"
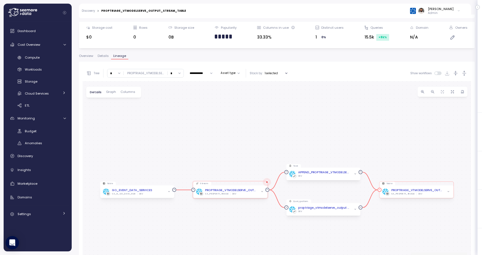
click at [450, 191] on span "button" at bounding box center [448, 191] width 4 height 4
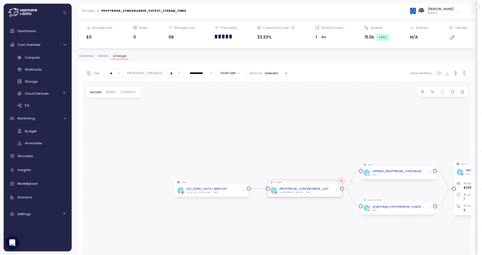
drag, startPoint x: 174, startPoint y: 166, endPoint x: 249, endPoint y: 164, distance: 75.6
click at [249, 164] on div "Table GO_EVENT_DATA_SERVICES SA_IE_GO_DATA_HUB DEV Stream PROPTRIAGE_VTMODELSER…" at bounding box center [277, 189] width 388 height 217
click at [117, 76] on input "*" at bounding box center [115, 73] width 16 height 8
click at [112, 121] on span "4" at bounding box center [112, 122] width 2 height 5
type input "*"
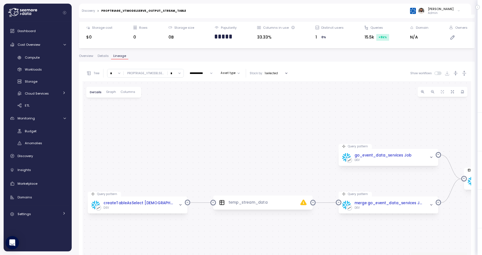
drag, startPoint x: 139, startPoint y: 183, endPoint x: 200, endPoint y: 180, distance: 60.6
click at [201, 179] on div "Table GO_EVENT_DATA_SERVICES SA_IE_GO_DATA_HUB DEV Stream PROPTRIAGE_VTMODELSER…" at bounding box center [277, 189] width 388 height 217
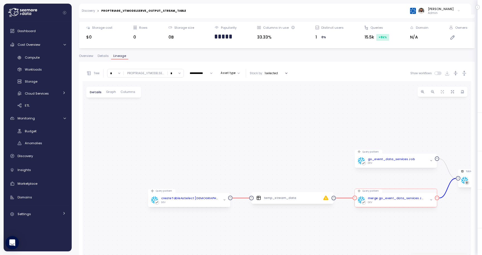
click at [408, 206] on div "merge go_event_data_services Job DEV" at bounding box center [395, 200] width 82 height 14
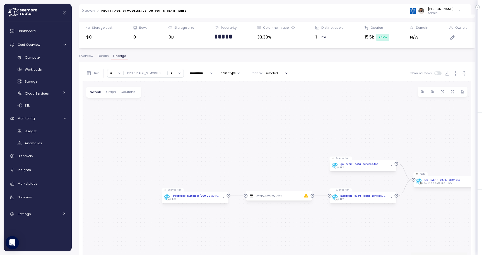
drag, startPoint x: 405, startPoint y: 186, endPoint x: 326, endPoint y: 186, distance: 78.1
click at [327, 186] on div "Table GO_EVENT_DATA_SERVICES SA_IE_GO_DATA_HUB DEV Stream PROPTRIAGE_VTMODELSER…" at bounding box center [277, 189] width 388 height 217
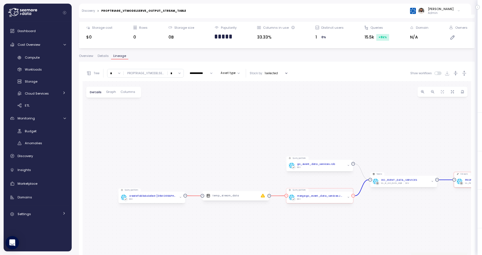
click at [338, 202] on div "merge go_event_data_services Job DEV" at bounding box center [319, 197] width 67 height 11
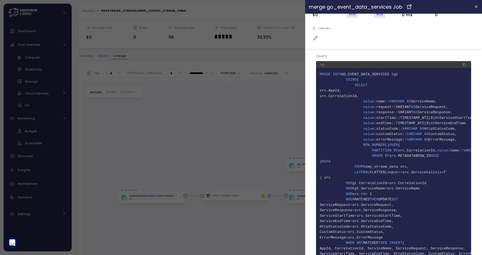
scroll to position [13, 0]
click at [473, 7] on button "button" at bounding box center [476, 7] width 6 height 6
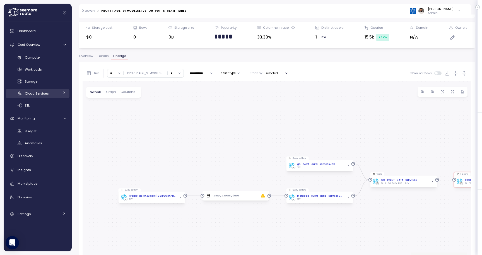
click at [49, 93] on div "Cloud Services" at bounding box center [42, 94] width 35 height 6
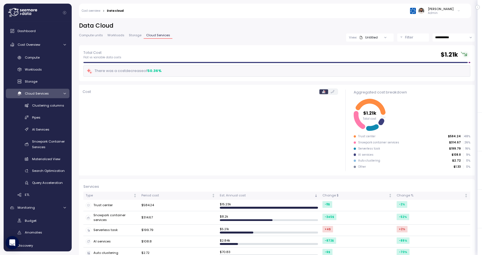
click at [406, 35] on p "Filter" at bounding box center [409, 38] width 8 height 6
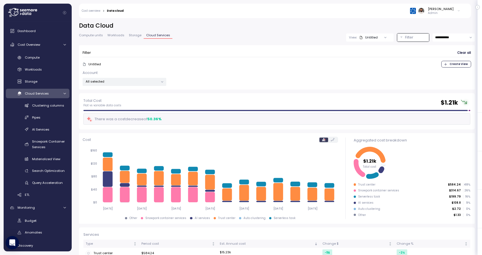
click at [157, 80] on p "All selected" at bounding box center [122, 81] width 73 height 4
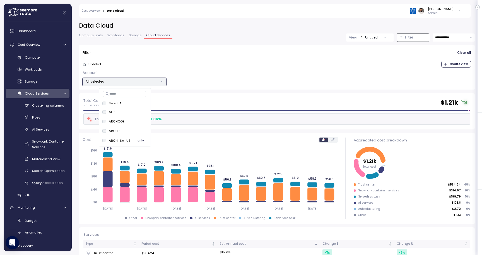
click at [139, 140] on span "only" at bounding box center [140, 140] width 6 height 6
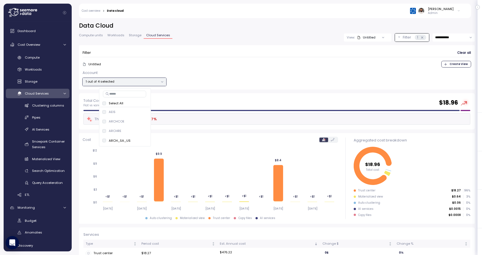
click at [227, 71] on div "Account 1 out of 4 selected" at bounding box center [277, 78] width 388 height 16
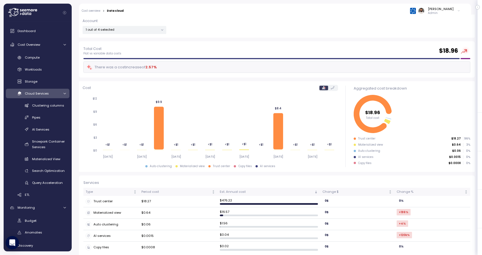
scroll to position [57, 0]
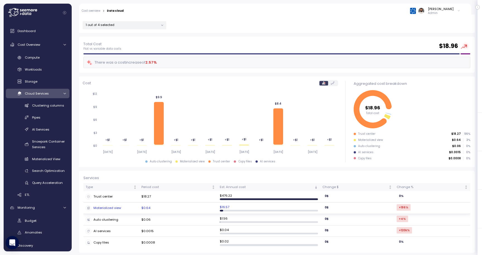
click at [129, 207] on div "Materialized view" at bounding box center [111, 208] width 51 height 6
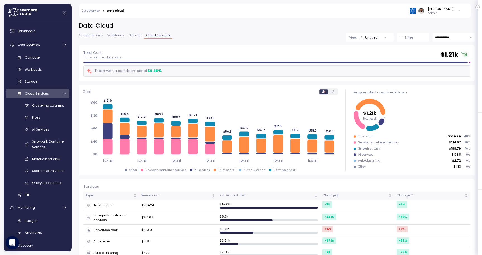
click at [411, 38] on p "Filter" at bounding box center [409, 38] width 8 height 6
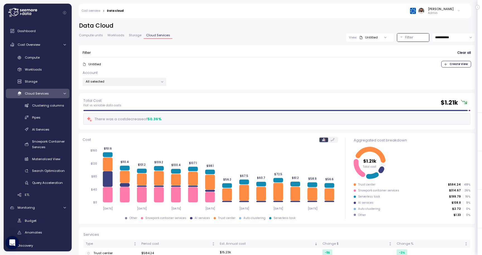
click at [141, 78] on div "All selected" at bounding box center [125, 82] width 84 height 8
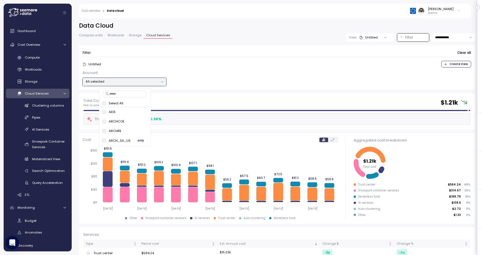
click at [143, 138] on button "only" at bounding box center [140, 140] width 13 height 7
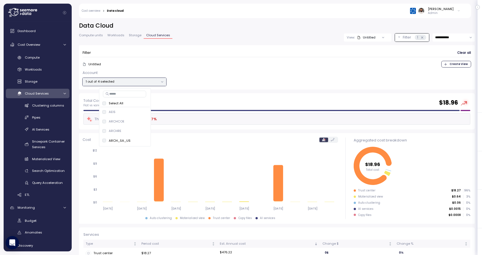
scroll to position [57, 0]
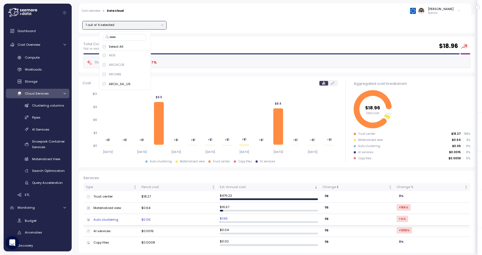
click at [119, 218] on div "Auto clustering" at bounding box center [111, 220] width 51 height 6
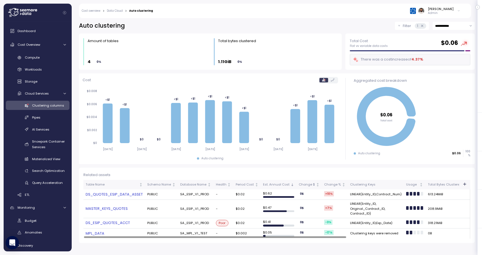
click at [105, 223] on link "DS_ESIP_QUOTES_ACCT" at bounding box center [114, 223] width 57 height 6
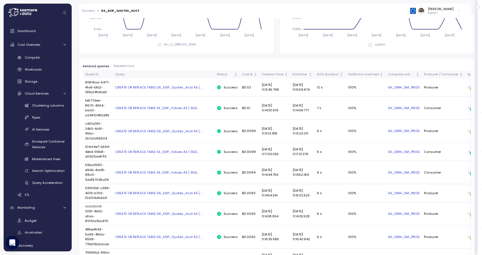
scroll to position [251, 0]
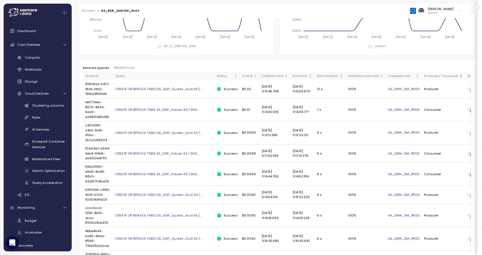
click at [445, 75] on div "Producer / Consumer" at bounding box center [441, 76] width 34 height 5
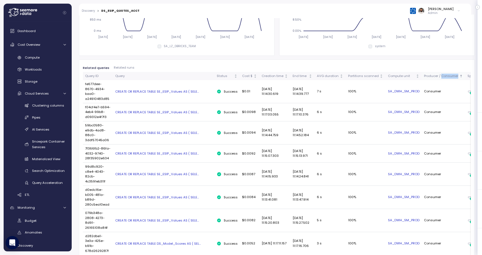
click at [445, 75] on div "Producer / Consumer" at bounding box center [441, 76] width 34 height 5
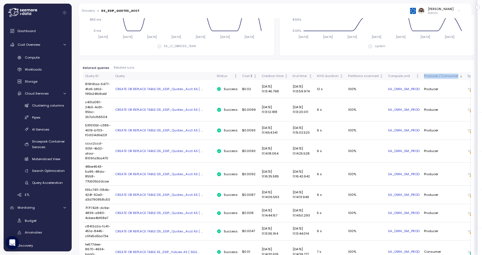
click at [445, 75] on div "Producer / Consumer" at bounding box center [441, 76] width 34 height 5
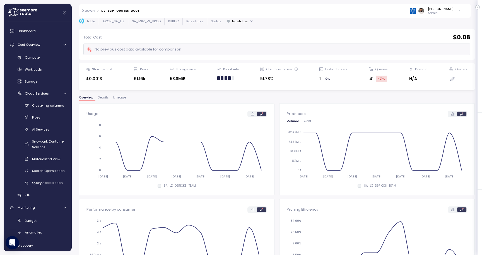
scroll to position [0, 0]
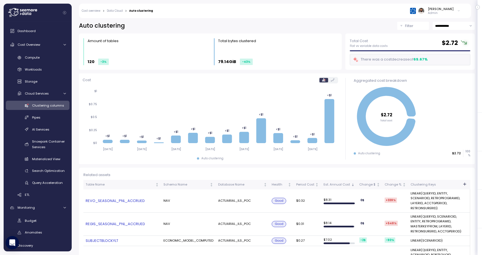
click at [117, 11] on link "Data Cloud" at bounding box center [115, 10] width 16 height 3
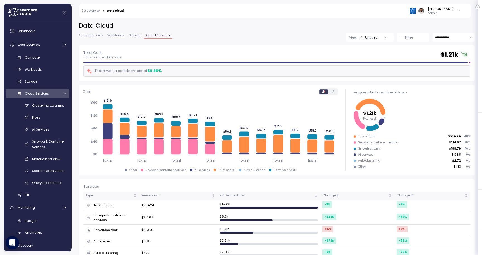
click at [406, 38] on p "Filter" at bounding box center [409, 38] width 8 height 6
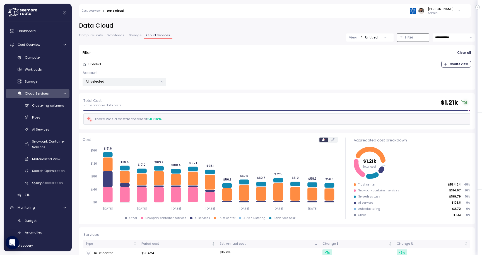
click at [150, 84] on div "All selected" at bounding box center [125, 82] width 84 height 8
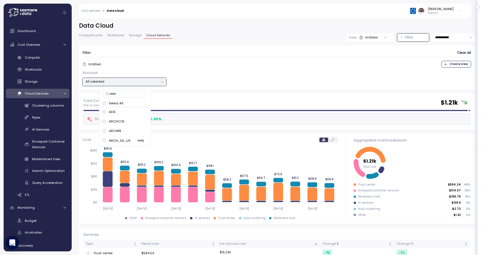
click at [141, 140] on span "only" at bounding box center [140, 140] width 6 height 6
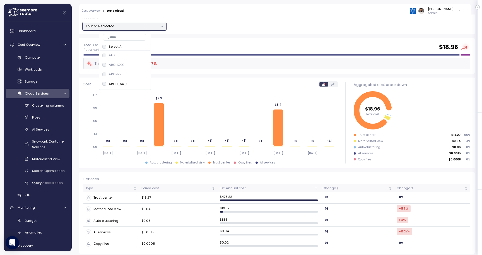
scroll to position [57, 0]
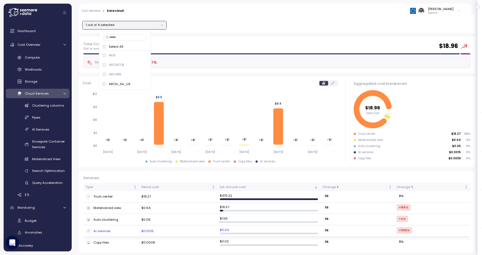
click at [172, 231] on td "$0.0015" at bounding box center [178, 230] width 78 height 11
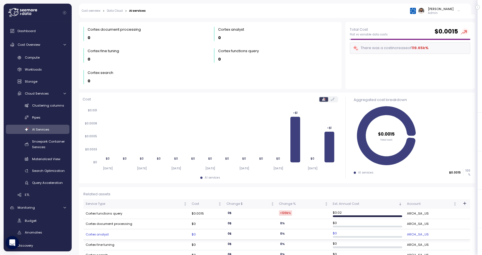
scroll to position [23, 0]
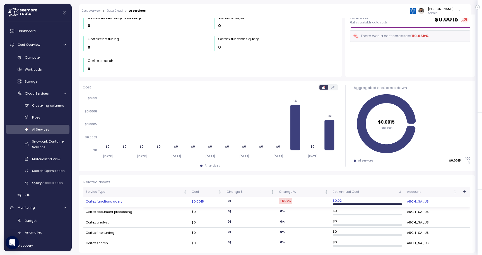
click at [114, 200] on td "Cortex functions query" at bounding box center [136, 202] width 106 height 10
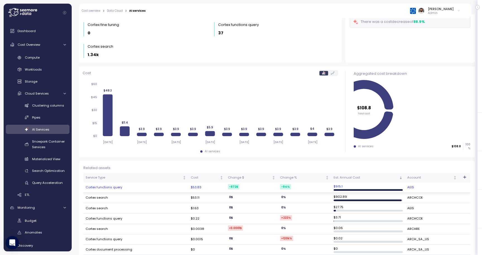
scroll to position [27, 0]
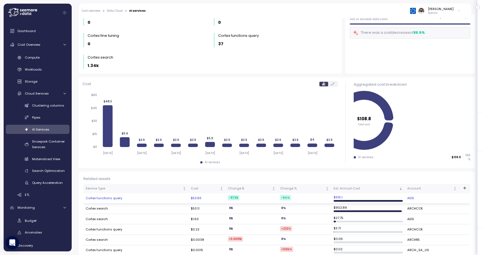
click at [162, 195] on td "Cortex functions query" at bounding box center [135, 198] width 105 height 10
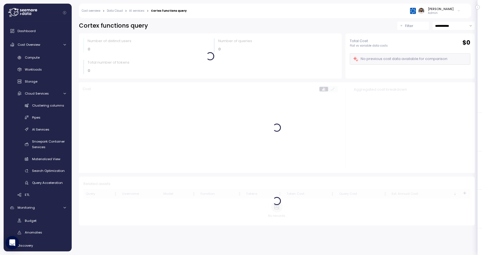
click at [411, 24] on p "Filter" at bounding box center [409, 26] width 8 height 6
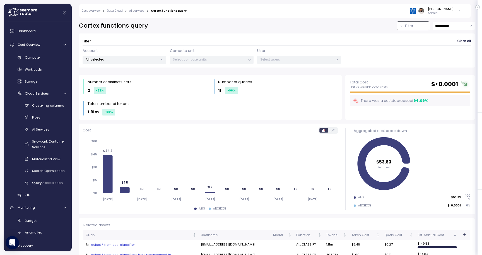
click at [161, 59] on icon at bounding box center [162, 60] width 4 height 4
click at [139, 120] on div at bounding box center [123, 121] width 47 height 3
click at [141, 117] on span "only" at bounding box center [140, 118] width 6 height 6
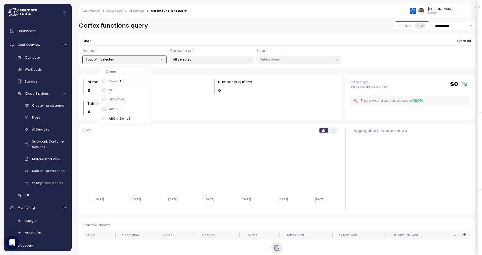
click at [243, 47] on form "Filter Clear all Account 1 out of 4 selected Compute unit All selected User Sel…" at bounding box center [277, 50] width 388 height 27
click at [138, 58] on p "1 out of 4 selected" at bounding box center [122, 59] width 73 height 4
click at [141, 108] on span "only" at bounding box center [140, 109] width 6 height 6
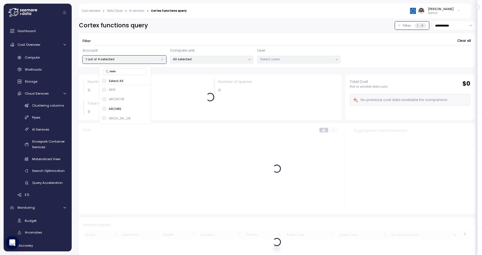
scroll to position [9, 0]
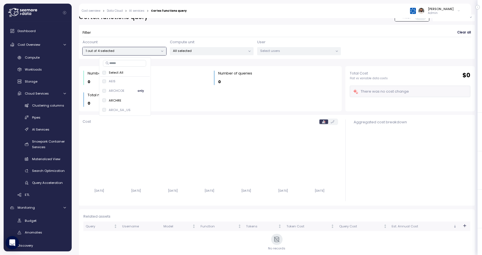
click at [138, 91] on span "only" at bounding box center [140, 91] width 6 height 6
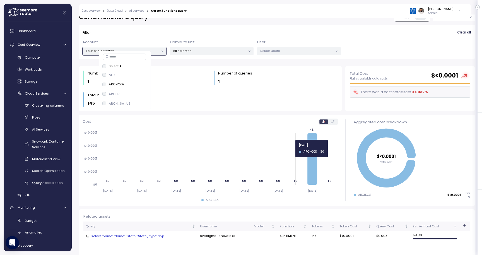
scroll to position [15, 0]
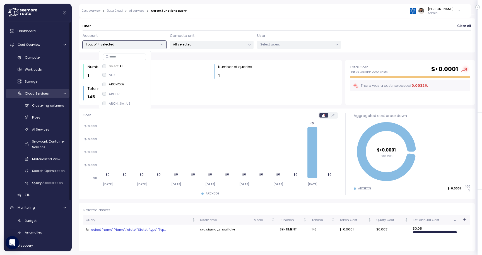
click at [48, 91] on span "Cloud Services" at bounding box center [37, 93] width 24 height 4
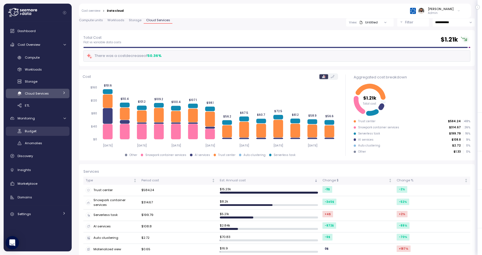
click at [49, 132] on div "Budget" at bounding box center [45, 131] width 41 height 6
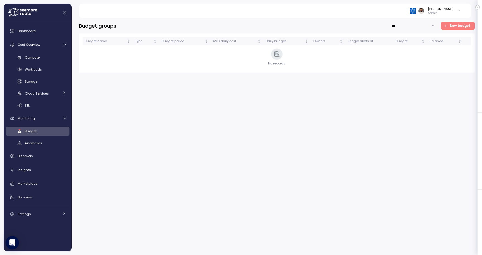
click at [456, 29] on span "New budget" at bounding box center [460, 26] width 20 height 8
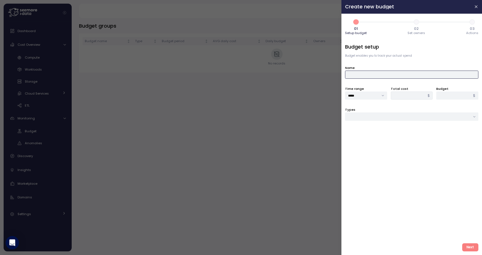
click at [390, 76] on input "Name" at bounding box center [411, 75] width 133 height 8
type input "****"
click at [375, 114] on input "Types" at bounding box center [411, 116] width 133 height 8
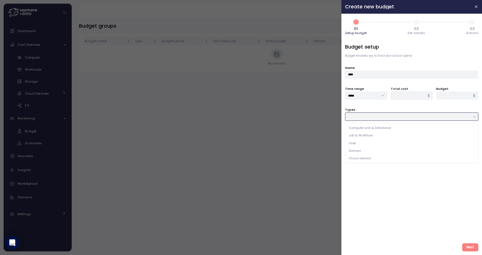
click at [370, 156] on div "Cloud service" at bounding box center [411, 159] width 131 height 8
type input "**********"
click at [381, 137] on div at bounding box center [411, 138] width 133 height 8
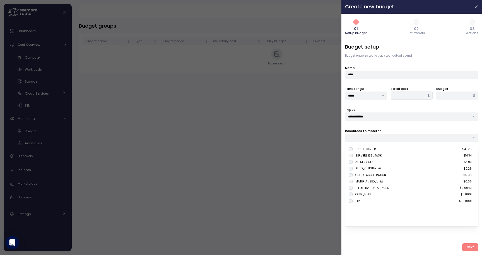
click at [331, 112] on div at bounding box center [241, 127] width 482 height 255
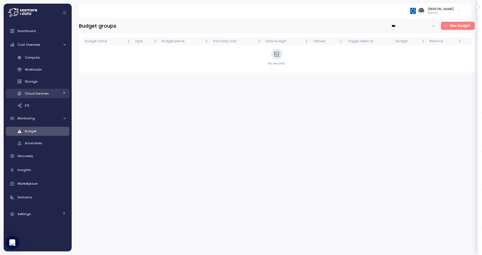
click at [62, 93] on link "Cloud Services" at bounding box center [38, 93] width 64 height 9
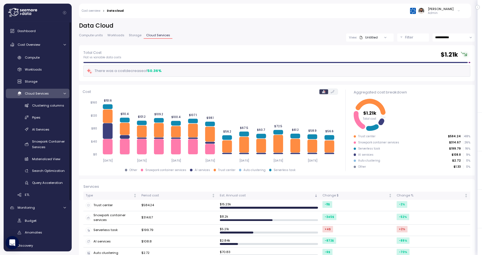
click at [53, 98] on div "Compute Workloads Storage Cloud Services Clustering columns Pipes AI Services S…" at bounding box center [38, 126] width 64 height 146
click at [53, 91] on div "Cloud Services" at bounding box center [42, 94] width 35 height 6
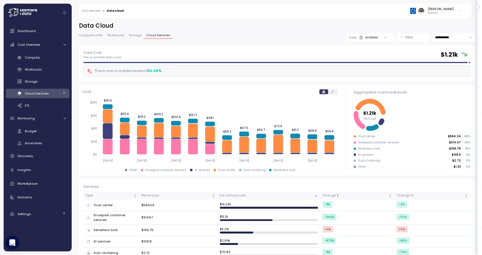
click at [409, 38] on p "Filter" at bounding box center [409, 38] width 8 height 6
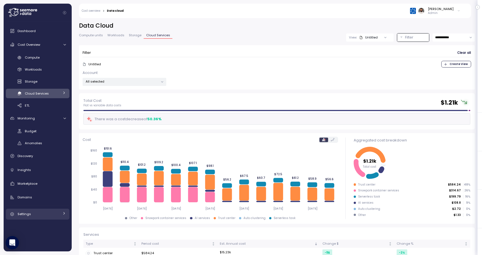
click at [48, 214] on div "Settings" at bounding box center [39, 214] width 42 height 6
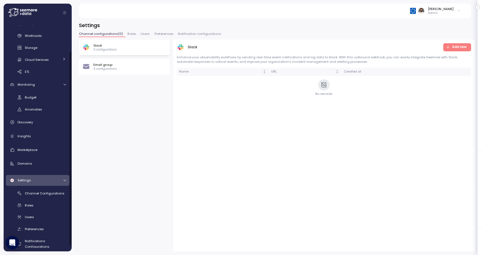
scroll to position [40, 0]
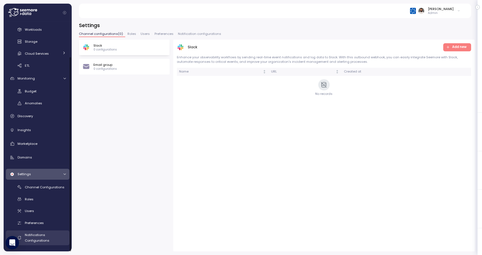
click at [45, 235] on div "Notifications Configurations" at bounding box center [45, 237] width 41 height 11
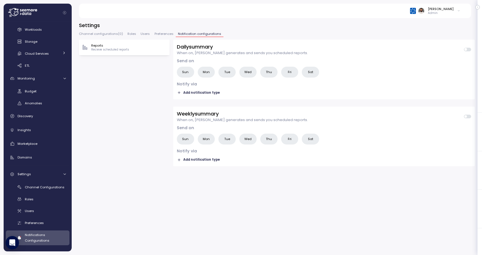
click at [201, 91] on span "Add notification type" at bounding box center [201, 92] width 37 height 5
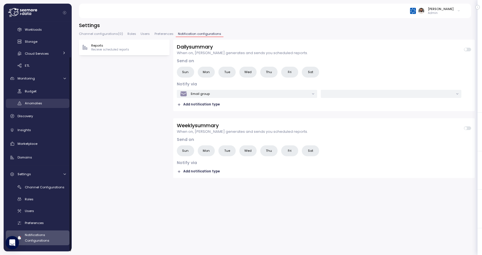
click at [48, 103] on div "Anomalies" at bounding box center [45, 103] width 41 height 6
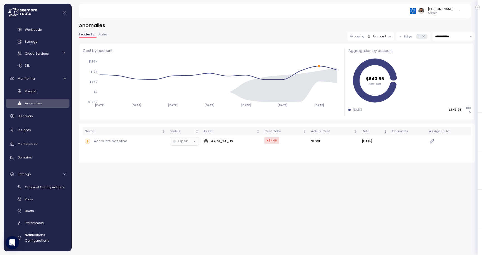
click at [100, 35] on span "Rules" at bounding box center [103, 34] width 9 height 3
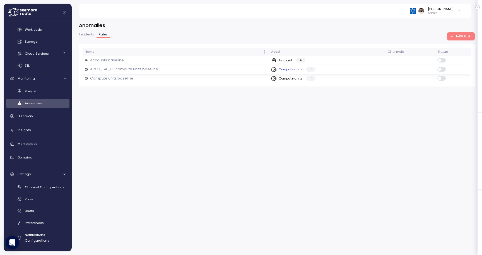
click at [322, 69] on div "Compute units 10" at bounding box center [327, 70] width 112 height 6
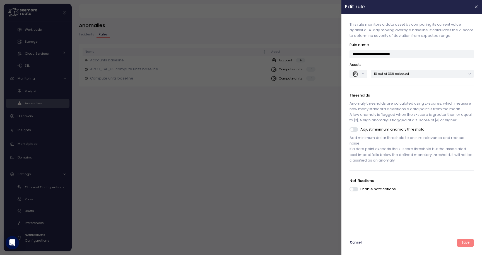
click at [405, 72] on p "10 out of 336 selected" at bounding box center [420, 73] width 92 height 4
click at [334, 120] on div at bounding box center [241, 127] width 482 height 255
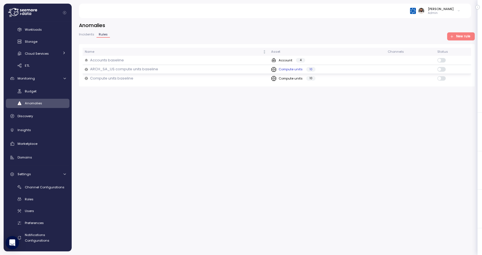
click at [367, 71] on div "Compute units 10" at bounding box center [327, 70] width 112 height 6
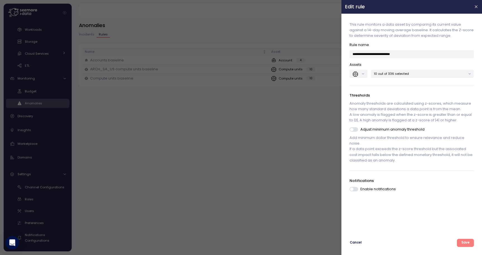
click at [355, 187] on span at bounding box center [356, 189] width 6 height 4
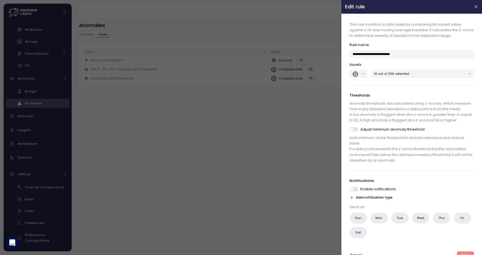
scroll to position [9, 0]
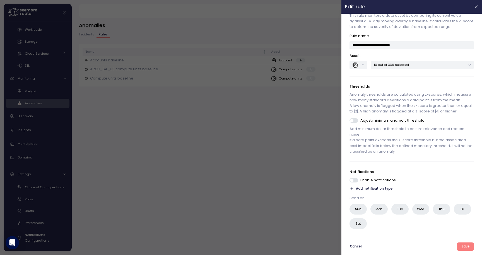
click at [359, 189] on span "Add notification type" at bounding box center [374, 188] width 37 height 5
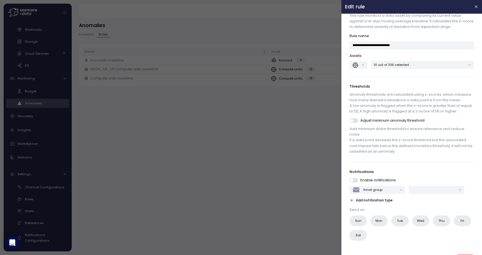
click at [355, 118] on span at bounding box center [356, 120] width 6 height 4
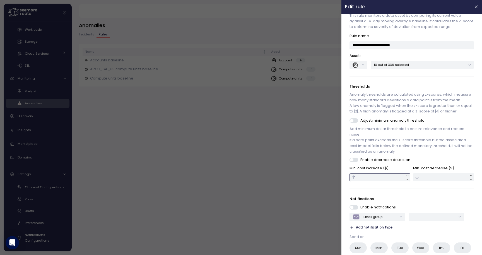
click at [389, 177] on input "text" at bounding box center [380, 177] width 61 height 8
click at [473, 9] on button "button" at bounding box center [476, 7] width 6 height 6
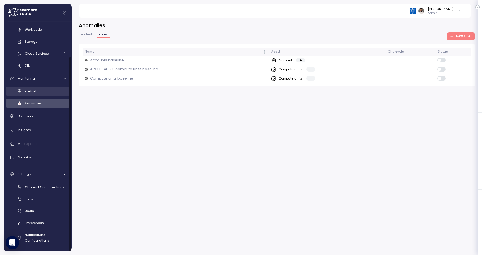
click at [38, 93] on div "Budget" at bounding box center [45, 91] width 41 height 6
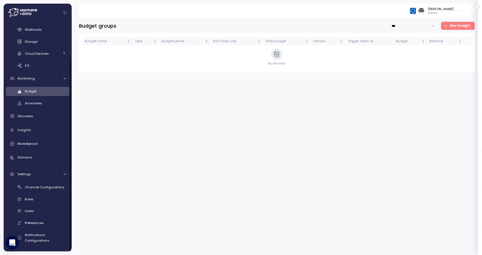
click at [457, 29] on span "New budget" at bounding box center [460, 26] width 20 height 8
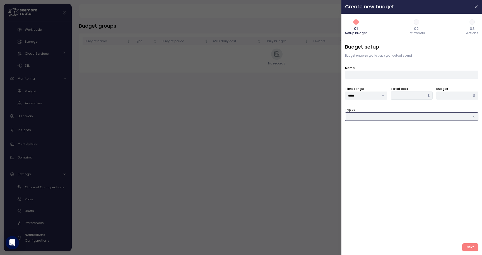
click at [369, 117] on input "Types" at bounding box center [411, 116] width 133 height 8
click at [362, 144] on div "User" at bounding box center [411, 143] width 131 height 8
type input "****"
click at [363, 138] on div at bounding box center [411, 138] width 133 height 8
click at [365, 134] on div at bounding box center [411, 138] width 133 height 8
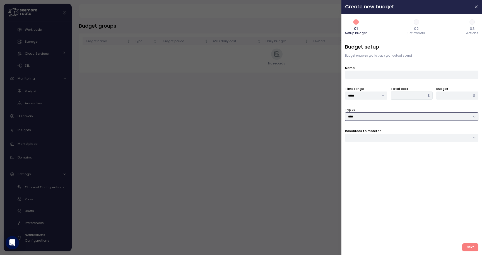
click at [382, 137] on div at bounding box center [411, 138] width 133 height 8
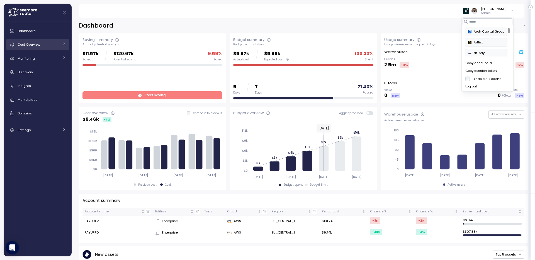
click at [39, 45] on span "Cost Overview" at bounding box center [29, 44] width 23 height 4
click at [48, 47] on link "Cost Overview" at bounding box center [38, 44] width 64 height 11
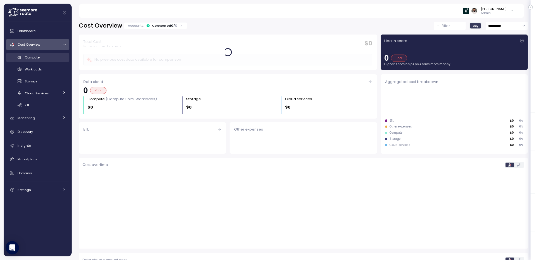
click at [51, 59] on div "Compute" at bounding box center [45, 58] width 41 height 6
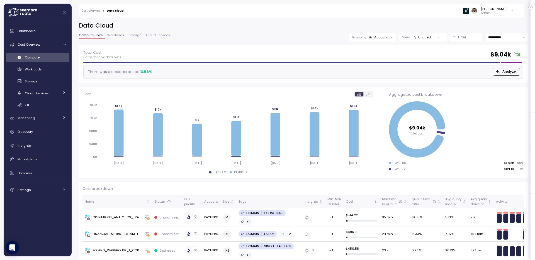
click at [382, 37] on div "Account" at bounding box center [381, 37] width 14 height 4
click at [383, 68] on p "Compute unit" at bounding box center [378, 68] width 22 height 4
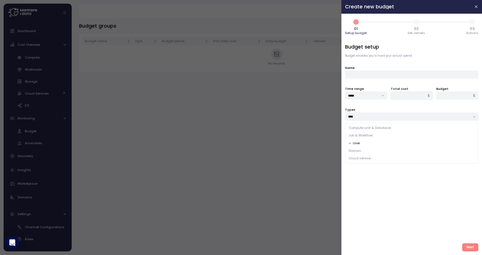
scroll to position [40, 0]
click at [376, 129] on span "Compute unit & Database" at bounding box center [369, 127] width 42 height 5
type input "**********"
click at [375, 139] on div at bounding box center [411, 138] width 133 height 8
click at [367, 150] on div "Compute unit" at bounding box center [365, 149] width 25 height 4
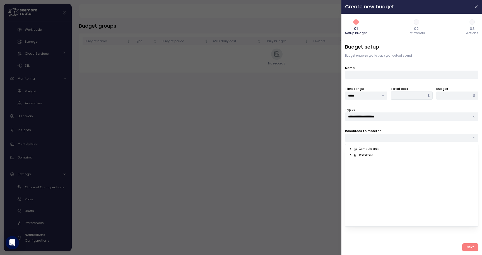
click at [348, 149] on div "Compute unit Database" at bounding box center [411, 185] width 133 height 83
click at [351, 149] on icon at bounding box center [350, 149] width 1 height 2
click at [360, 96] on input "*****" at bounding box center [366, 95] width 42 height 8
click at [399, 133] on div "Resources to monitor" at bounding box center [411, 135] width 133 height 14
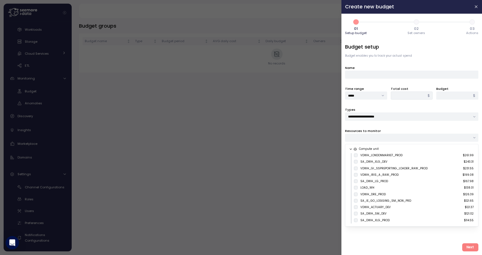
click at [397, 137] on div at bounding box center [411, 138] width 133 height 8
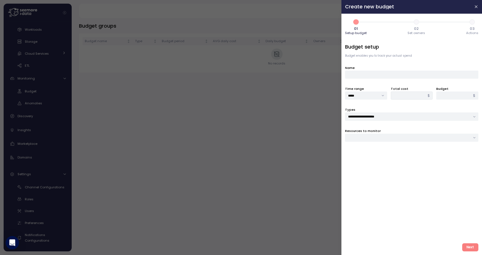
click at [397, 137] on div at bounding box center [411, 138] width 133 height 8
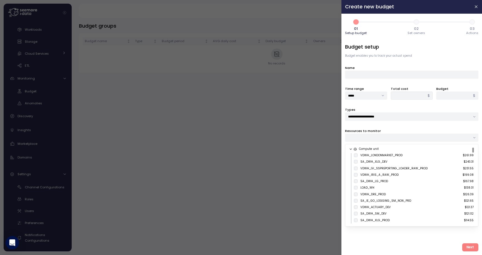
click at [388, 154] on div "VDWH_LONDONMARKET_PROD" at bounding box center [381, 155] width 42 height 4
click at [404, 113] on input "**********" at bounding box center [411, 116] width 133 height 8
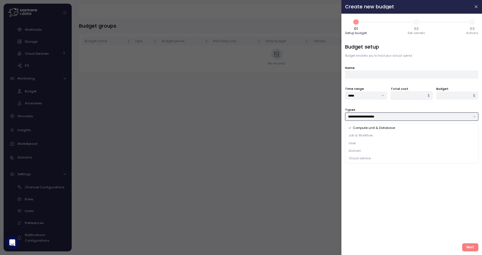
type input "******"
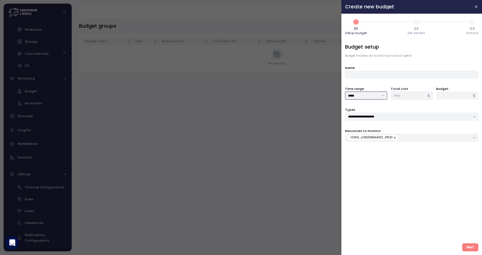
click at [374, 96] on input "*****" at bounding box center [366, 95] width 42 height 8
click at [370, 117] on div "Weekly" at bounding box center [366, 115] width 40 height 8
type input "******"
type input "*****"
click at [406, 96] on div "Time range ****** Total cost ***** $ Budget * $" at bounding box center [411, 93] width 133 height 14
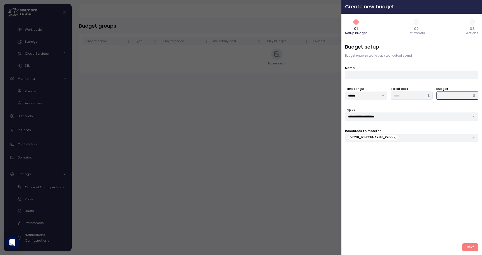
type input "****"
click at [478, 5] on icon "button" at bounding box center [476, 6] width 4 height 4
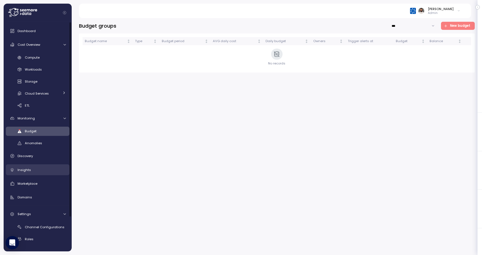
click at [52, 169] on div "Insights" at bounding box center [42, 170] width 48 height 6
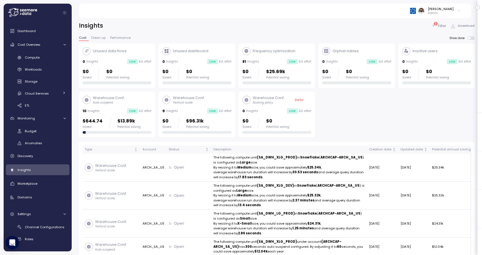
click at [439, 29] on div "2 Filter Download" at bounding box center [452, 26] width 43 height 8
click at [439, 26] on p "Filter" at bounding box center [442, 26] width 8 height 6
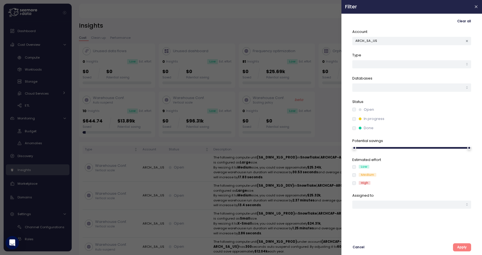
click at [467, 41] on icon "button" at bounding box center [467, 41] width 2 height 2
click at [463, 248] on span "Apply" at bounding box center [461, 247] width 9 height 8
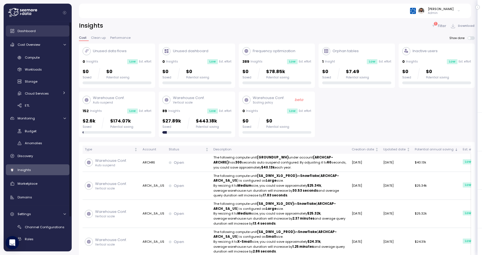
click at [37, 31] on div "Dashboard" at bounding box center [42, 31] width 48 height 6
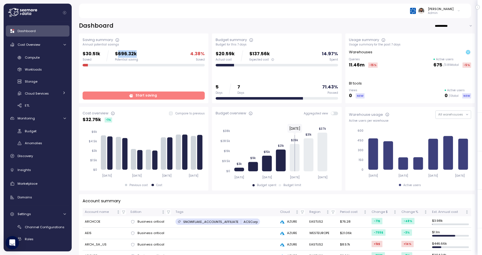
drag, startPoint x: 118, startPoint y: 53, endPoint x: 140, endPoint y: 53, distance: 21.5
click at [140, 53] on div "$30.51k Saved $696.32k Potential saving 4.38 % Saved" at bounding box center [144, 55] width 122 height 11
drag, startPoint x: 83, startPoint y: 53, endPoint x: 142, endPoint y: 58, distance: 58.4
click at [142, 58] on div "Saving summary Annual potential savings $30.51k Saved $696.32k Potential saving…" at bounding box center [143, 68] width 129 height 70
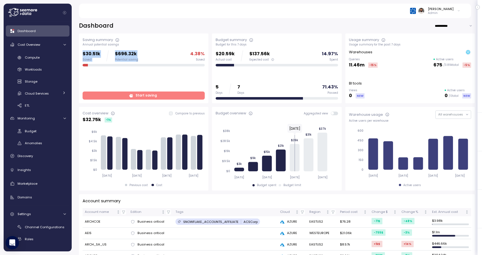
drag, startPoint x: 142, startPoint y: 59, endPoint x: 79, endPoint y: 52, distance: 63.7
click at [78, 52] on div "**********" at bounding box center [277, 134] width 410 height 240
click at [147, 62] on div "$30.51k Saved $696.32k Potential saving 4.38 % Saved" at bounding box center [144, 58] width 122 height 16
click at [54, 58] on div "Compute" at bounding box center [45, 58] width 41 height 6
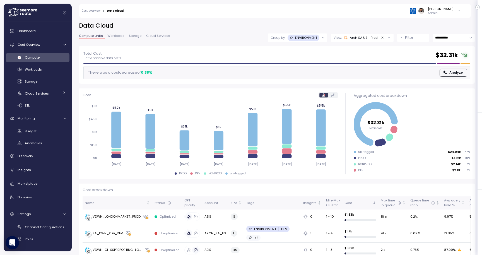
click at [122, 36] on span "Workloads" at bounding box center [115, 35] width 17 height 3
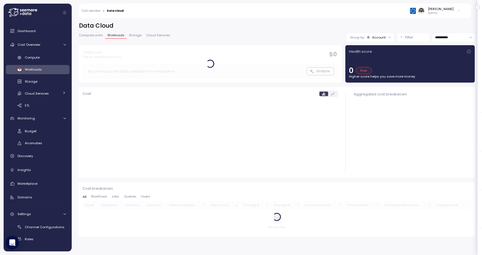
click at [96, 36] on span "Compute units" at bounding box center [91, 35] width 24 height 3
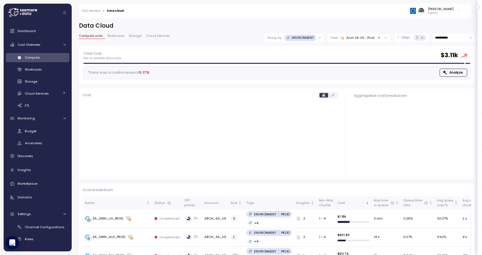
click at [404, 37] on p "Filter" at bounding box center [405, 38] width 8 height 6
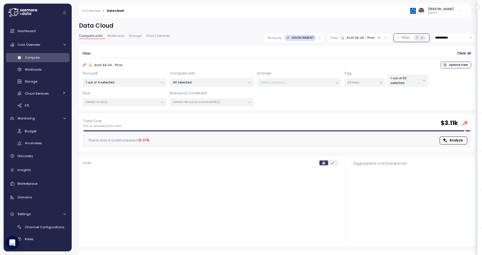
click at [198, 81] on p "All selected" at bounding box center [209, 82] width 73 height 4
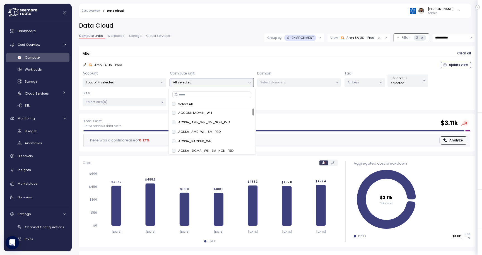
click at [197, 95] on input at bounding box center [211, 94] width 79 height 7
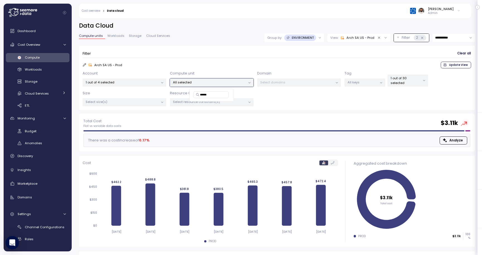
type input "*******"
click at [233, 113] on span "only" at bounding box center [235, 113] width 6 height 6
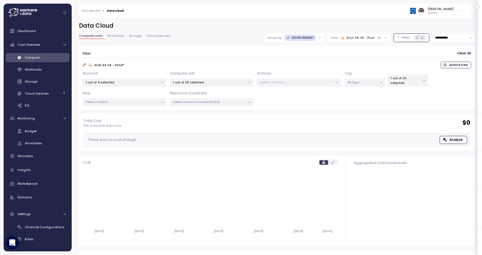
click at [310, 39] on p "ENVIRONMENT" at bounding box center [303, 37] width 22 height 4
click at [400, 83] on p "1 out of 30 selected" at bounding box center [405, 80] width 30 height 9
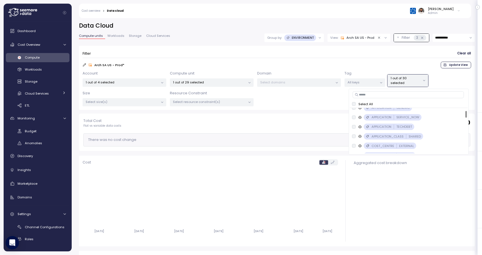
scroll to position [16, 0]
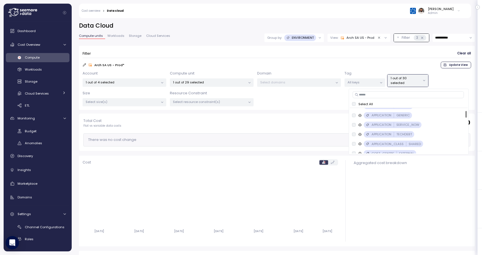
click at [355, 106] on div "Select All" at bounding box center [408, 104] width 113 height 4
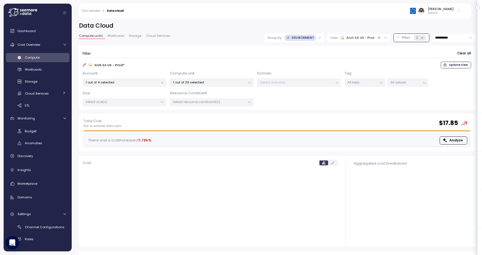
click at [361, 57] on div "Filter Clear all" at bounding box center [277, 53] width 388 height 8
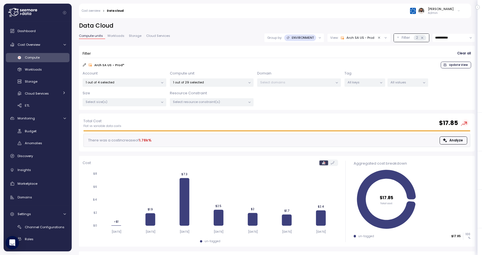
scroll to position [48, 0]
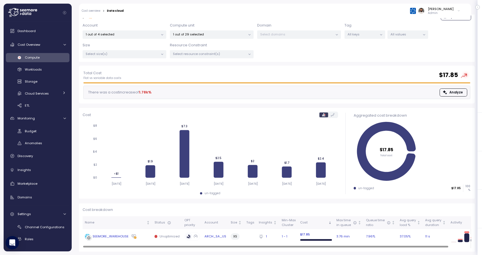
click at [112, 236] on div "SEEMORE_WAREHOUSE" at bounding box center [111, 236] width 36 height 5
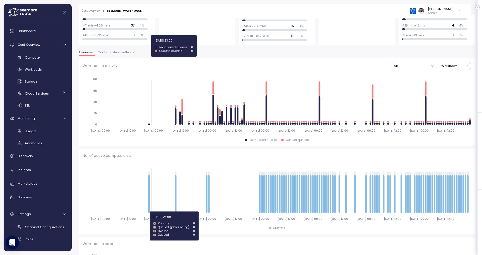
scroll to position [77, 0]
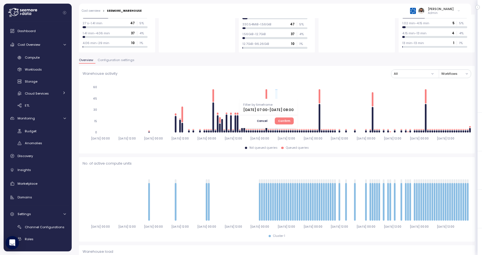
click at [290, 121] on span "Confirm" at bounding box center [284, 121] width 12 height 6
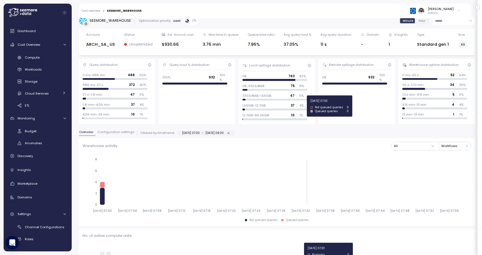
scroll to position [3, 0]
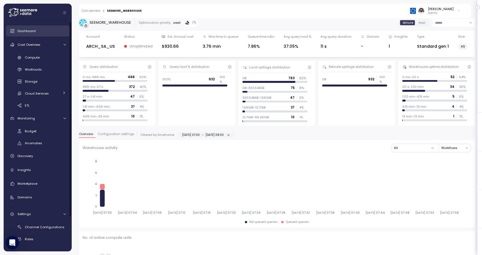
click at [53, 28] on div "Dashboard" at bounding box center [42, 31] width 48 height 6
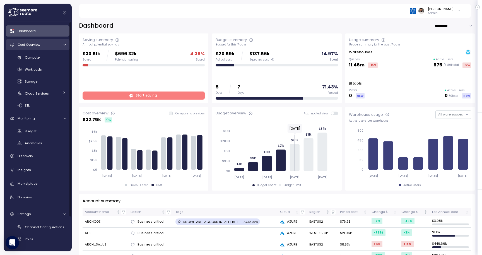
click at [49, 45] on div "Cost Overview" at bounding box center [39, 45] width 42 height 6
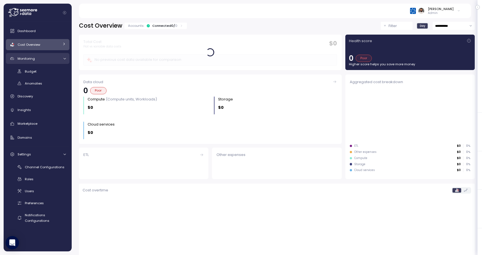
click at [48, 54] on link "Monitoring" at bounding box center [38, 58] width 64 height 11
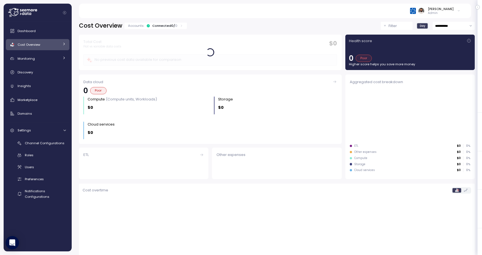
click at [48, 47] on div "Cost Overview" at bounding box center [39, 45] width 42 height 6
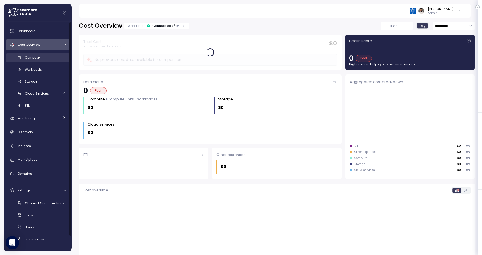
click at [46, 57] on div "Compute" at bounding box center [45, 58] width 41 height 6
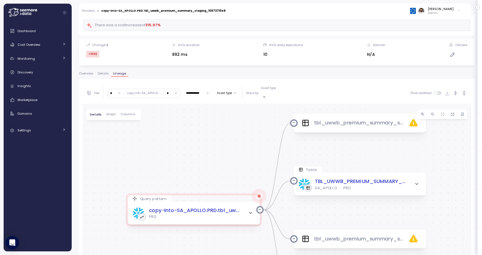
scroll to position [46, 0]
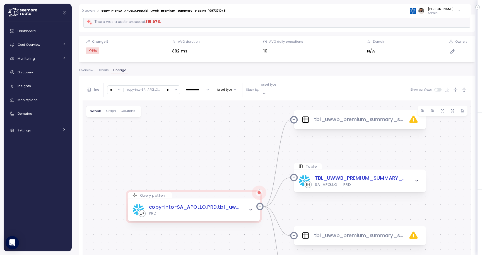
click at [176, 86] on input "*" at bounding box center [172, 90] width 16 height 8
click at [168, 136] on span "4" at bounding box center [168, 136] width 2 height 5
click at [171, 90] on input "*" at bounding box center [172, 90] width 16 height 8
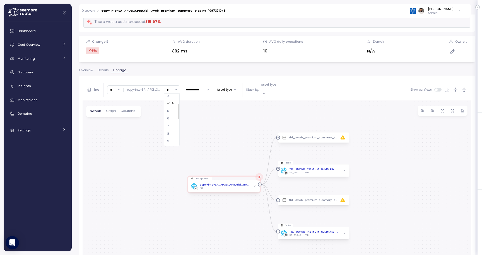
scroll to position [30, 0]
click at [169, 130] on div "7" at bounding box center [171, 129] width 13 height 8
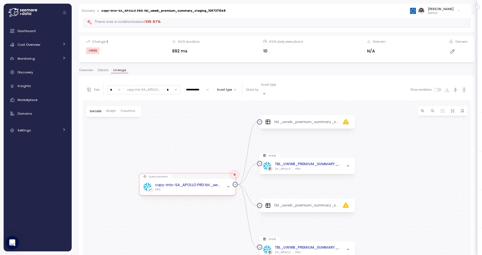
click at [173, 87] on input "*" at bounding box center [172, 90] width 16 height 8
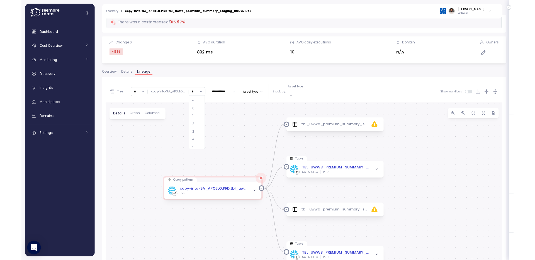
scroll to position [19, 0]
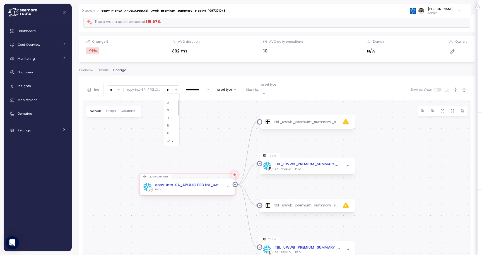
click at [171, 127] on div "5" at bounding box center [171, 126] width 13 height 8
type input "*"
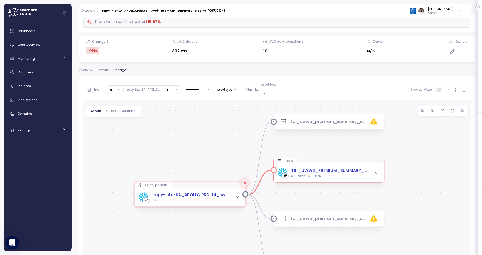
click at [374, 169] on span "button" at bounding box center [376, 172] width 6 height 6
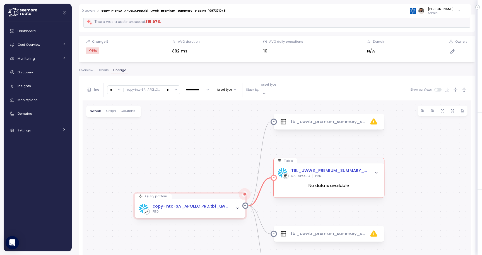
click at [374, 169] on span "button" at bounding box center [376, 172] width 6 height 6
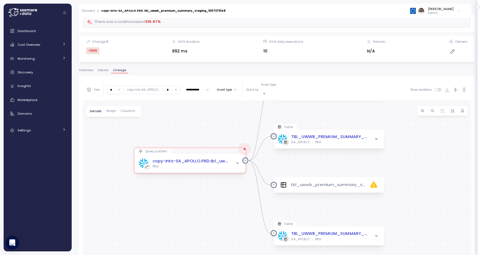
drag, startPoint x: 370, startPoint y: 191, endPoint x: 370, endPoint y: 154, distance: 37.1
click at [370, 154] on div "Query pattern copy-into-SA_APOLLO.PRD.tbl_uwwb_premium_summary_staging_10973710…" at bounding box center [277, 206] width 388 height 212
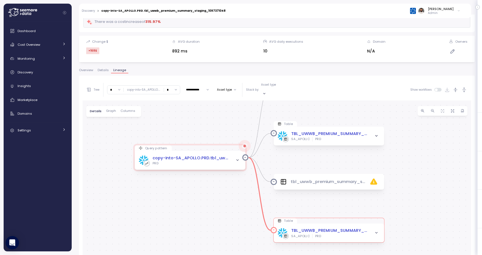
click at [376, 229] on span "button" at bounding box center [376, 232] width 6 height 6
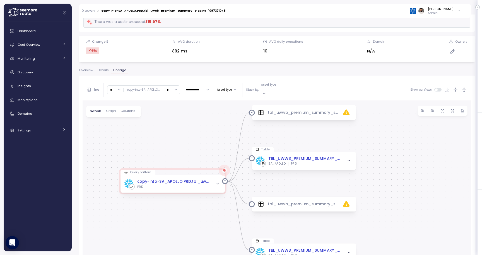
drag, startPoint x: 229, startPoint y: 105, endPoint x: 210, endPoint y: 131, distance: 32.8
click at [210, 132] on div "Query pattern copy-into-SA_APOLLO.PRD.tbl_uwwb_premium_summary_staging_10973710…" at bounding box center [277, 206] width 388 height 212
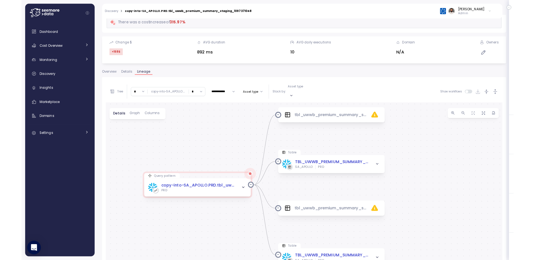
scroll to position [46, 0]
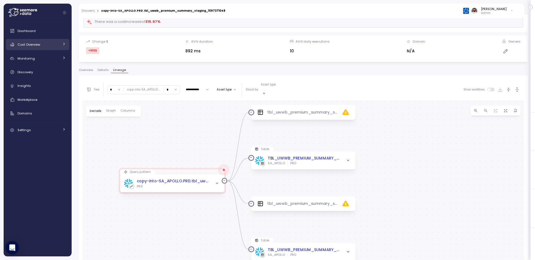
click at [45, 44] on div "Cost Overview" at bounding box center [39, 45] width 42 height 6
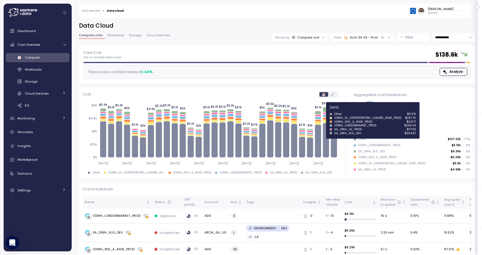
click at [326, 109] on icon at bounding box center [326, 109] width 6 height 5
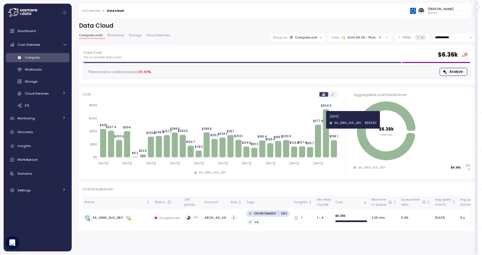
click at [327, 120] on icon at bounding box center [326, 133] width 6 height 48
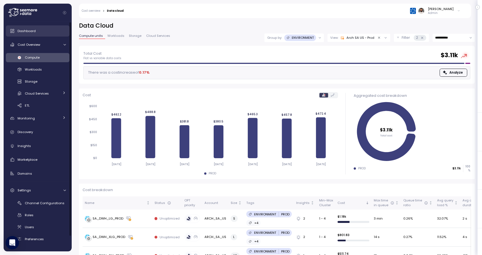
click at [47, 31] on div "Dashboard" at bounding box center [42, 31] width 48 height 6
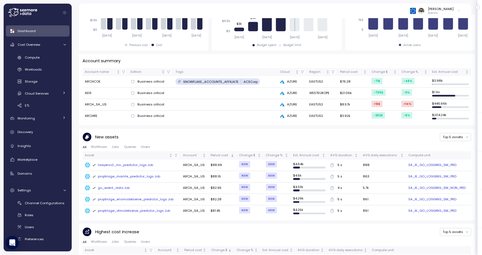
scroll to position [132, 0]
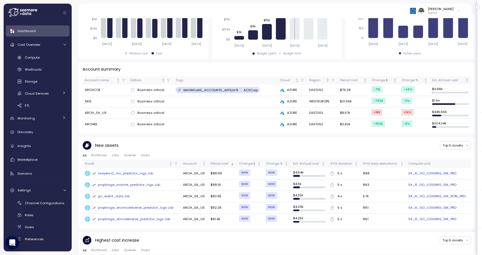
click at [134, 171] on div "lawyersv2_ms_predictor_logs Job" at bounding box center [123, 173] width 61 height 5
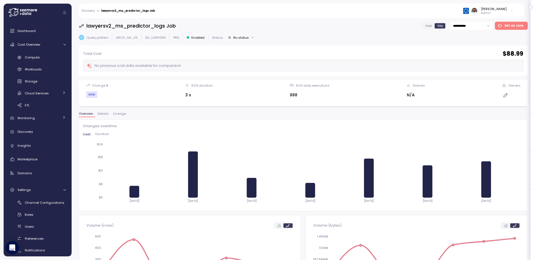
click at [431, 26] on span "Hour" at bounding box center [429, 26] width 7 height 4
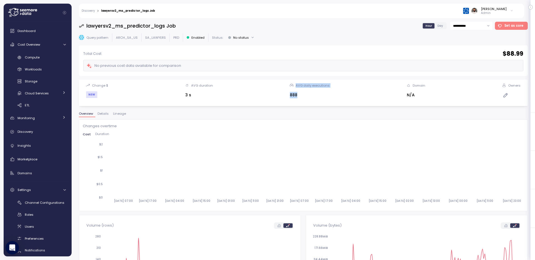
drag, startPoint x: 280, startPoint y: 83, endPoint x: 316, endPoint y: 100, distance: 39.6
click at [316, 100] on div "Change $ NEW AVG duration 3 s AVG daily executions 888 Domain N/A Owners" at bounding box center [303, 93] width 449 height 26
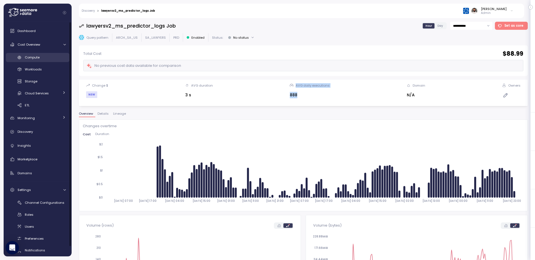
click at [49, 57] on div "Compute" at bounding box center [45, 58] width 41 height 6
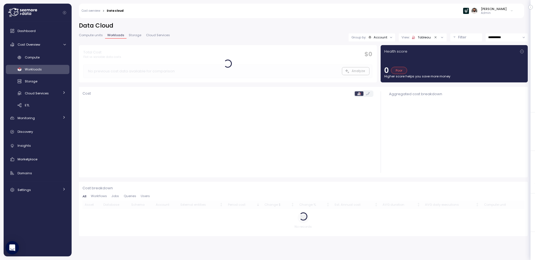
click at [51, 62] on div "Compute Workloads Storage Cloud Services Clustering columns Pipes AI Services S…" at bounding box center [38, 81] width 64 height 57
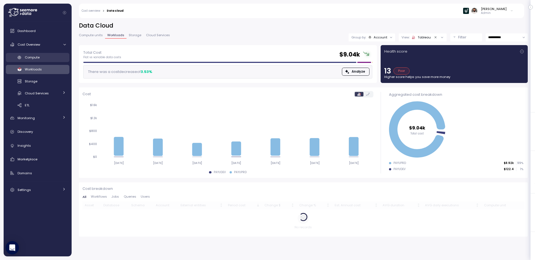
click at [60, 60] on div "Compute" at bounding box center [45, 58] width 41 height 6
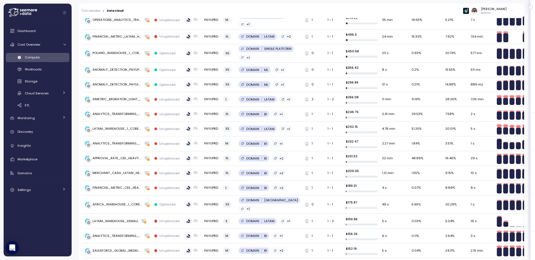
scroll to position [163, 0]
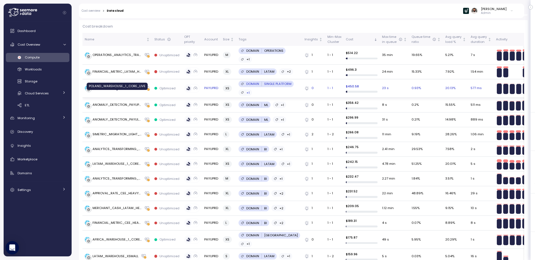
click at [123, 91] on div "POLAND_WAREHOUSE_1_CORE_LIVE" at bounding box center [117, 88] width 49 height 5
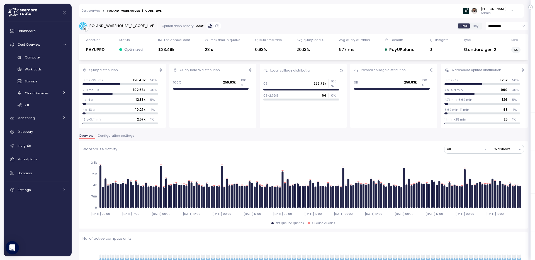
click at [498, 30] on input "**********" at bounding box center [507, 26] width 42 height 8
click at [501, 66] on span "Last 30 days" at bounding box center [499, 68] width 21 height 5
type input "**********"
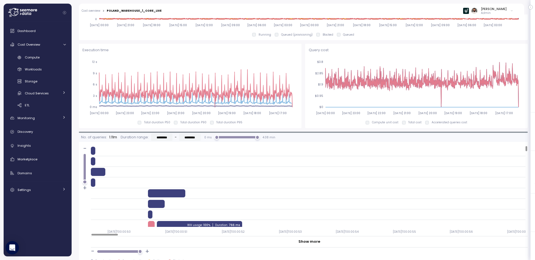
scroll to position [365, 0]
click at [147, 9] on div "Cost overview > [GEOGRAPHIC_DATA]" at bounding box center [122, 11] width 80 height 4
copy div "POLAND_WAREHOUSE_1_CORE_LIVE"
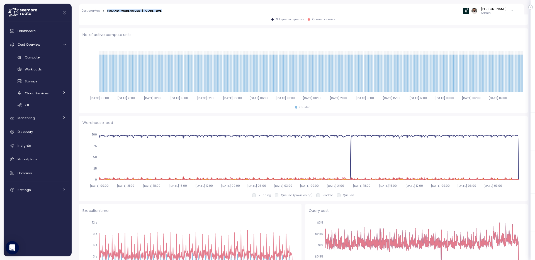
scroll to position [132, 0]
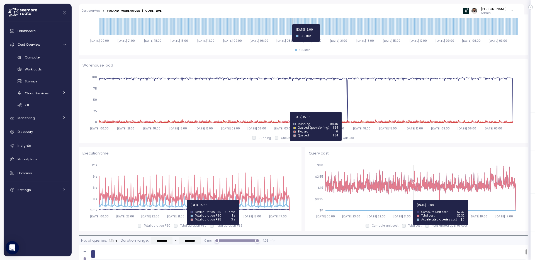
scroll to position [261, 0]
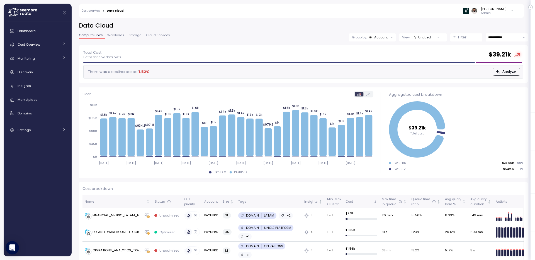
click at [377, 37] on div "Account" at bounding box center [381, 37] width 14 height 4
click at [376, 66] on div "Compute unit" at bounding box center [372, 68] width 33 height 7
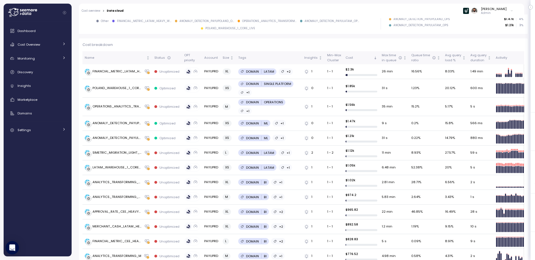
scroll to position [144, 0]
click at [117, 153] on div "SIMETRIC_MIGRATION_LIGHT_WH" at bounding box center [117, 153] width 49 height 5
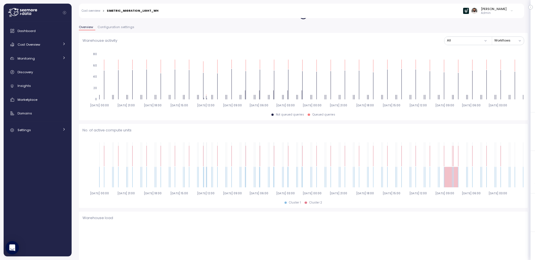
scroll to position [42, 0]
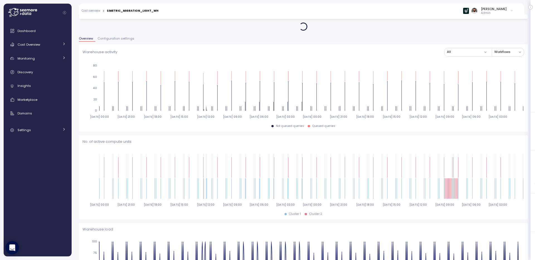
click at [127, 49] on div "Warehouse activity All Workflows" at bounding box center [304, 52] width 442 height 9
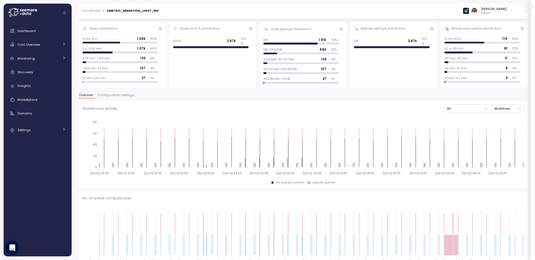
click at [117, 94] on span "Configuration settings" at bounding box center [116, 95] width 37 height 3
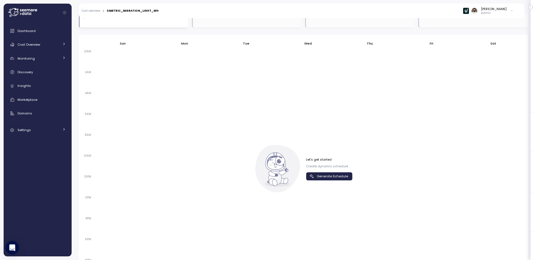
scroll to position [332, 0]
click at [309, 169] on div "Let's get started Create dynamic schedule Generate Schedule" at bounding box center [329, 168] width 47 height 23
click at [316, 177] on span "Generate Schedule" at bounding box center [328, 177] width 39 height 8
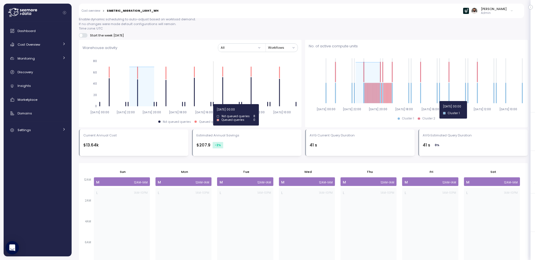
scroll to position [378, 0]
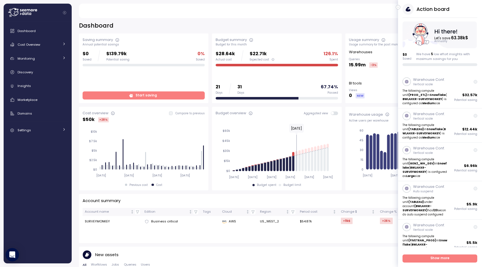
click at [399, 9] on icon "button" at bounding box center [398, 7] width 3 height 7
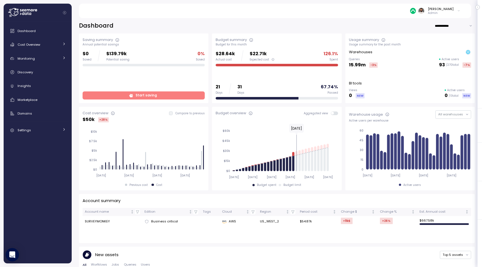
click at [454, 30] on input "**********" at bounding box center [454, 26] width 40 height 8
click at [452, 39] on span "Last 7 days" at bounding box center [446, 37] width 18 height 5
type input "**********"
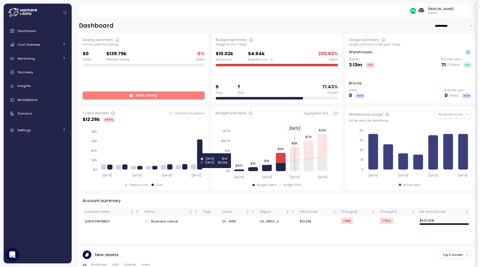
click at [200, 153] on icon at bounding box center [199, 154] width 5 height 30
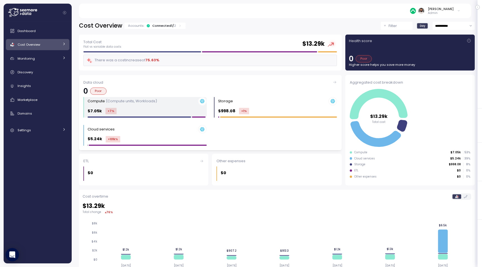
click at [183, 113] on div "$7.05k +7 %" at bounding box center [147, 111] width 119 height 6
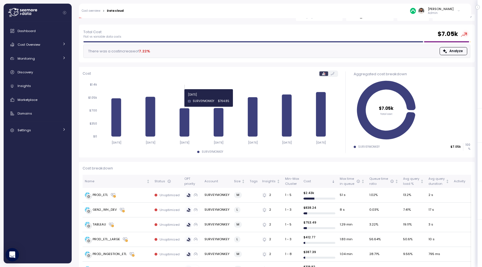
scroll to position [21, 0]
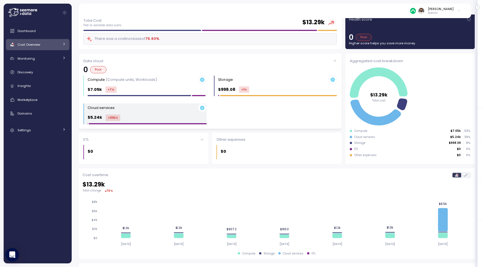
click at [183, 115] on div "$5.24k +101k %" at bounding box center [147, 117] width 119 height 6
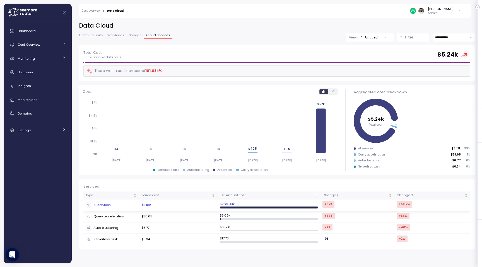
click at [166, 207] on td "$5.18k" at bounding box center [178, 205] width 78 height 11
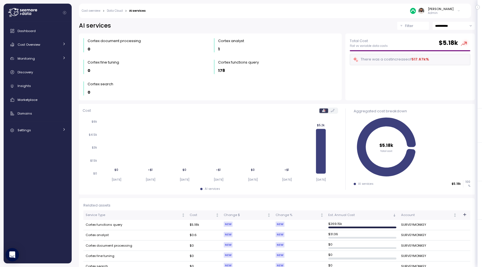
scroll to position [11, 0]
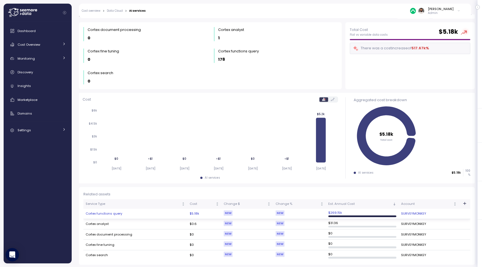
click at [121, 210] on td "Cortex functions query" at bounding box center [135, 214] width 104 height 10
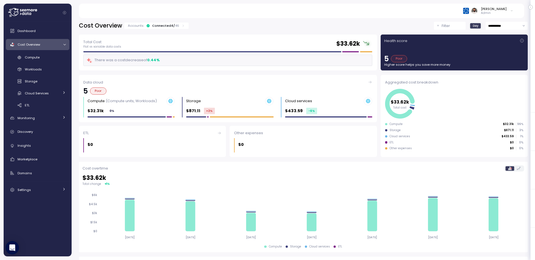
scroll to position [32, 0]
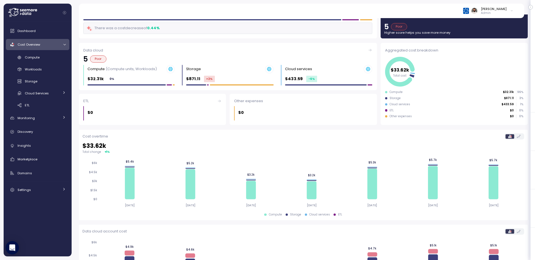
click at [48, 64] on div "Compute Workloads Storage Cloud Services Clustering columns Pipes AI Services S…" at bounding box center [38, 81] width 64 height 57
click at [48, 59] on div "Compute" at bounding box center [45, 58] width 41 height 6
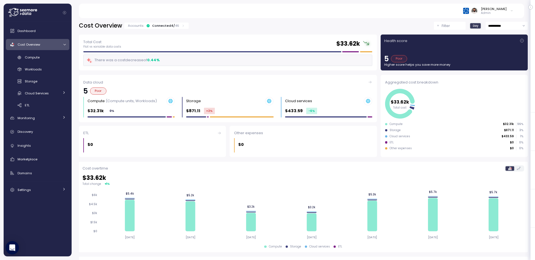
scroll to position [91, 0]
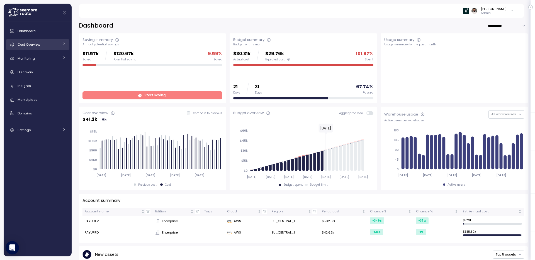
click at [50, 45] on div "Cost Overview" at bounding box center [39, 45] width 42 height 6
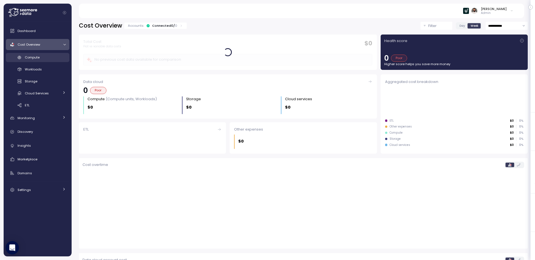
click at [52, 55] on div "Compute" at bounding box center [45, 58] width 41 height 6
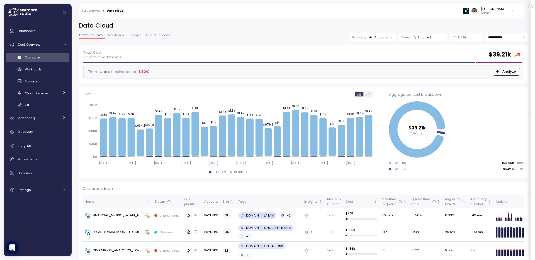
click at [385, 38] on div "Account" at bounding box center [381, 37] width 14 height 4
click at [477, 38] on div "Filter" at bounding box center [468, 38] width 21 height 6
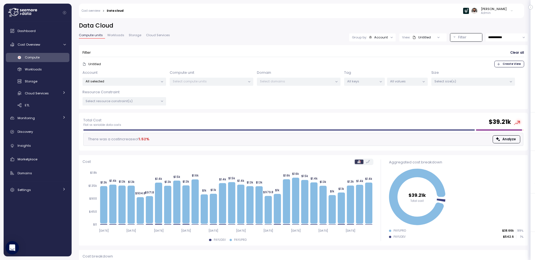
click at [153, 83] on p "All selected" at bounding box center [122, 81] width 73 height 4
click at [139, 123] on div at bounding box center [121, 124] width 39 height 3
click at [139, 123] on span "only" at bounding box center [135, 121] width 6 height 6
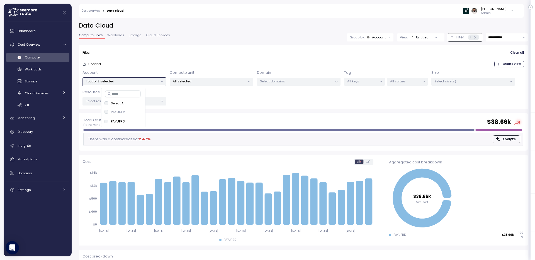
click at [205, 83] on p "All selected" at bounding box center [209, 81] width 73 height 4
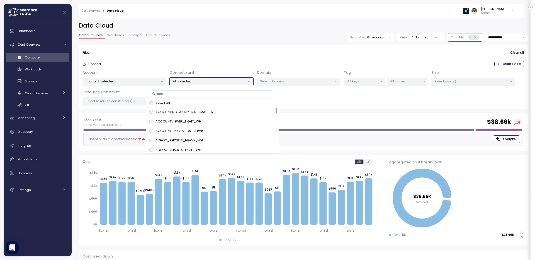
click at [223, 96] on input at bounding box center [212, 94] width 125 height 7
type input "******"
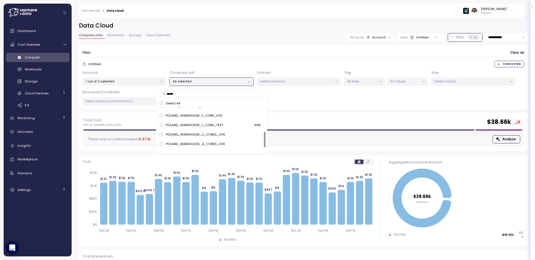
scroll to position [69, 0]
click at [253, 118] on button "only" at bounding box center [257, 118] width 13 height 7
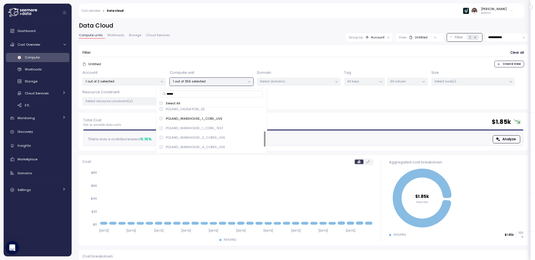
click at [262, 62] on div "Untitled Create View" at bounding box center [304, 64] width 442 height 7
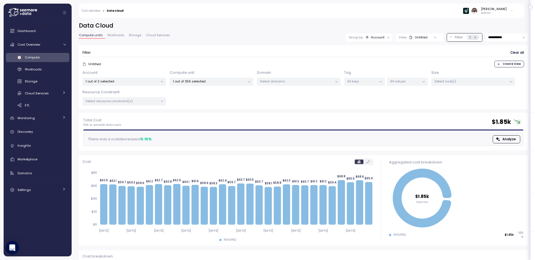
click at [500, 38] on input "**********" at bounding box center [507, 37] width 42 height 8
click at [502, 86] on span "Last 6 months" at bounding box center [500, 86] width 23 height 5
type input "**********"
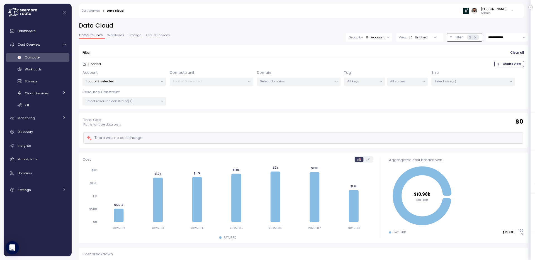
scroll to position [39, 0]
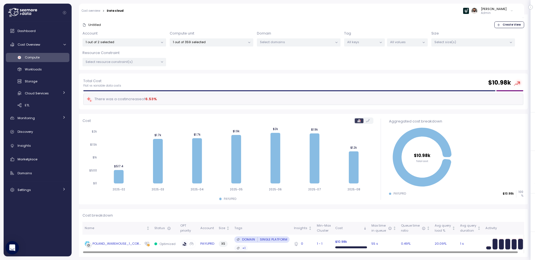
click at [131, 249] on td "POLAND_WAREHOUSE_1_CORE_LIVE" at bounding box center [118, 244] width 70 height 18
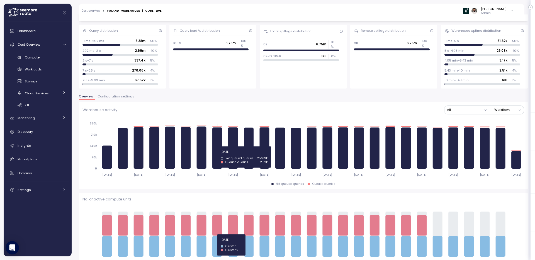
scroll to position [40, 0]
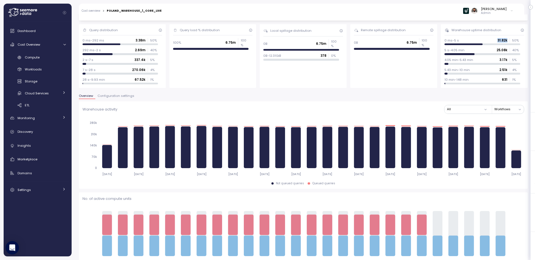
drag, startPoint x: 498, startPoint y: 40, endPoint x: 510, endPoint y: 40, distance: 12.0
click at [510, 40] on div "0 ms-5 s 31.82k 50 %" at bounding box center [483, 40] width 76 height 4
drag, startPoint x: 454, startPoint y: 41, endPoint x: 476, endPoint y: 41, distance: 21.5
click at [473, 41] on div "0 ms-5 s 31.82k 50 %" at bounding box center [483, 40] width 76 height 4
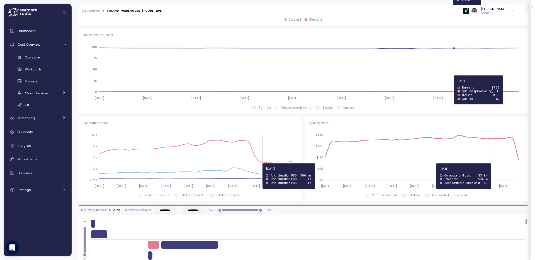
scroll to position [284, 0]
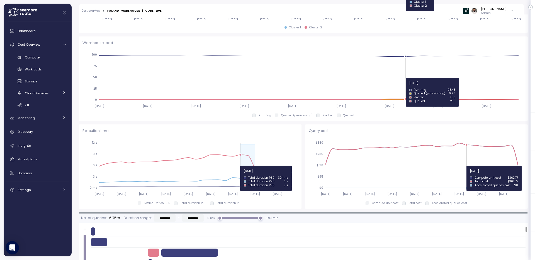
drag, startPoint x: 256, startPoint y: 169, endPoint x: 238, endPoint y: 166, distance: 18.2
click at [238, 166] on icon "2025-02-17 2025-03-10 2025-03-31 2025-04-21 2025-05-12 2025-06-02 2025-06-23 20…" at bounding box center [190, 168] width 215 height 62
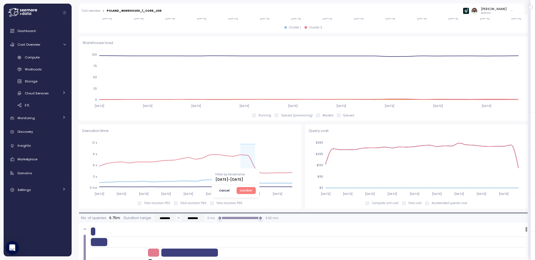
click at [230, 191] on span "Cancel" at bounding box center [224, 191] width 11 height 6
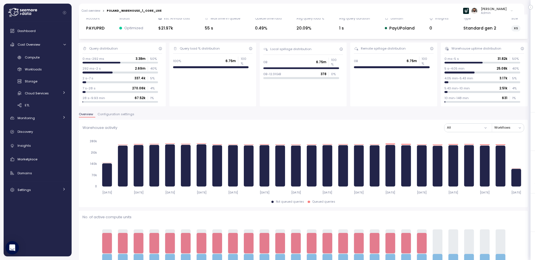
scroll to position [0, 0]
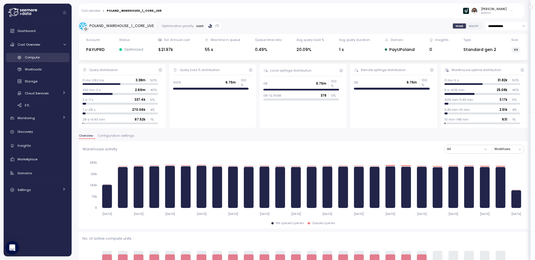
click at [52, 54] on link "Compute" at bounding box center [38, 57] width 64 height 9
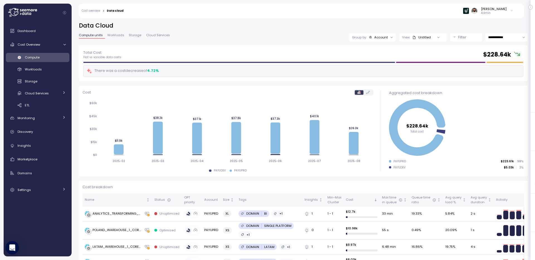
click at [385, 38] on div "Account" at bounding box center [381, 37] width 14 height 4
click at [382, 69] on p "Compute unit" at bounding box center [378, 68] width 22 height 4
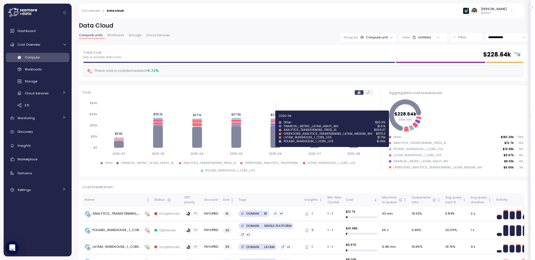
click at [274, 119] on icon at bounding box center [275, 119] width 10 height 1
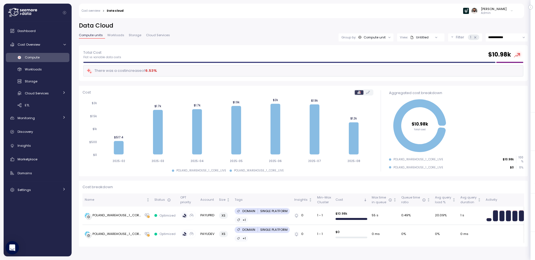
click at [496, 38] on input "**********" at bounding box center [507, 37] width 42 height 8
click at [498, 79] on span "Last 30 days" at bounding box center [499, 79] width 21 height 5
type input "**********"
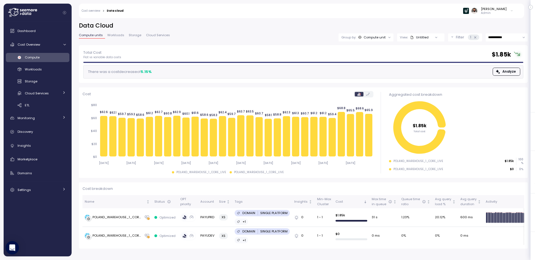
click at [38, 59] on span "Compute" at bounding box center [32, 57] width 15 height 4
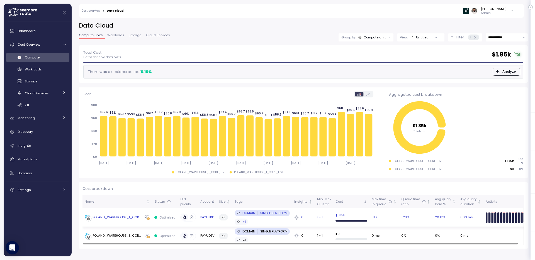
click at [125, 218] on div "POLAND_WAREHOUSE_1_CORE_LIVE" at bounding box center [117, 217] width 49 height 5
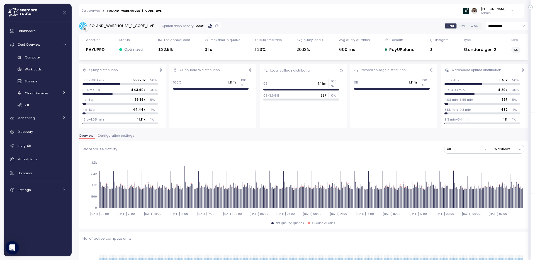
click at [498, 26] on input "**********" at bounding box center [507, 26] width 42 height 8
click at [96, 11] on link "Cost overview" at bounding box center [91, 10] width 19 height 3
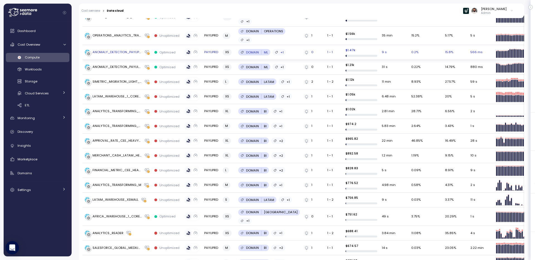
scroll to position [535, 0]
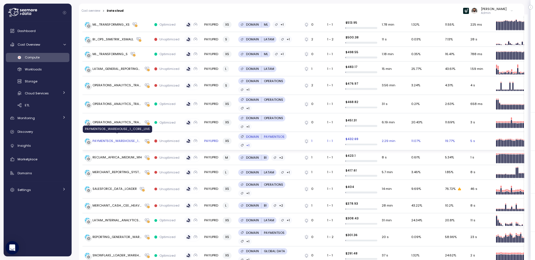
click at [130, 139] on div "PAYMENTSOS_WAREHOUSE_1_CORE_LIVE" at bounding box center [117, 141] width 49 height 5
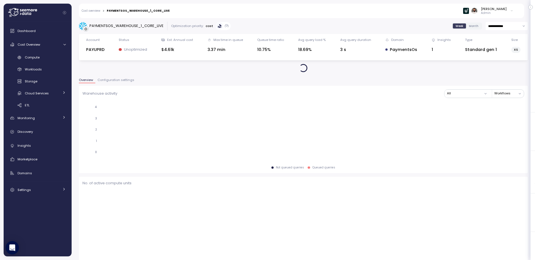
click at [130, 25] on div "PAYMENTSOS_WAREHOUSE_1_CORE_LIVE" at bounding box center [126, 26] width 74 height 6
copy div "PAYMENTSOS_WAREHOUSE_1_CORE_LIVE"
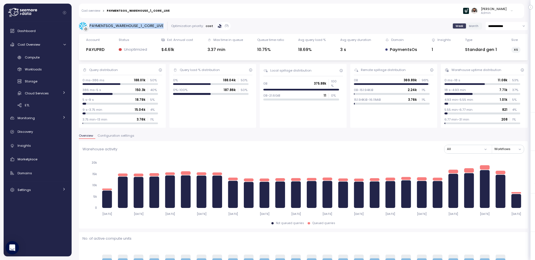
click at [100, 48] on div "PAYUPRD" at bounding box center [95, 50] width 18 height 6
click at [506, 13] on p "Admin" at bounding box center [494, 13] width 26 height 4
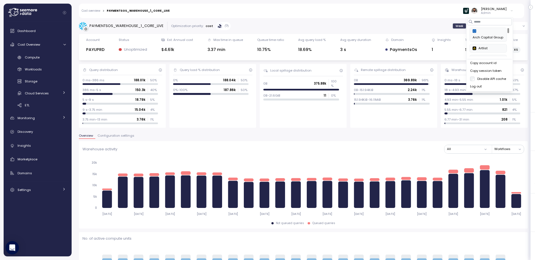
click at [487, 65] on div "Copy account id" at bounding box center [489, 63] width 39 height 5
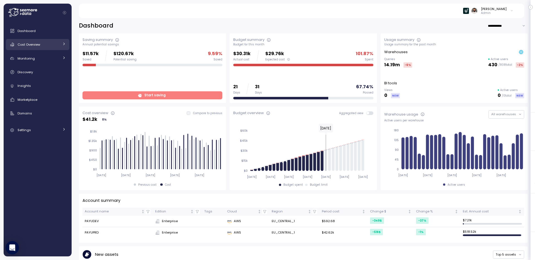
click at [54, 46] on div "Cost Overview" at bounding box center [39, 45] width 42 height 6
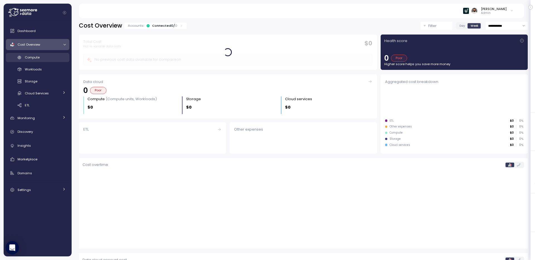
click at [54, 54] on link "Compute" at bounding box center [38, 57] width 64 height 9
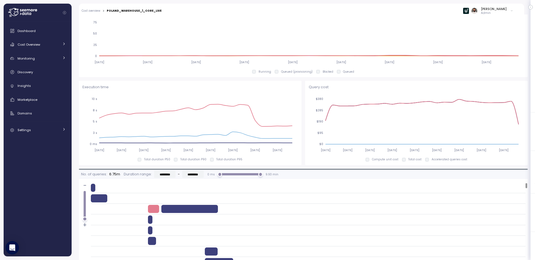
scroll to position [331, 0]
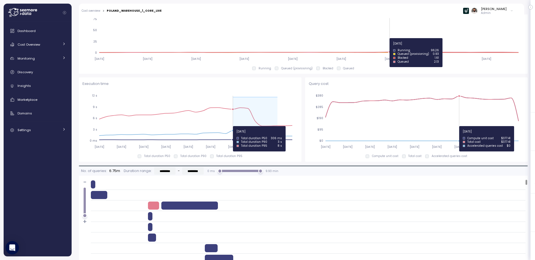
drag, startPoint x: 275, startPoint y: 125, endPoint x: 233, endPoint y: 127, distance: 41.6
click at [233, 127] on icon "[DATE] [DATE] [DATE] [DATE] [DATE] [DATE] [DATE] [DATE] [DATE] 0 ms 3 s 6 s 9 s…" at bounding box center [190, 121] width 215 height 62
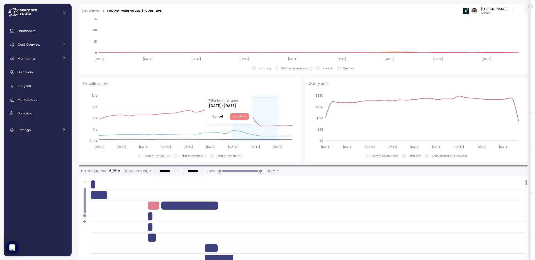
click at [246, 117] on span "Confirm" at bounding box center [240, 117] width 12 height 6
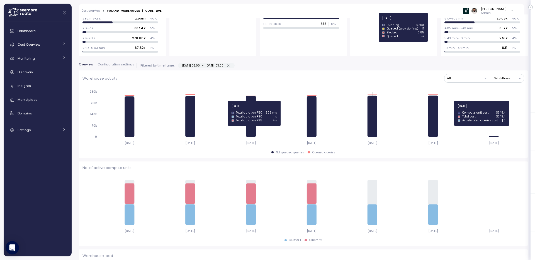
scroll to position [0, 0]
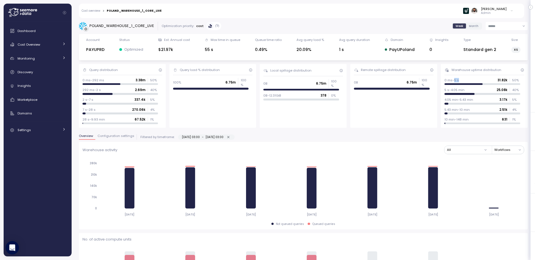
drag, startPoint x: 455, startPoint y: 81, endPoint x: 462, endPoint y: 81, distance: 6.7
click at [462, 81] on div "0 ms-5 s 31.82k 50 %" at bounding box center [483, 80] width 76 height 4
click at [454, 81] on p "0 ms-5 s" at bounding box center [452, 80] width 14 height 4
drag, startPoint x: 454, startPoint y: 81, endPoint x: 473, endPoint y: 79, distance: 19.4
click at [473, 79] on div "0 ms-5 s 31.82k 50 %" at bounding box center [483, 80] width 76 height 4
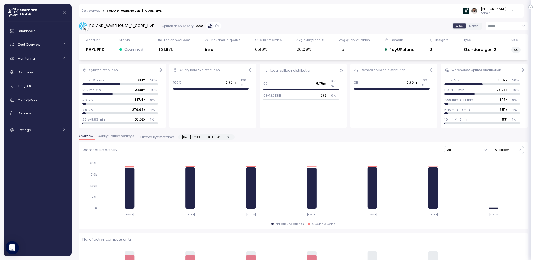
click at [491, 25] on input at bounding box center [507, 26] width 42 height 8
click at [502, 76] on span "Last 6 months" at bounding box center [500, 75] width 23 height 5
type input "**********"
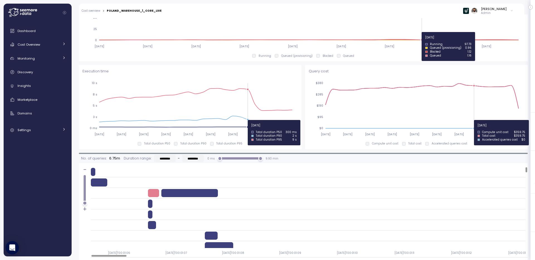
scroll to position [343, 0]
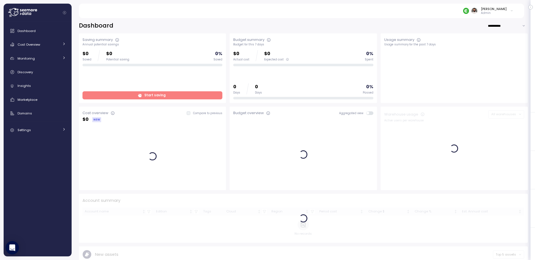
click at [504, 17] on div "[PERSON_NAME] Admin" at bounding box center [301, 11] width 432 height 14
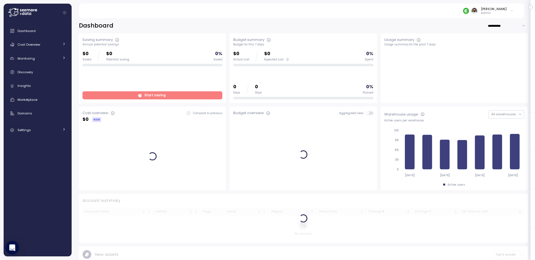
click at [501, 14] on p "Admin" at bounding box center [494, 13] width 26 height 4
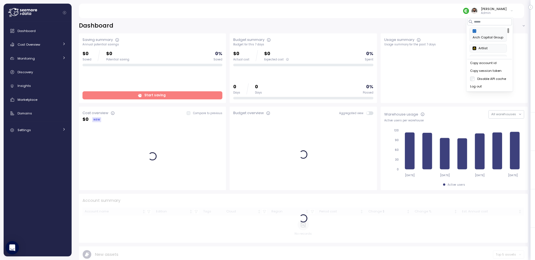
click at [489, 65] on div "Copy account id" at bounding box center [489, 63] width 39 height 5
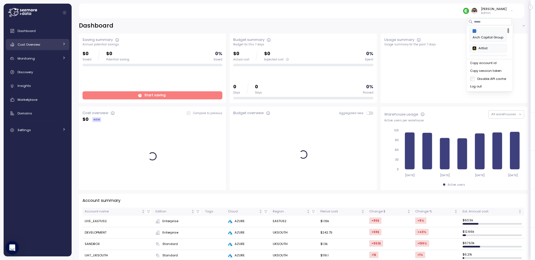
click at [56, 45] on div "Cost Overview" at bounding box center [39, 45] width 42 height 6
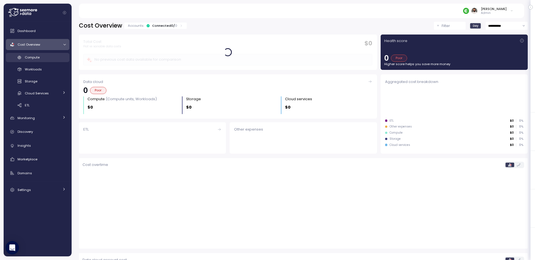
click at [47, 57] on div "Compute" at bounding box center [45, 58] width 41 height 6
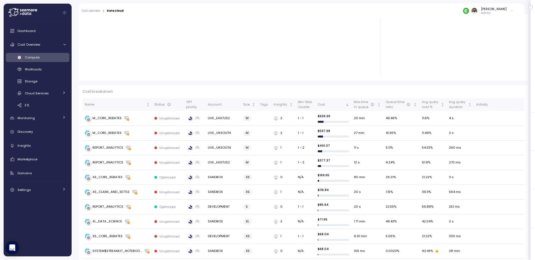
scroll to position [99, 0]
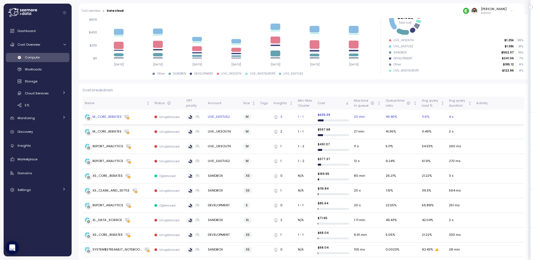
click at [139, 115] on div "M_CORE_REBATES" at bounding box center [117, 117] width 65 height 6
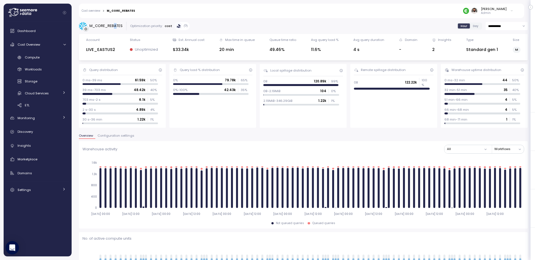
click at [115, 25] on div "M_CORE_REBATES" at bounding box center [105, 26] width 33 height 6
click at [115, 27] on div "M_CORE_REBATES" at bounding box center [105, 26] width 33 height 6
copy div "M_CORE_REBATES"
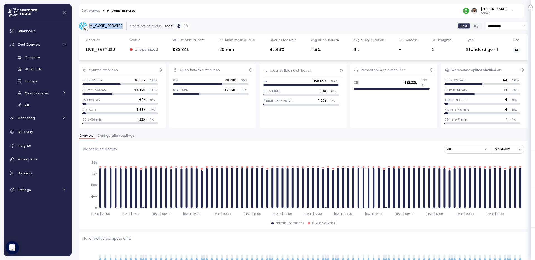
copy div "M_CORE_REBATES"
click at [101, 51] on div "LIVE_EASTUS2" at bounding box center [100, 50] width 29 height 6
copy div "LIVE_EASTUS2"
click at [112, 26] on div "M_CORE_REBATES" at bounding box center [105, 26] width 33 height 6
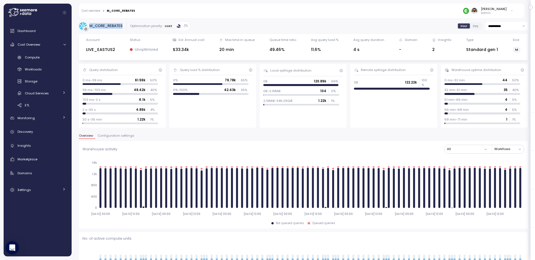
click at [112, 26] on div "M_CORE_REBATES" at bounding box center [105, 26] width 33 height 6
copy div "M_CORE_REBATES"
click at [93, 49] on div "LIVE_EASTUS2" at bounding box center [100, 50] width 29 height 6
copy div "LIVE_EASTUS2"
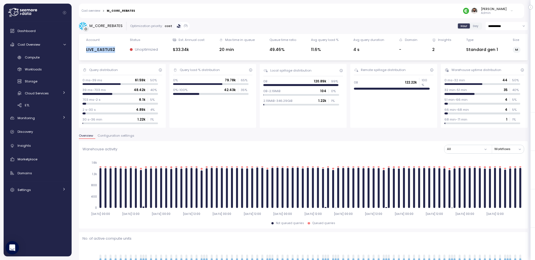
click at [492, 11] on p "Admin" at bounding box center [494, 13] width 26 height 4
click at [489, 15] on p "Admin" at bounding box center [494, 13] width 26 height 4
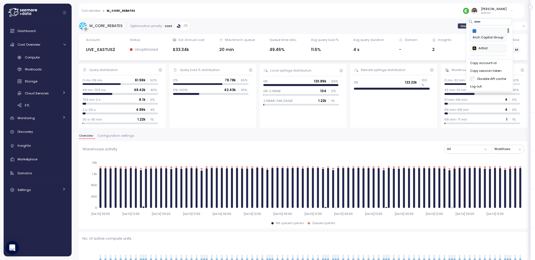
click at [494, 63] on div "Copy account id" at bounding box center [489, 63] width 39 height 5
click at [104, 27] on div "M_CORE_REBATES" at bounding box center [105, 26] width 33 height 6
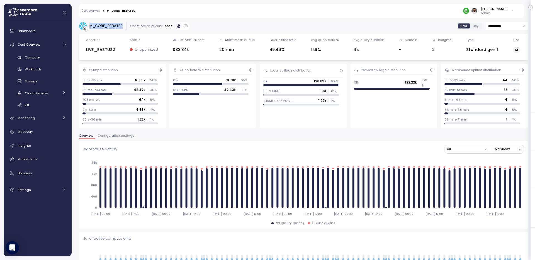
click at [104, 27] on div "M_CORE_REBATES" at bounding box center [105, 26] width 33 height 6
click at [110, 51] on div "LIVE_EASTUS2" at bounding box center [100, 50] width 29 height 6
copy div "LIVE_EASTUS2"
click at [115, 25] on div "M_CORE_REBATES" at bounding box center [105, 26] width 33 height 6
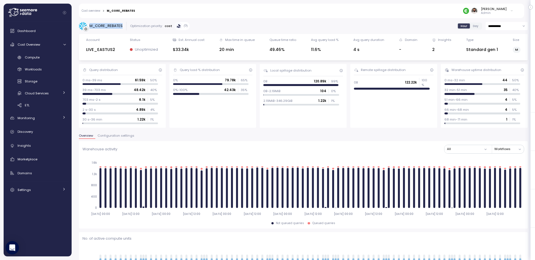
click at [115, 25] on div "M_CORE_REBATES" at bounding box center [105, 26] width 33 height 6
copy div "M_CORE_REBATES"
click at [115, 27] on div "M_CORE_REBATES" at bounding box center [105, 26] width 33 height 6
copy div "M_CORE_REBATES"
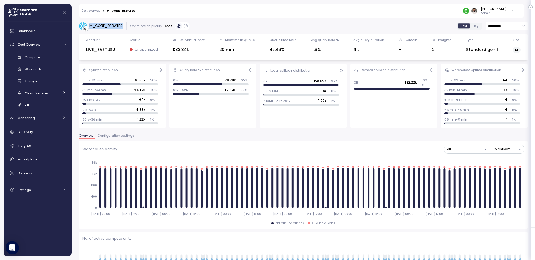
click at [507, 13] on div "Guy Biecher Admin" at bounding box center [488, 11] width 50 height 8
click at [501, 11] on div "Guy Biecher Admin" at bounding box center [494, 11] width 26 height 8
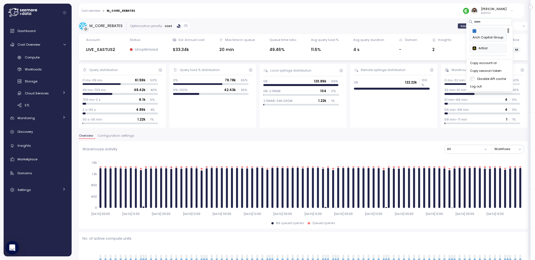
click at [494, 64] on div "Copy account id" at bounding box center [489, 63] width 39 height 5
click at [386, 150] on div "Warehouse activity All Workflows" at bounding box center [304, 149] width 442 height 9
drag, startPoint x: 177, startPoint y: 50, endPoint x: 192, endPoint y: 50, distance: 15.1
click at [192, 50] on div "$33.34k" at bounding box center [189, 50] width 32 height 6
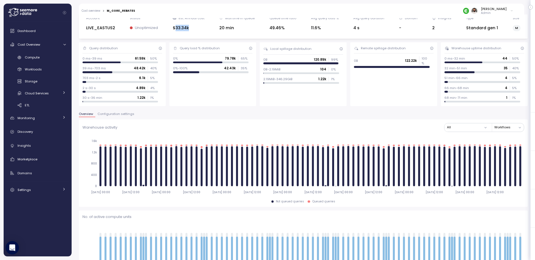
scroll to position [28, 0]
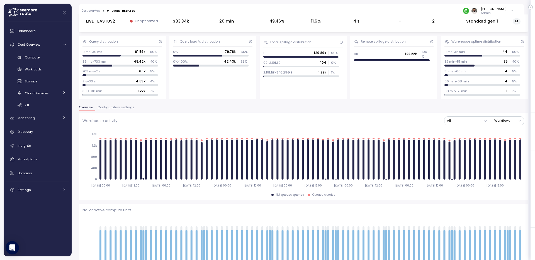
click at [181, 99] on div "Query load % distribution 0% 79.78k 65 % 0%-100% 42.43k 35 %" at bounding box center [212, 68] width 87 height 64
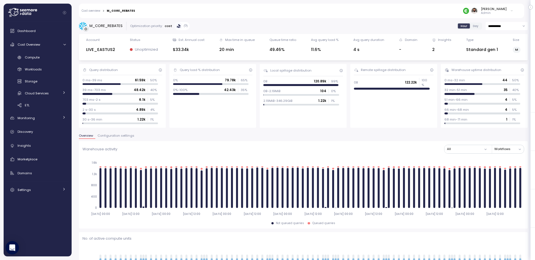
click at [478, 28] on div "Hour Day" at bounding box center [469, 26] width 25 height 7
click at [477, 26] on span "Day" at bounding box center [476, 26] width 6 height 4
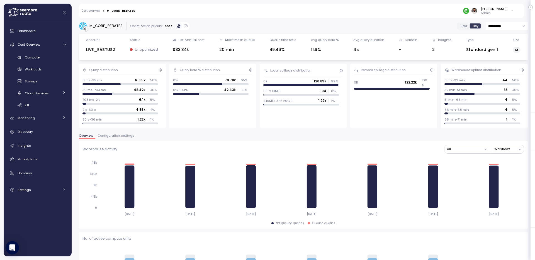
click at [96, 9] on link "Cost overview" at bounding box center [91, 10] width 19 height 3
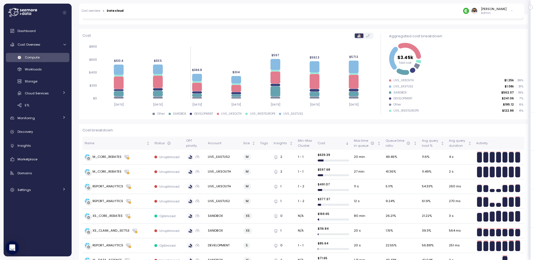
scroll to position [59, 0]
click at [95, 187] on div "REPORT_ANALYTICS" at bounding box center [108, 186] width 31 height 5
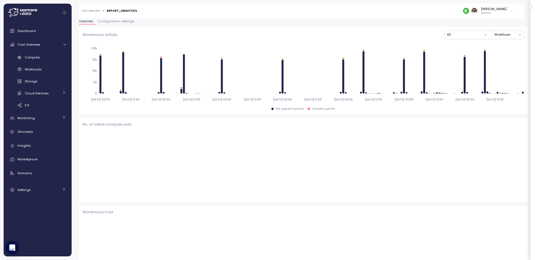
scroll to position [59, 0]
click at [121, 11] on div "REPORT_ANALYTICS" at bounding box center [122, 10] width 30 height 3
type input "*********"
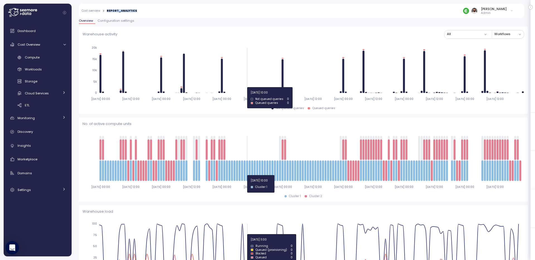
copy div "REPORT_ANALYTICS"
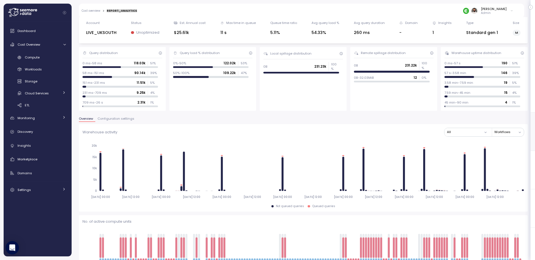
scroll to position [0, 0]
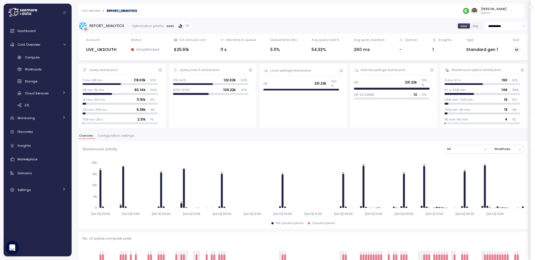
click at [107, 50] on div "LIVE_UKSOUTH" at bounding box center [101, 50] width 30 height 6
copy div "LIVE_UKSOUTH"
click at [96, 11] on link "Cost overview" at bounding box center [91, 10] width 19 height 3
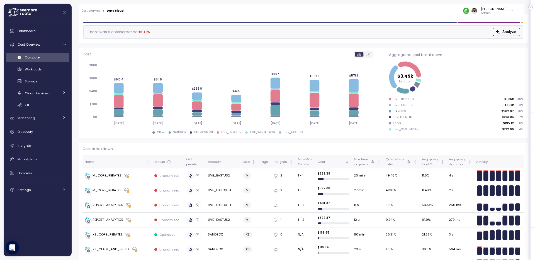
scroll to position [45, 0]
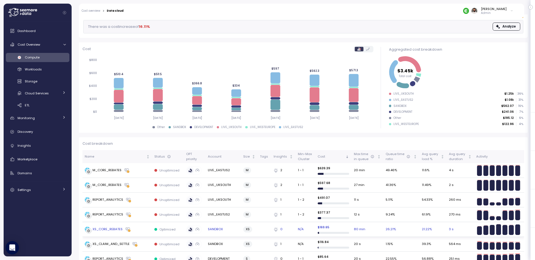
click at [95, 229] on div "XS_CORE_REBATES" at bounding box center [108, 229] width 30 height 5
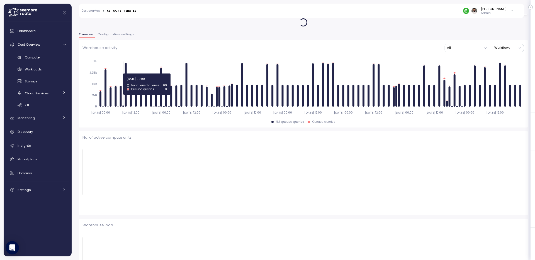
scroll to position [45, 0]
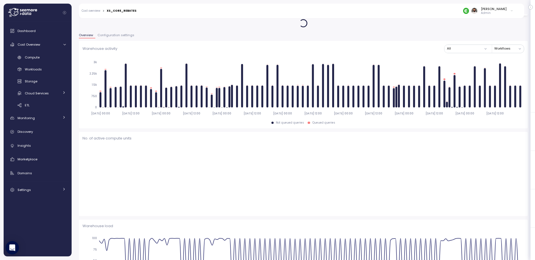
click at [127, 15] on div "Cost overview > XS_CORE_REBATES Guy Biecher Admin" at bounding box center [298, 11] width 438 height 14
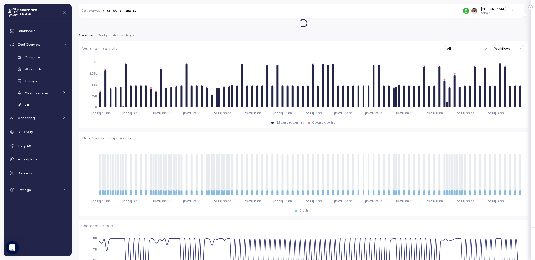
click at [127, 11] on div "XS_CORE_REBATES" at bounding box center [122, 10] width 30 height 3
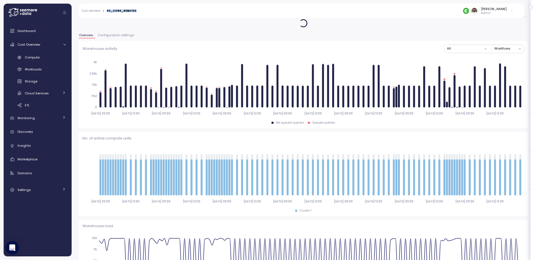
click at [127, 11] on div "XS_CORE_REBATES" at bounding box center [122, 10] width 30 height 3
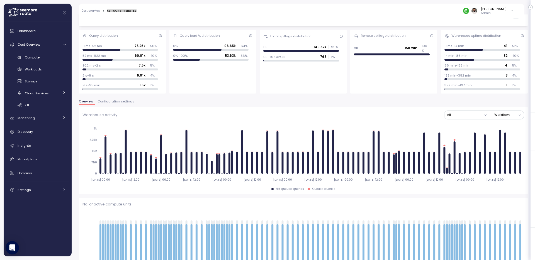
scroll to position [0, 0]
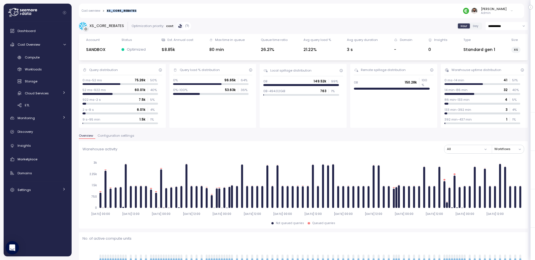
click at [95, 11] on link "Cost overview" at bounding box center [91, 10] width 19 height 3
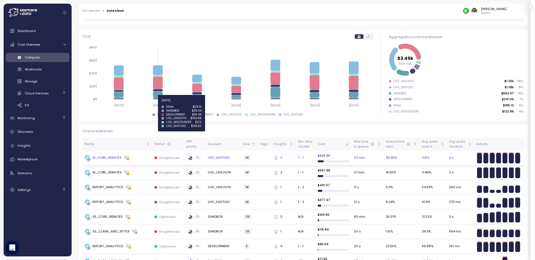
scroll to position [63, 0]
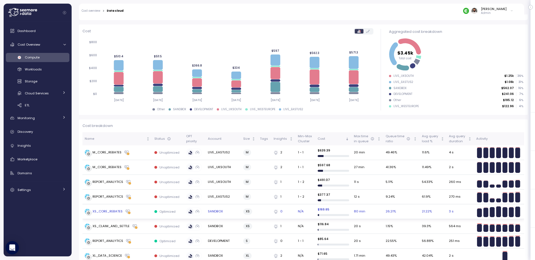
click at [140, 215] on td "XS_CORE_REBATES" at bounding box center [118, 212] width 70 height 15
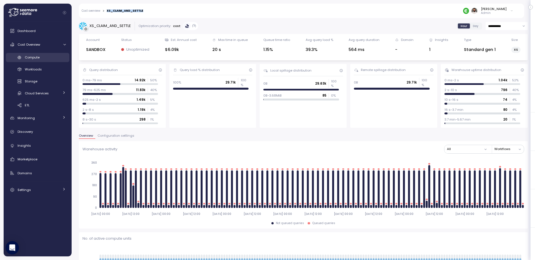
click at [38, 56] on span "Compute" at bounding box center [32, 57] width 15 height 4
